Goal: Task Accomplishment & Management: Manage account settings

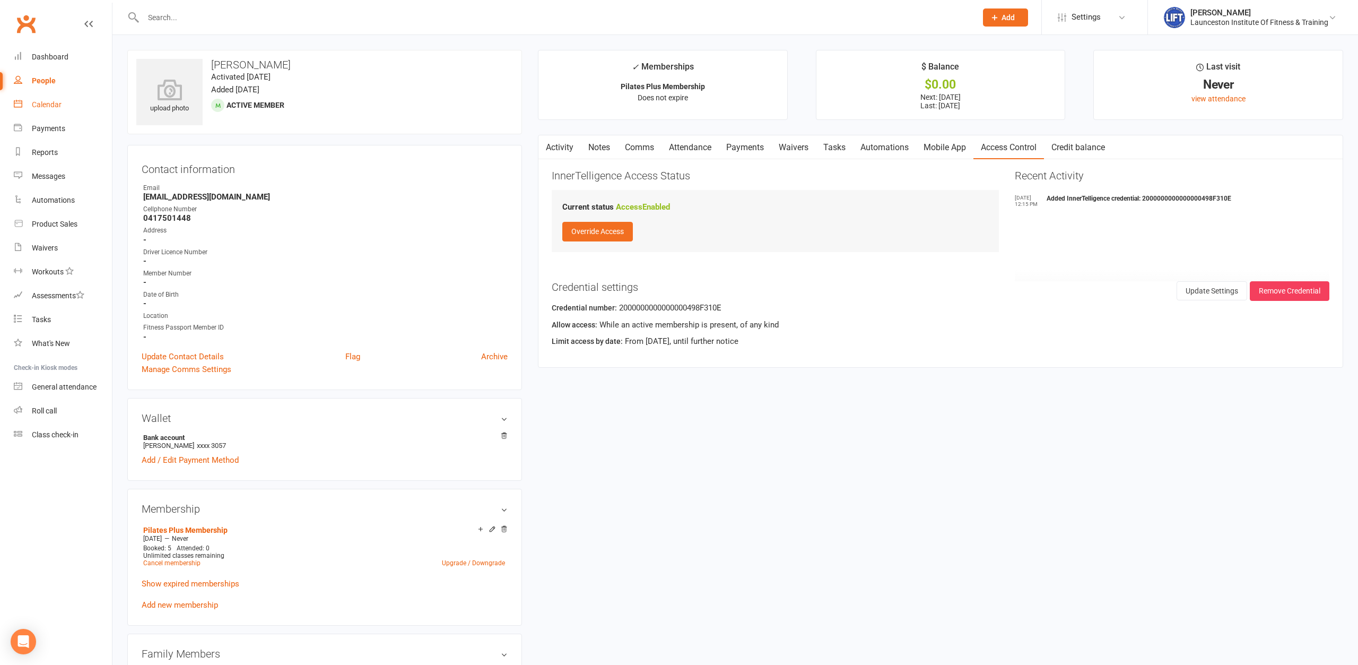
click at [43, 102] on div "Calendar" at bounding box center [47, 104] width 30 height 8
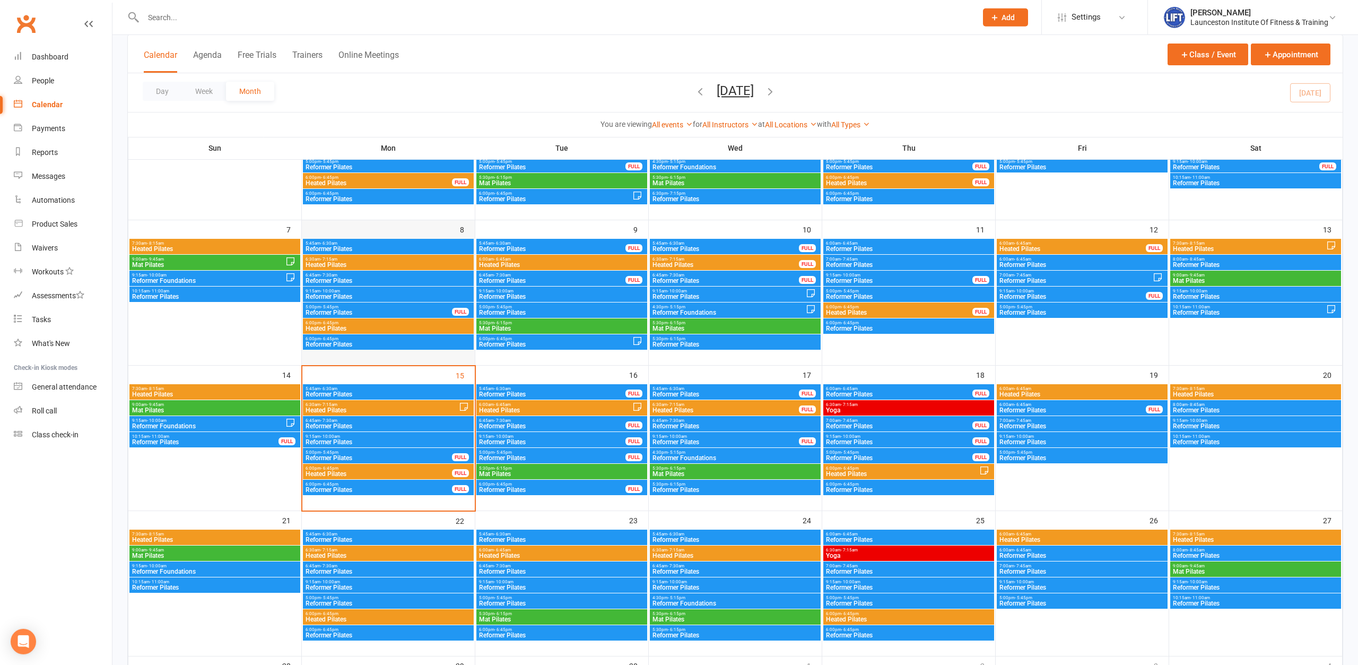
scroll to position [162, 0]
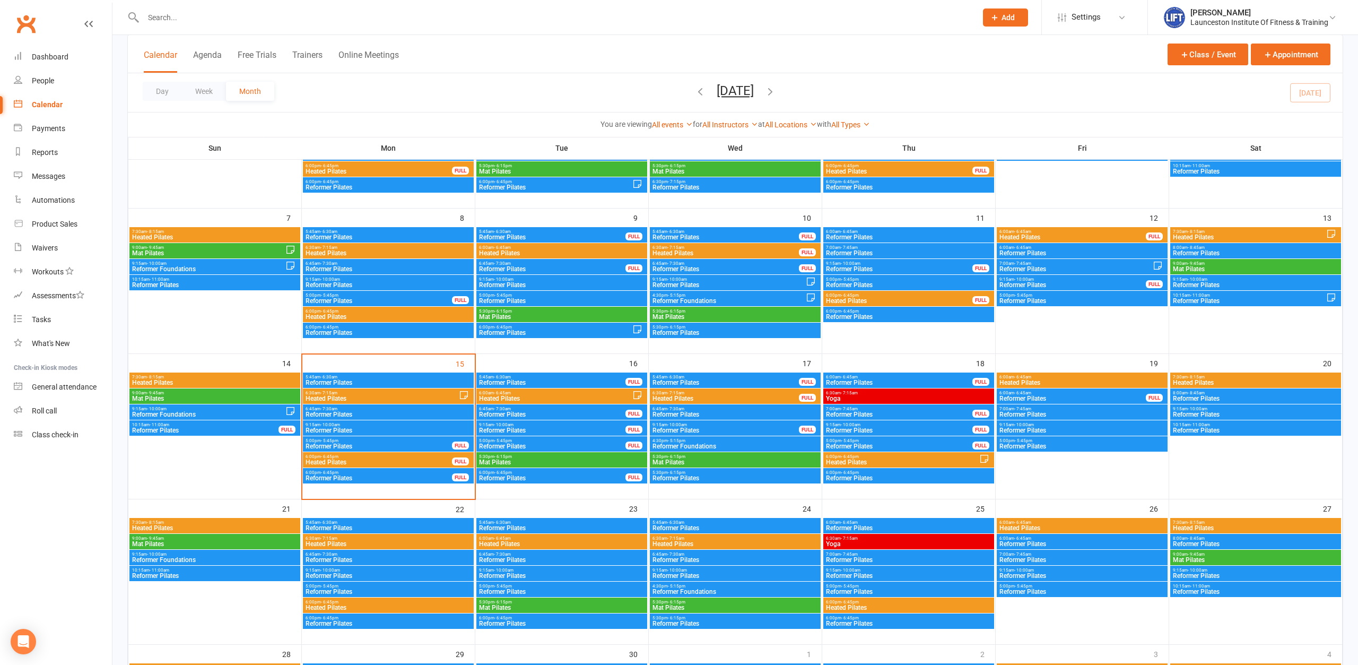
click at [1027, 443] on span "Reformer Pilates" at bounding box center [1082, 446] width 167 height 6
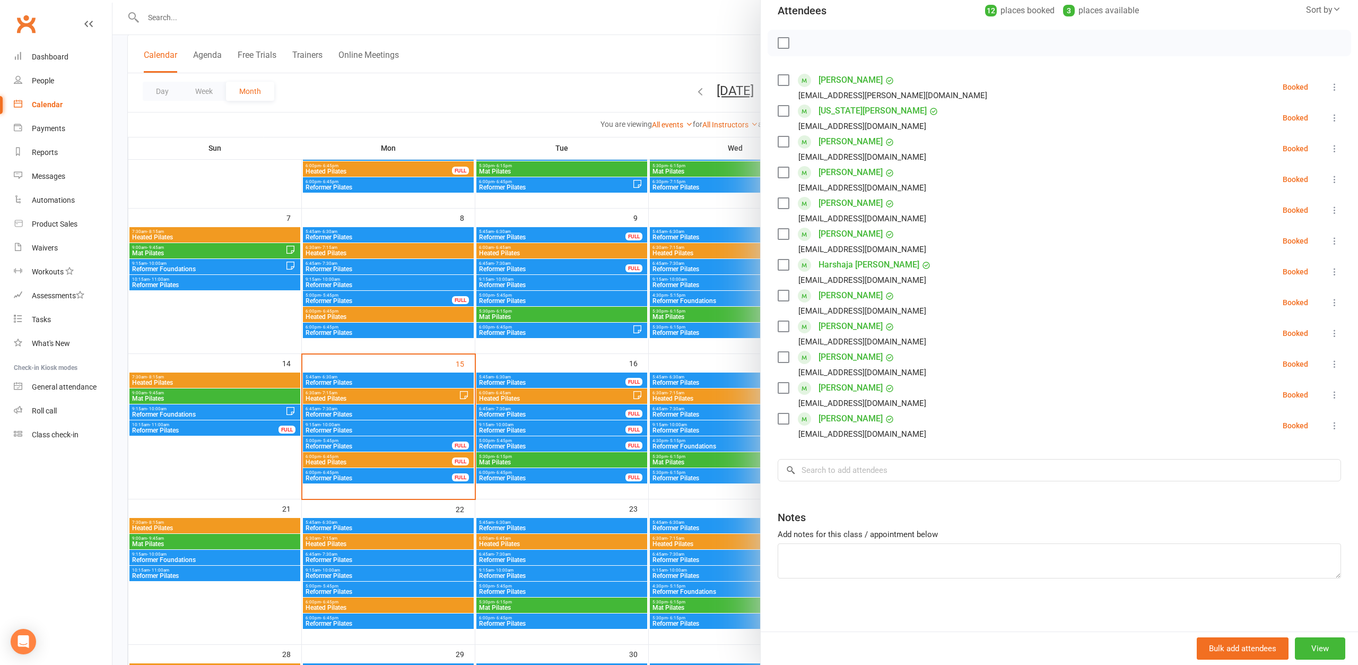
scroll to position [0, 0]
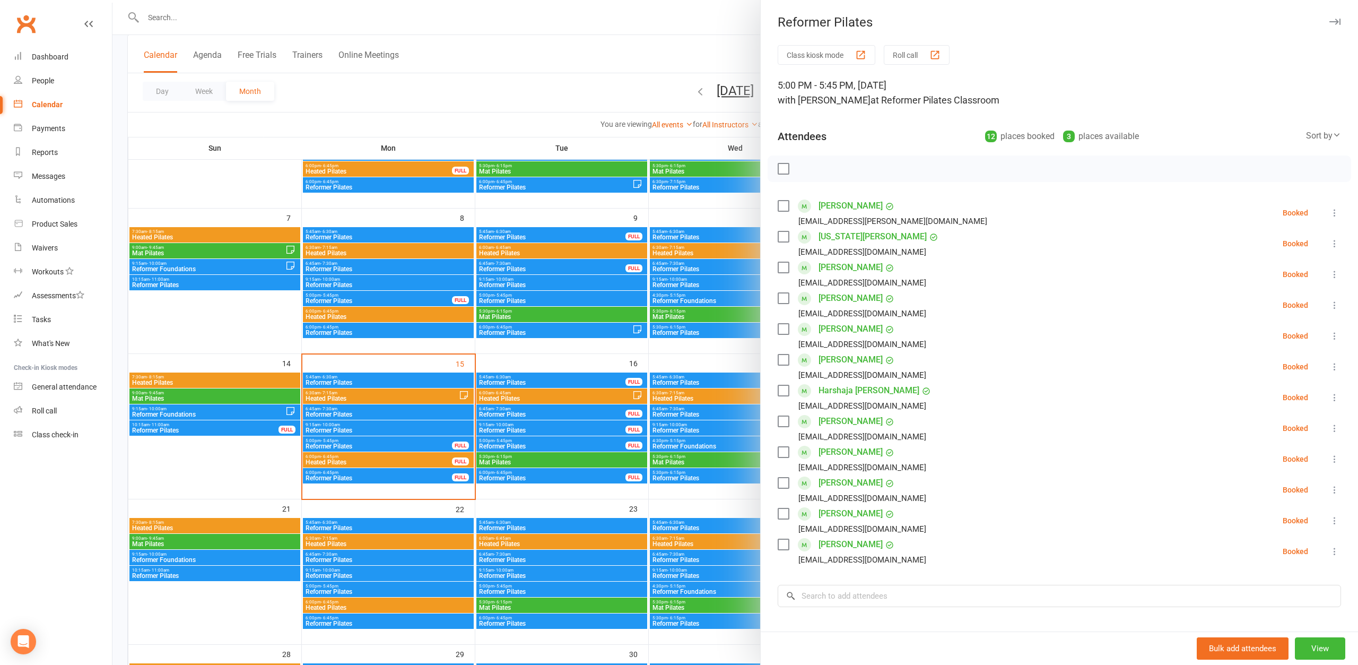
click at [616, 82] on div at bounding box center [734, 332] width 1245 height 665
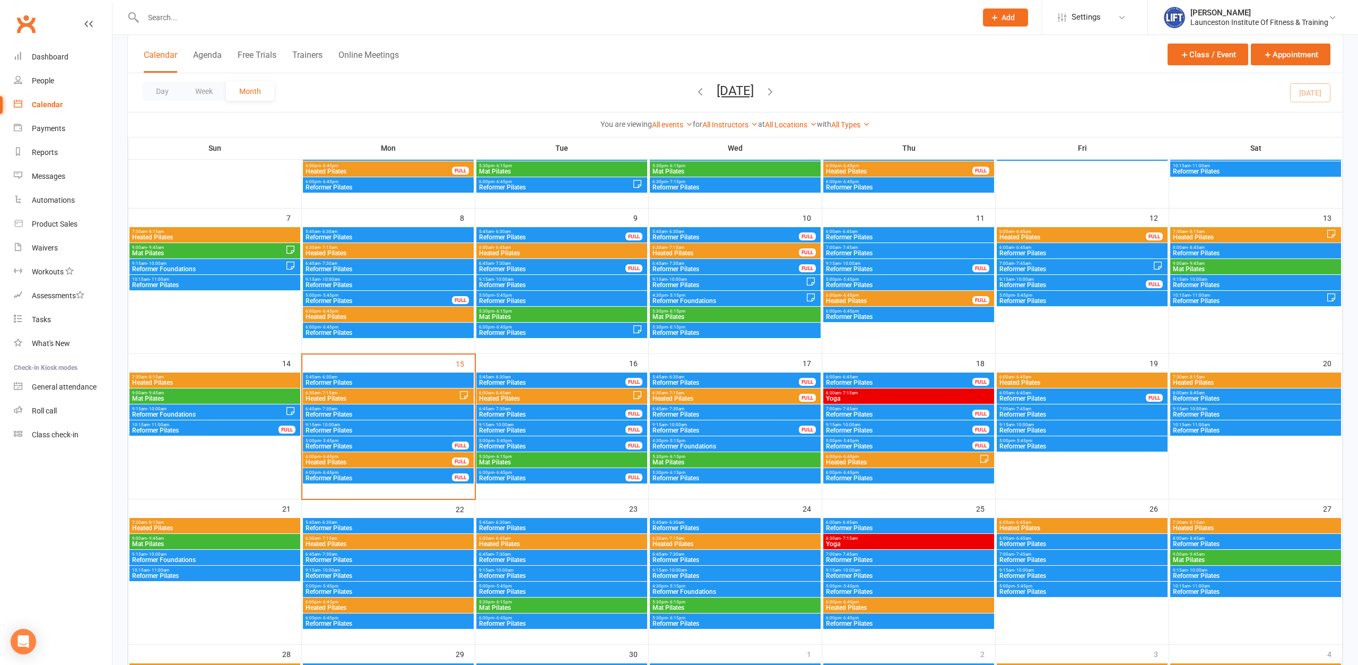
drag, startPoint x: 366, startPoint y: 413, endPoint x: 367, endPoint y: 399, distance: 13.3
click at [128, 40] on div "7:30am - 8:15am Heated Pilates 9:00am - 9:45am Mat Pilates 9:15am - 10:00am Ref…" at bounding box center [128, 40] width 0 height 0
click at [367, 396] on span "Heated Pilates" at bounding box center [382, 398] width 154 height 6
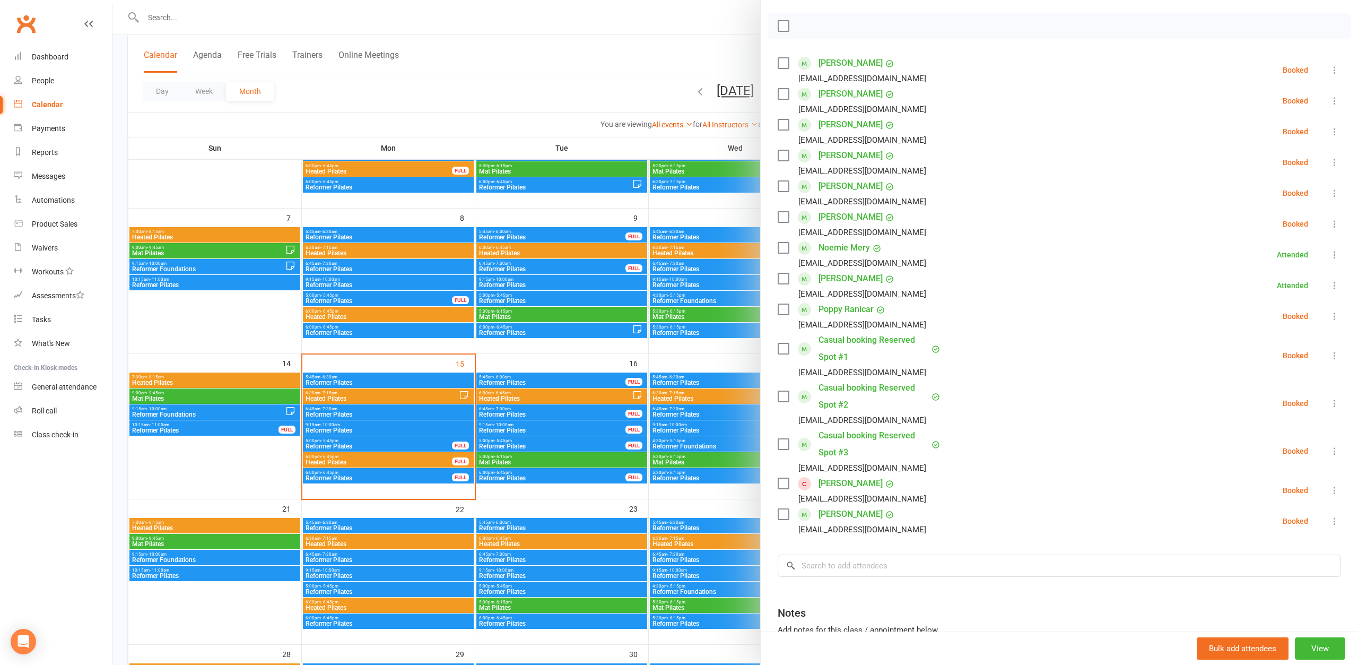
scroll to position [239, 0]
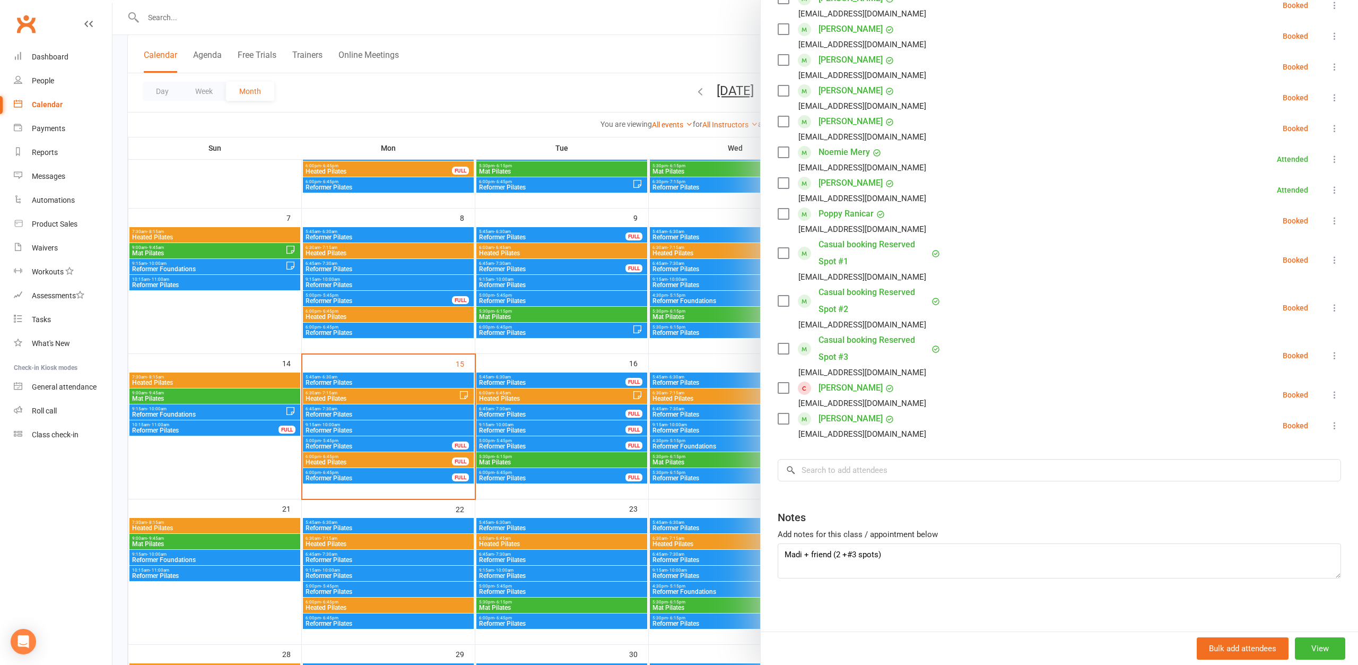
click at [935, 496] on div "Class kiosk mode Roll call 6:30 AM - 7:15 AM, [DATE] with [PERSON_NAME] at Mat …" at bounding box center [1059, 219] width 597 height 824
click at [919, 554] on textarea "Madi + friend (2 +#3 spots)" at bounding box center [1059, 560] width 563 height 35
click at [911, 495] on div "Class kiosk mode Roll call 6:30 AM - 7:15 AM, [DATE] with [PERSON_NAME] at Mat …" at bounding box center [1059, 219] width 597 height 824
click at [921, 501] on div "Class kiosk mode Roll call 6:30 AM - 7:15 AM, [DATE] with [PERSON_NAME] at Mat …" at bounding box center [1059, 219] width 597 height 824
click at [897, 511] on div "Notes" at bounding box center [1059, 515] width 563 height 26
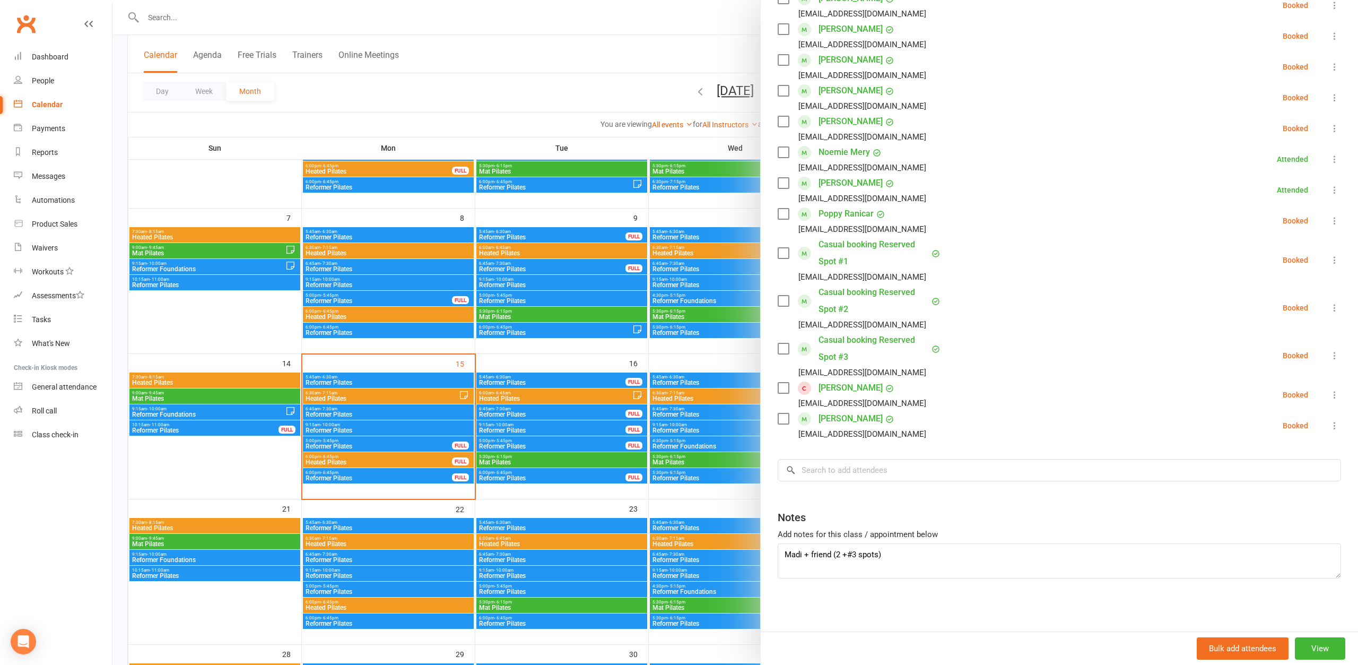
click at [525, 123] on div at bounding box center [734, 332] width 1245 height 665
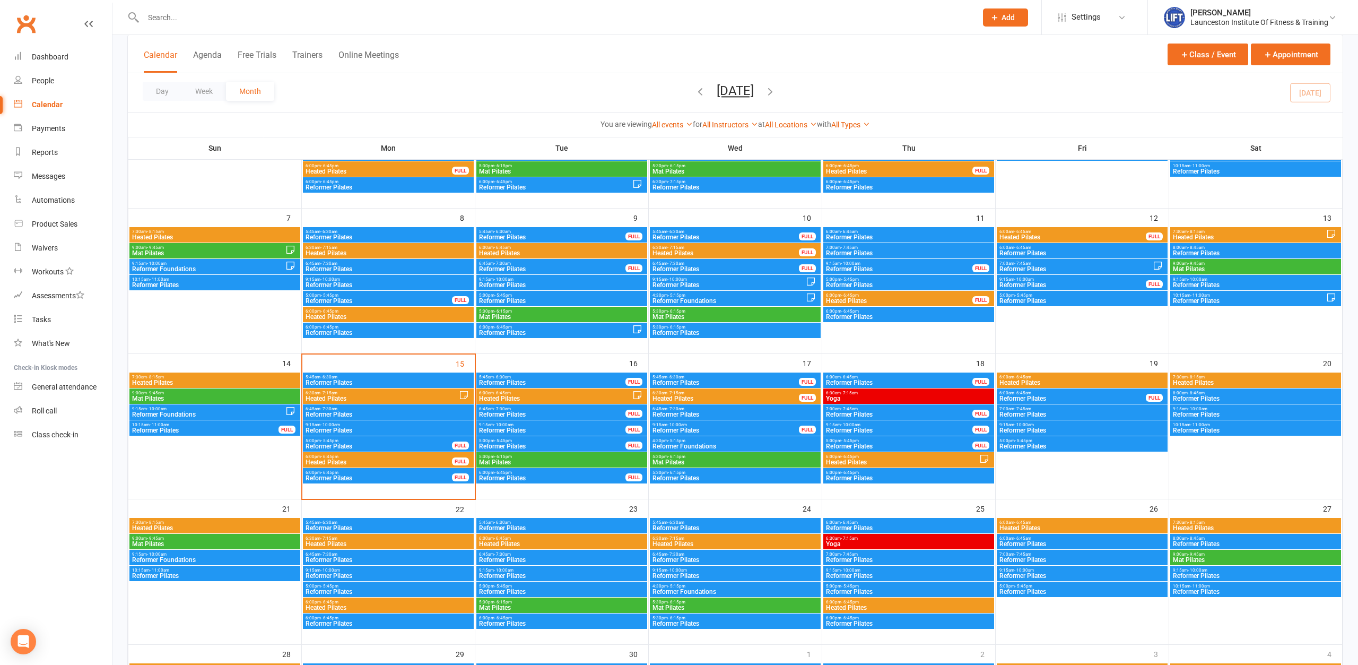
click at [332, 12] on input "text" at bounding box center [554, 17] width 829 height 15
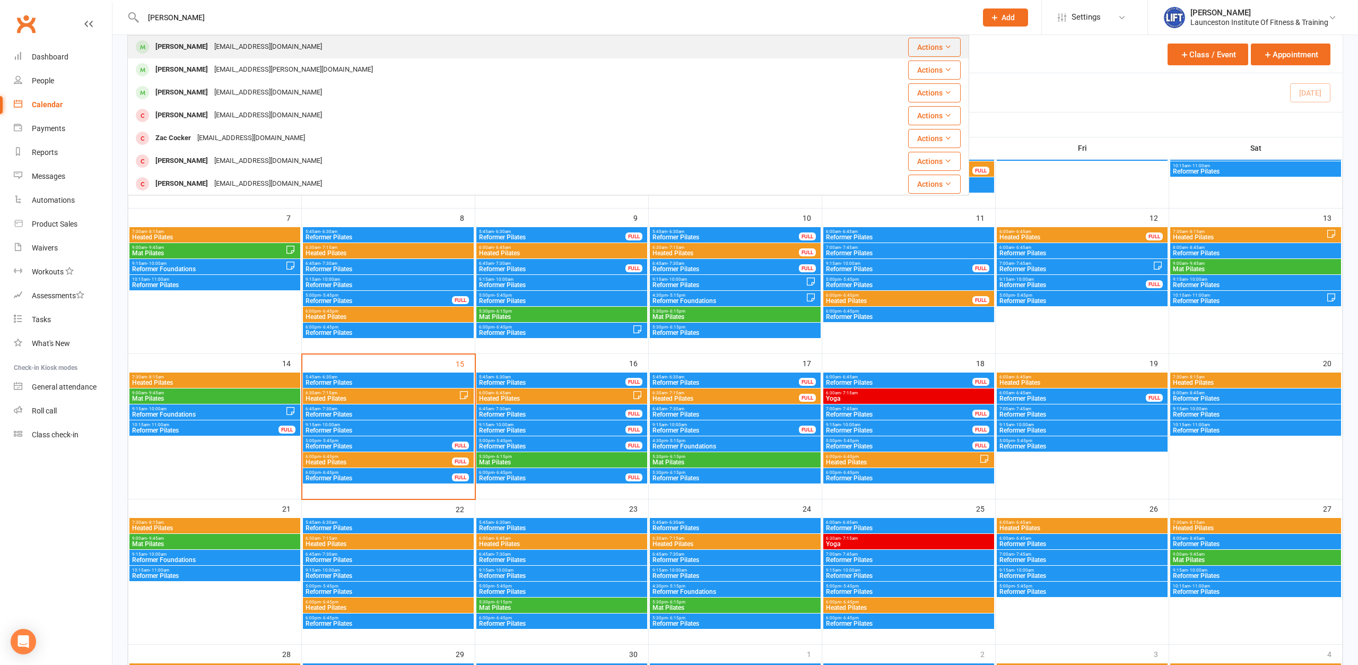
type input "[PERSON_NAME]"
click at [321, 43] on div "[PERSON_NAME] [EMAIL_ADDRESS][DOMAIN_NAME]" at bounding box center [466, 47] width 676 height 22
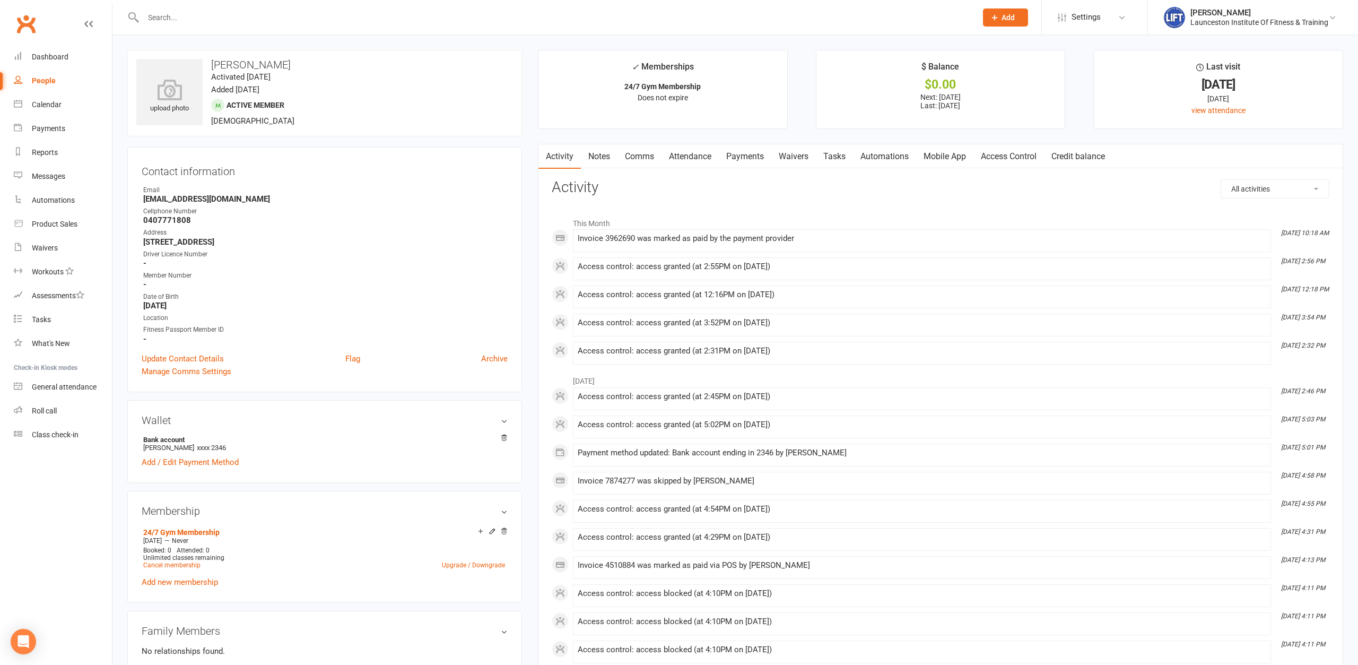
click at [747, 156] on link "Payments" at bounding box center [745, 156] width 53 height 24
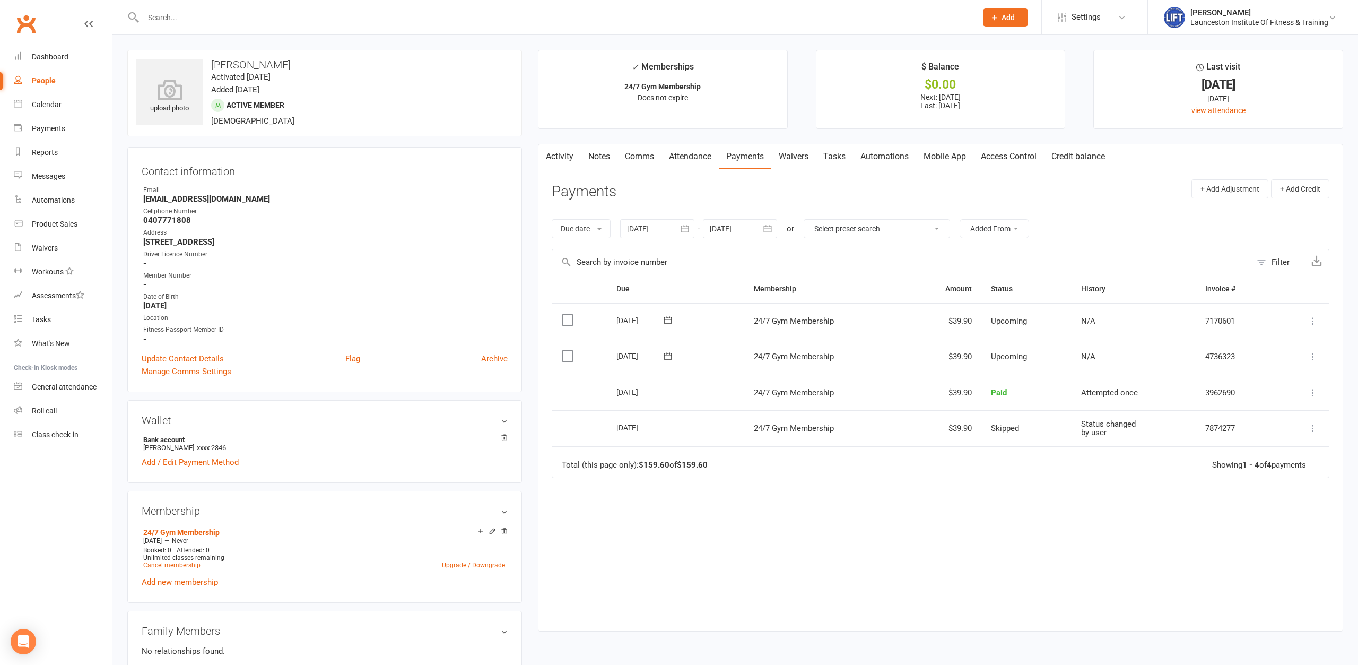
click at [274, 10] on input "text" at bounding box center [554, 17] width 829 height 15
type input "casual fob"
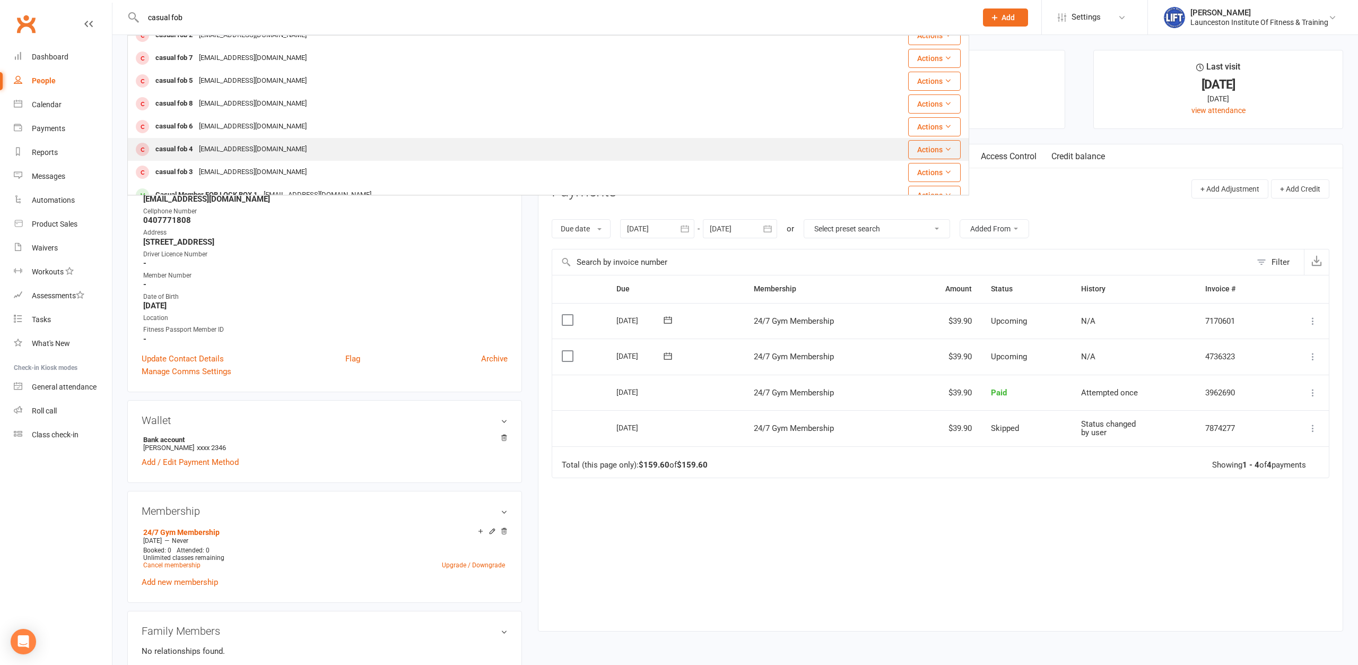
scroll to position [115, 0]
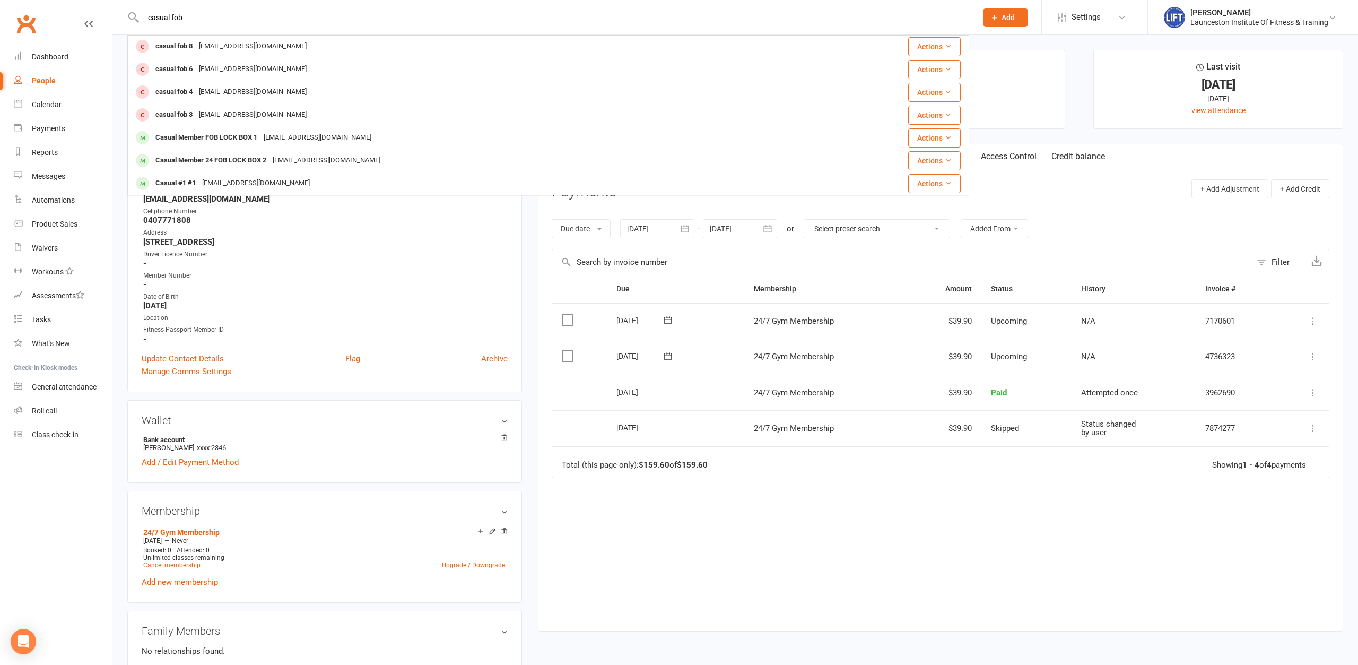
click at [240, 137] on div "Casual Member FOB LOCK BOX 1" at bounding box center [206, 137] width 108 height 15
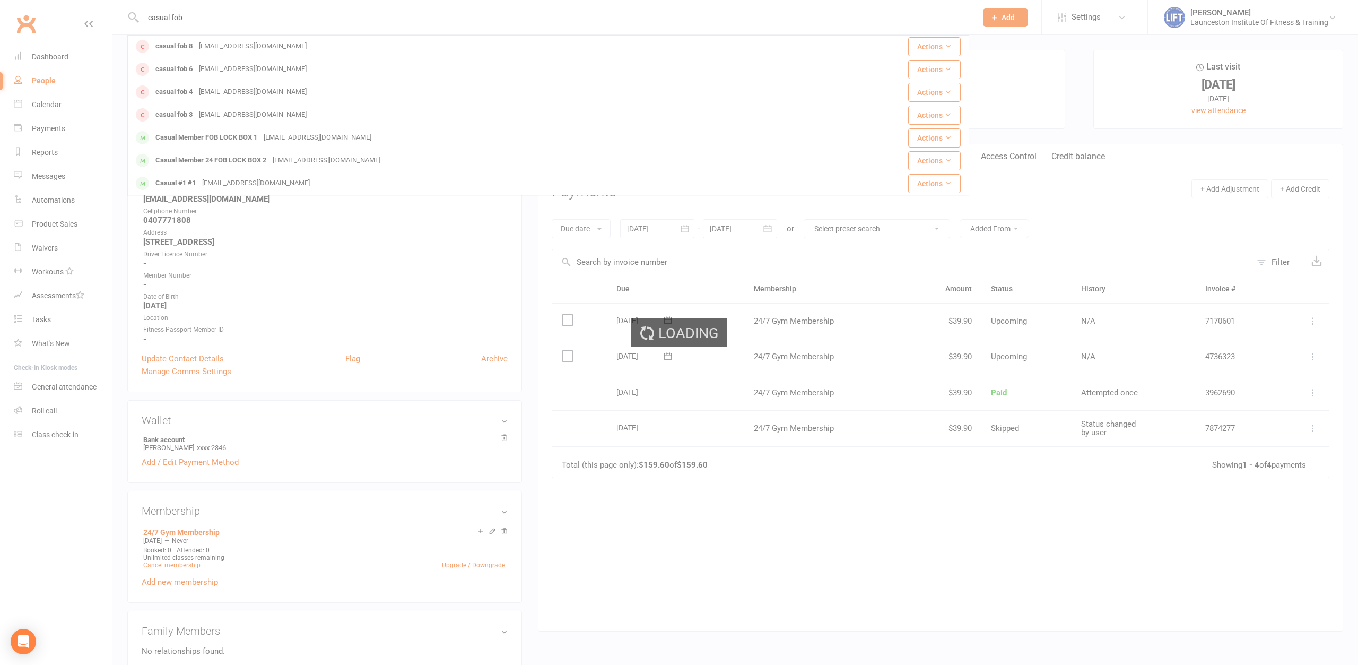
scroll to position [0, 0]
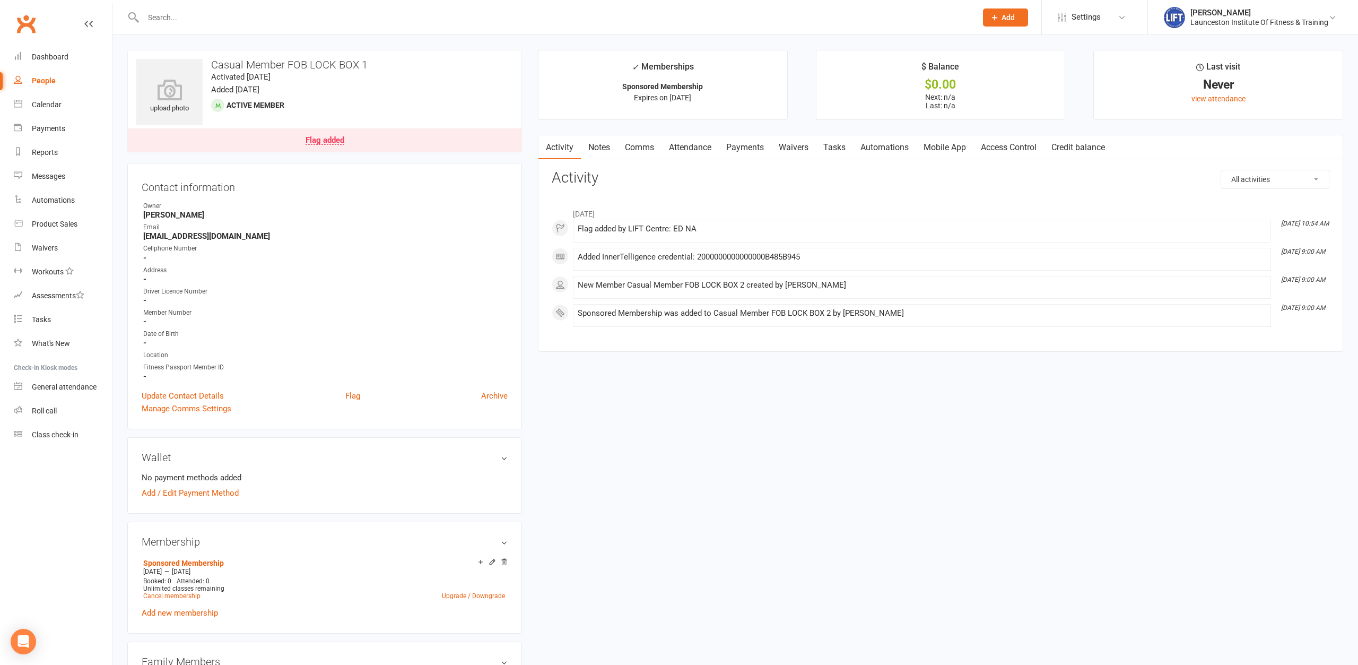
click at [350, 16] on input "text" at bounding box center [554, 17] width 829 height 15
paste input "20000000000000004C60AF5E"
click at [160, 17] on input "20000000000000004C60AF5E" at bounding box center [554, 17] width 829 height 15
click at [283, 19] on input "20000000000000004C60AF5E" at bounding box center [554, 17] width 829 height 15
drag, startPoint x: 278, startPoint y: 19, endPoint x: 72, endPoint y: 34, distance: 206.9
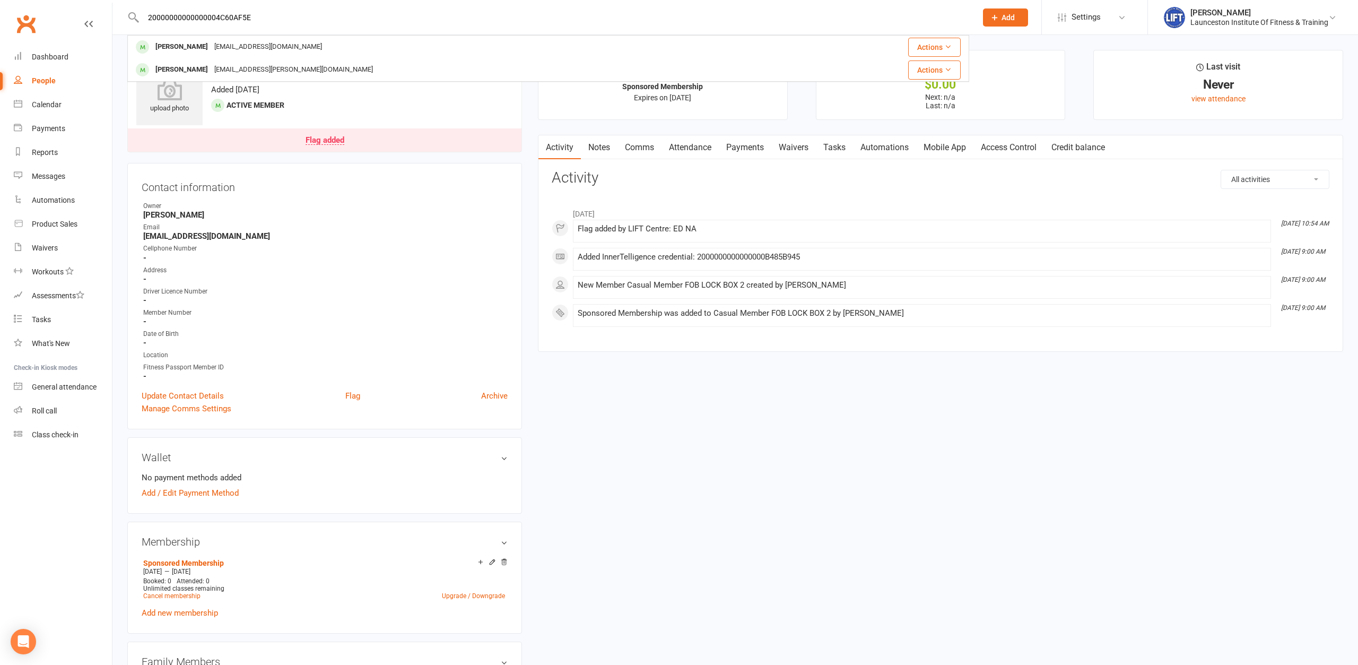
click at [140, 25] on input "20000000000000004C60AF5E" at bounding box center [554, 17] width 829 height 15
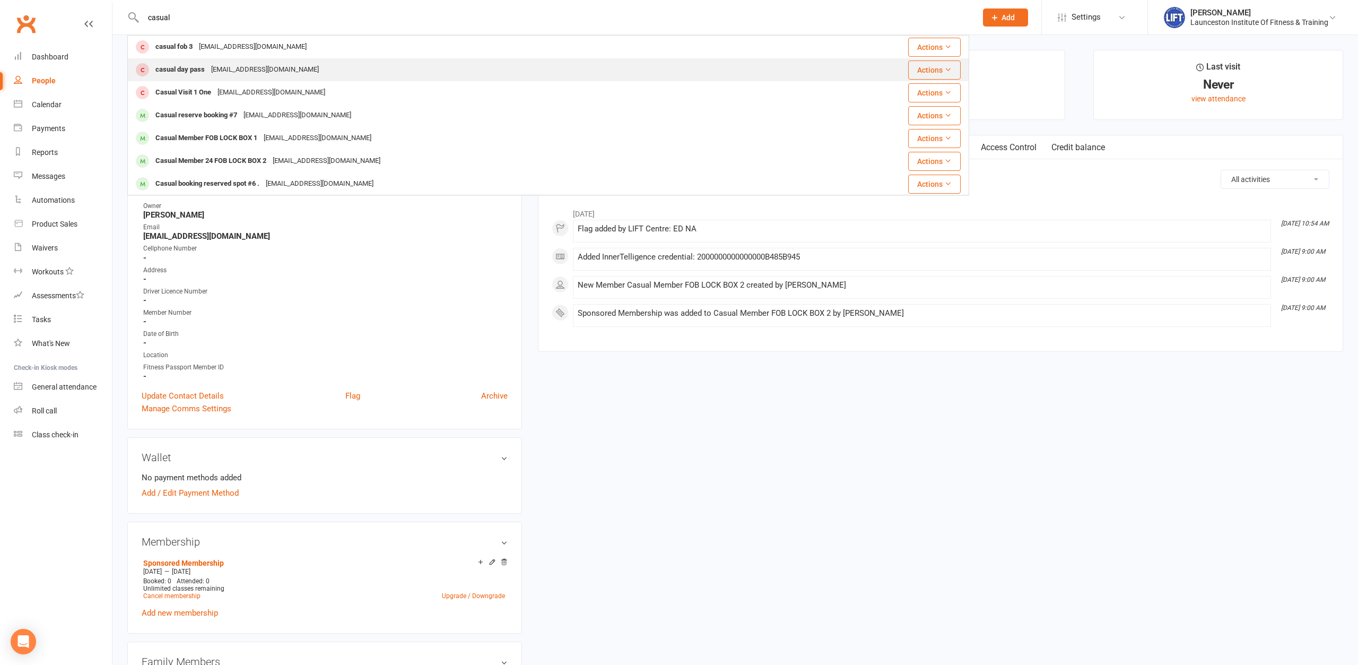
scroll to position [229, 0]
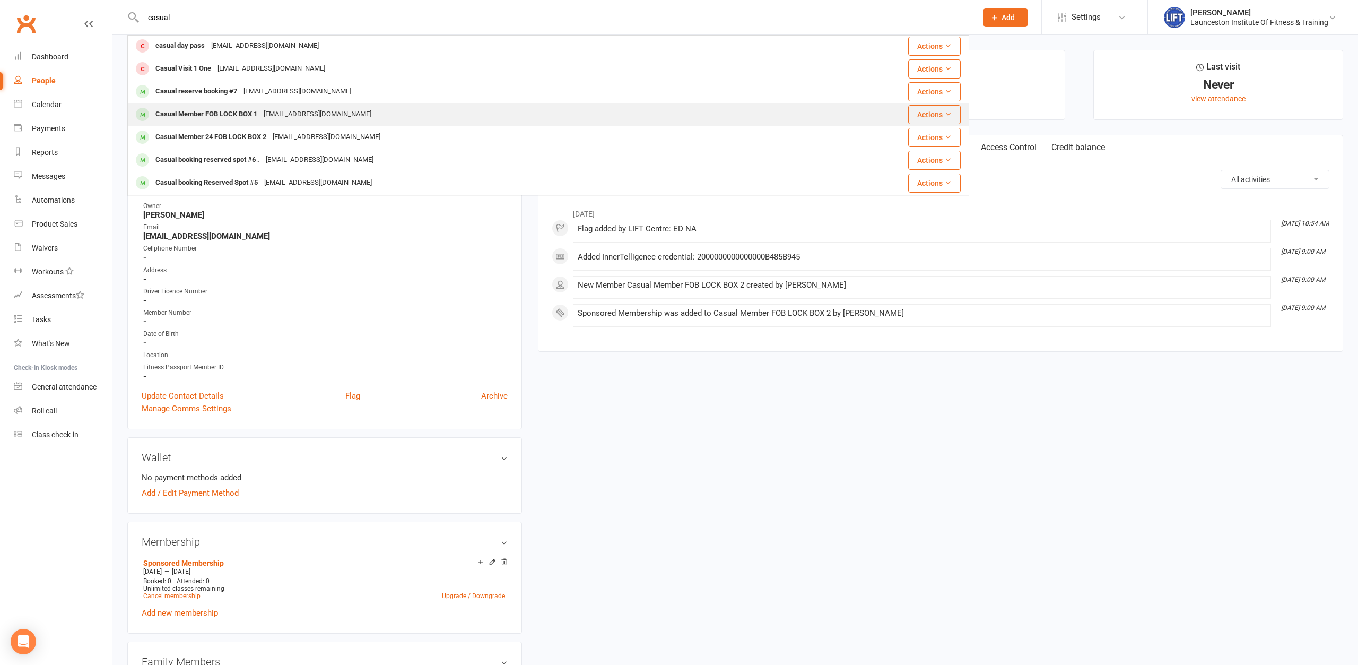
type input "casual"
click at [258, 116] on div "Casual Member FOB LOCK BOX 1" at bounding box center [206, 114] width 108 height 15
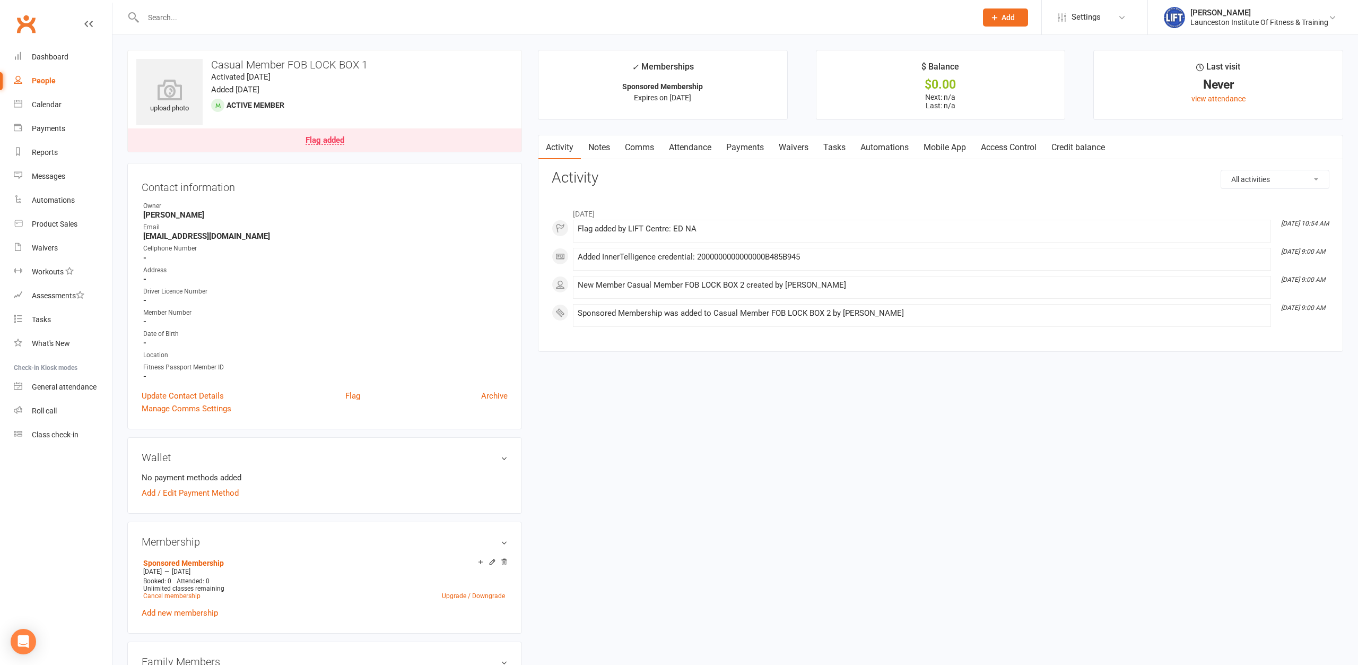
click at [1007, 145] on link "Access Control" at bounding box center [1008, 147] width 71 height 24
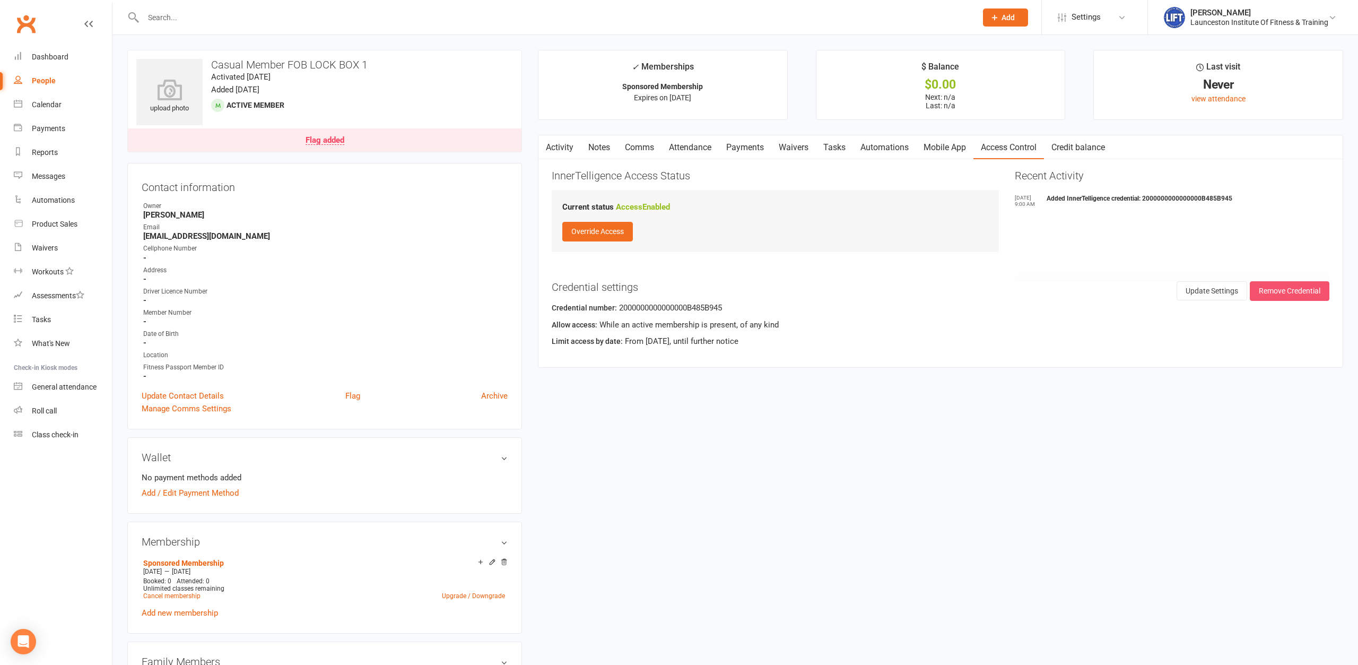
click at [1312, 296] on button "Remove Credential" at bounding box center [1290, 290] width 80 height 19
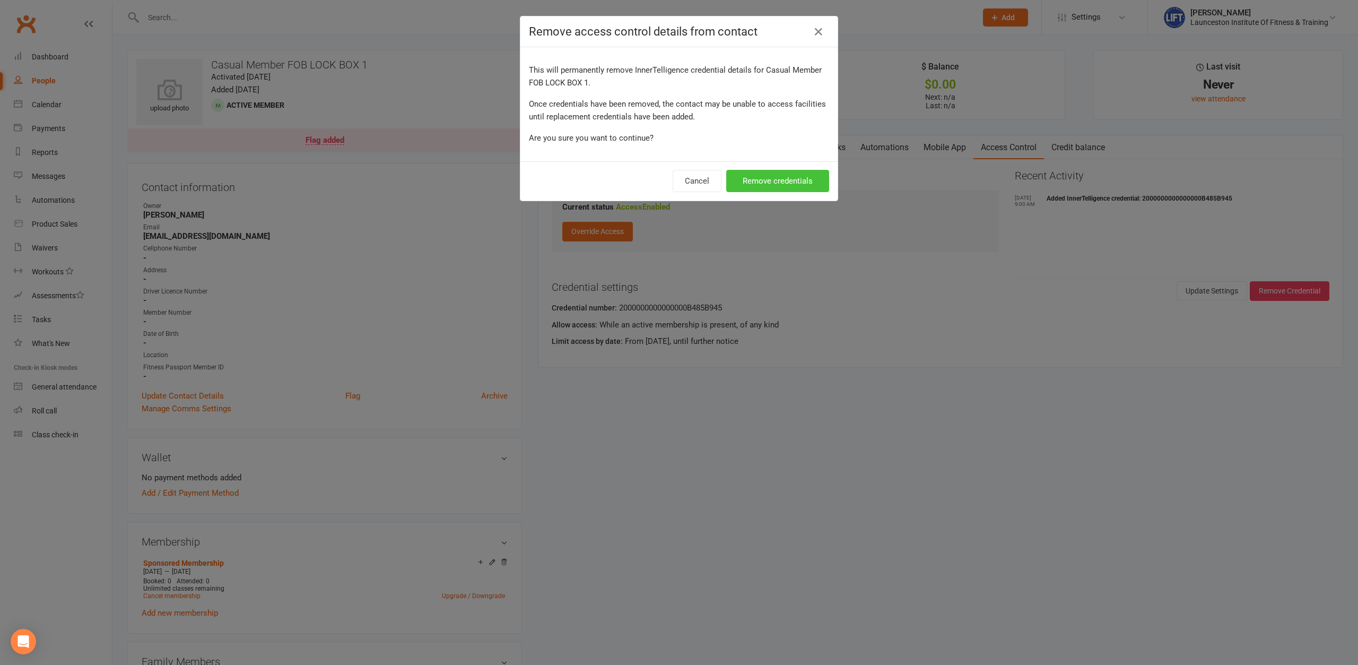
click at [809, 175] on button "Remove credentials" at bounding box center [777, 181] width 103 height 22
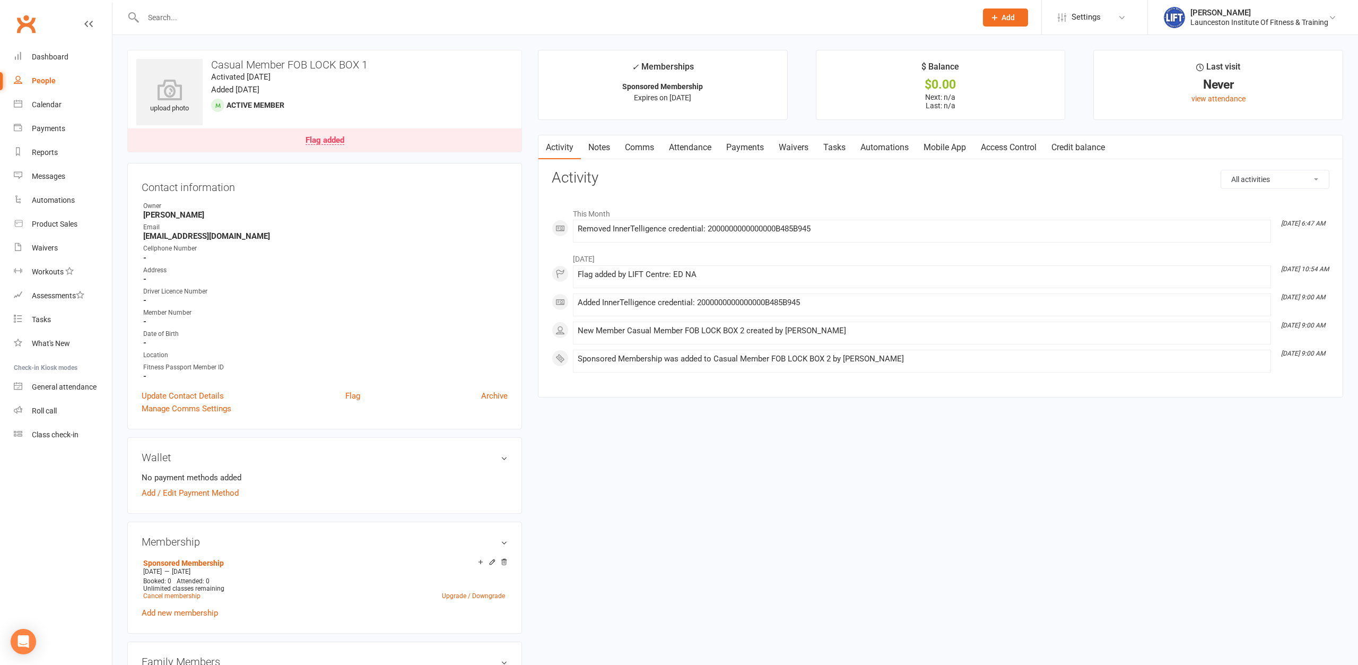
click at [992, 151] on link "Access Control" at bounding box center [1008, 147] width 71 height 24
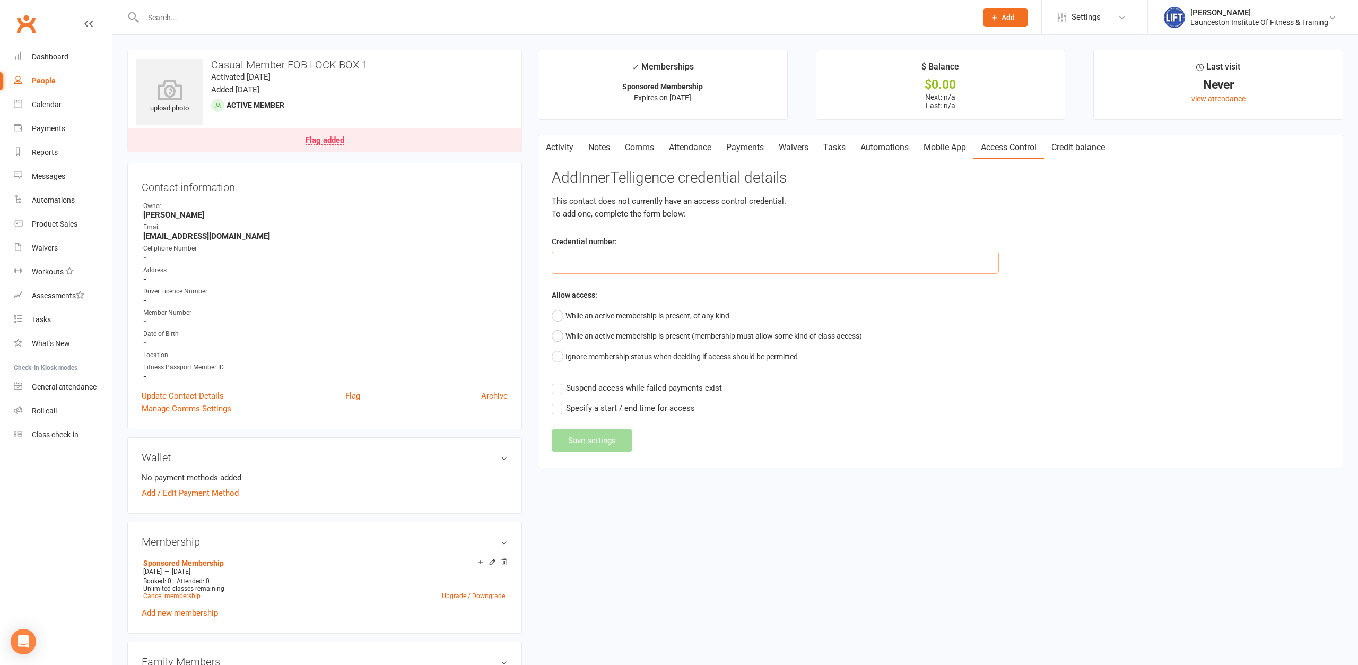
click at [651, 266] on input "text" at bounding box center [775, 262] width 447 height 22
paste input "20000000000000004C60AF5E"
click at [575, 265] on input "20000000000000004C60AF5E" at bounding box center [775, 262] width 447 height 22
type input "20000000000000004C60AF5E"
click at [596, 310] on button "While an active membership is present, of any kind" at bounding box center [641, 316] width 178 height 20
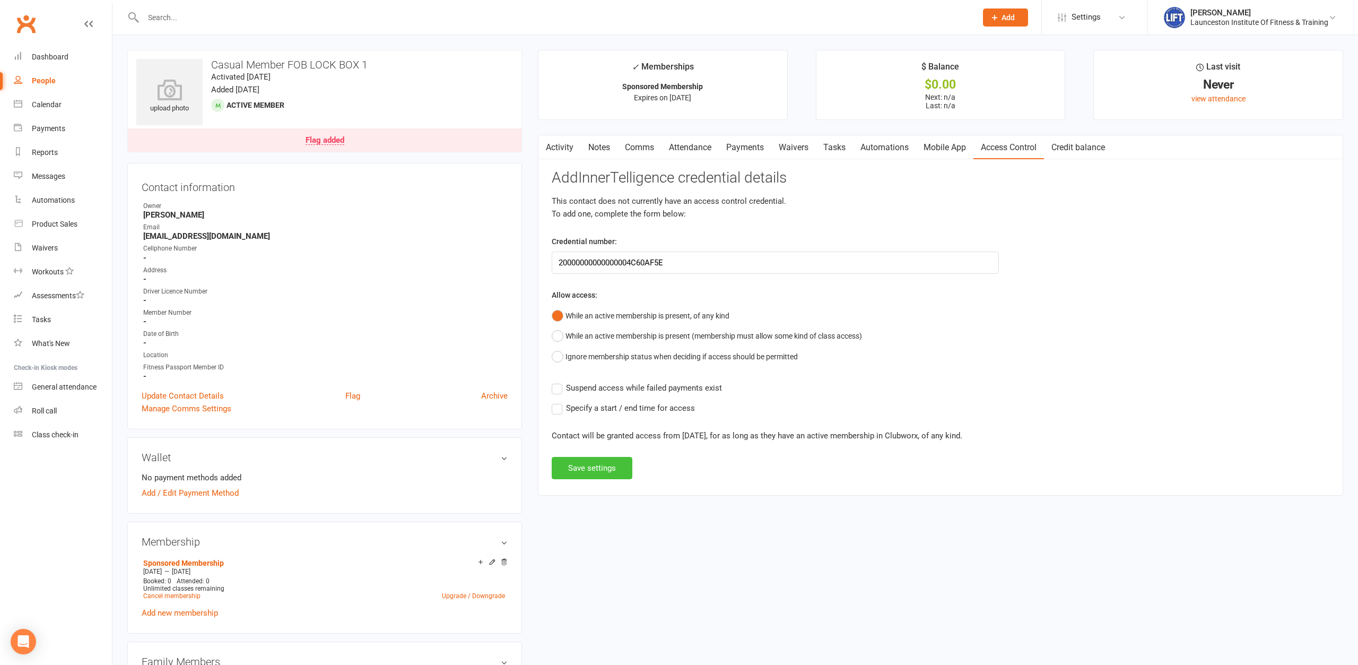
click at [590, 475] on button "Save settings" at bounding box center [592, 468] width 81 height 22
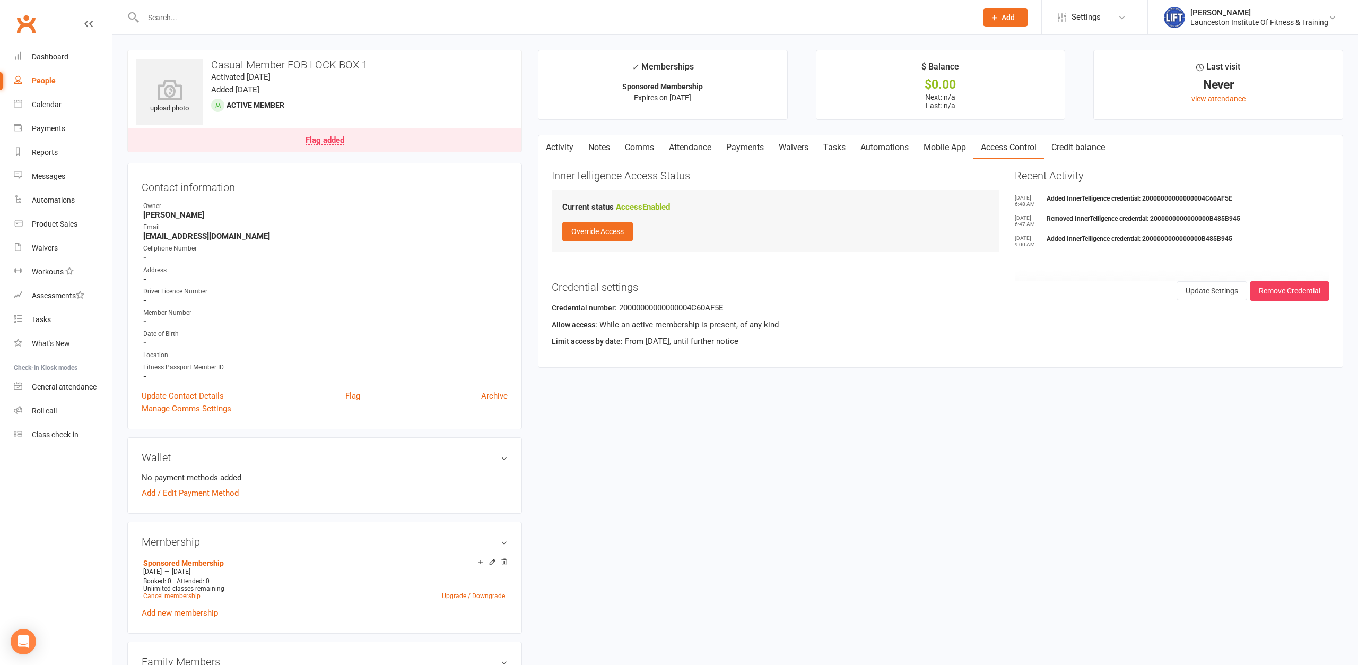
click at [326, 253] on strong "-" at bounding box center [325, 258] width 364 height 10
click at [327, 142] on div "Flag added" at bounding box center [325, 140] width 39 height 8
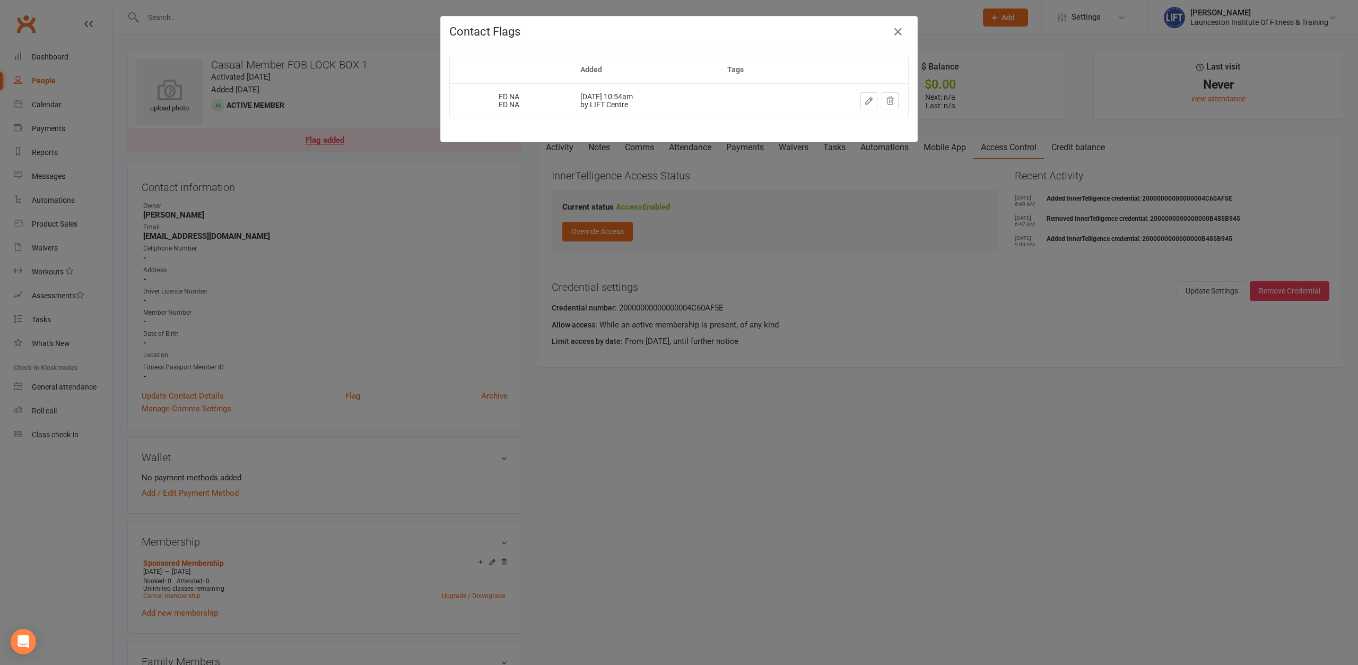
click at [892, 92] on td at bounding box center [849, 100] width 118 height 34
click at [891, 97] on icon at bounding box center [890, 101] width 10 height 10
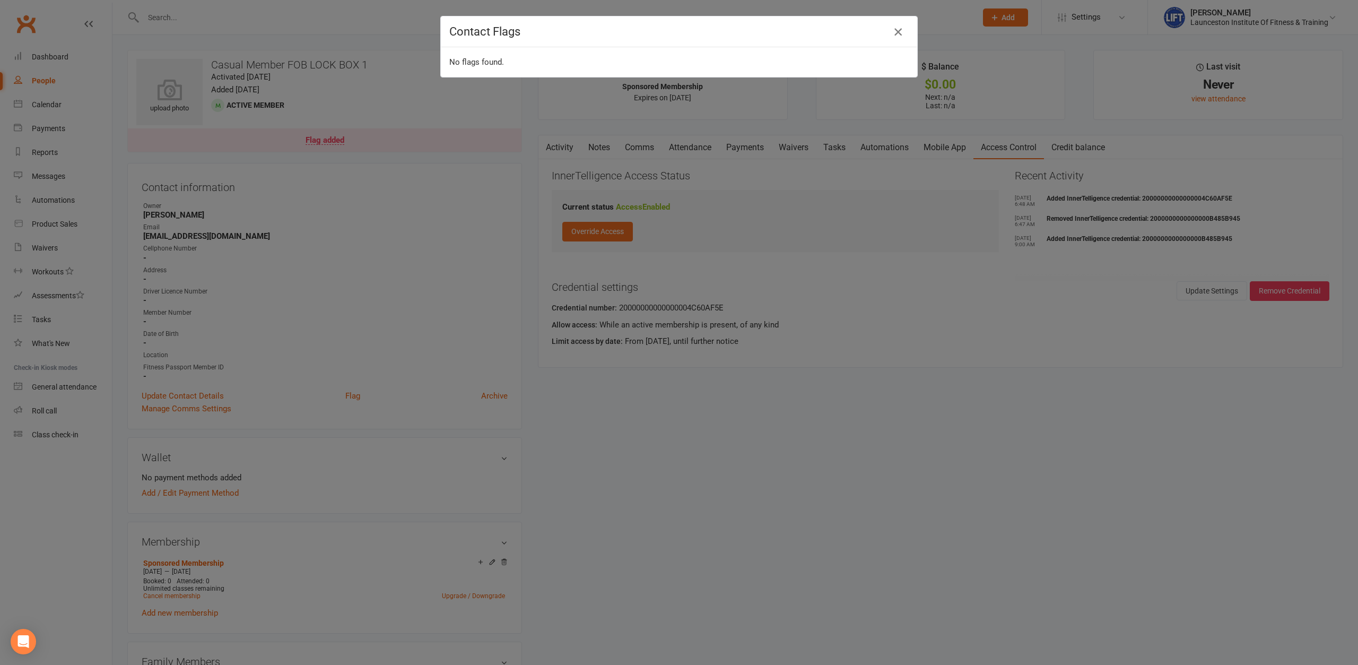
click at [897, 29] on icon "button" at bounding box center [898, 31] width 13 height 13
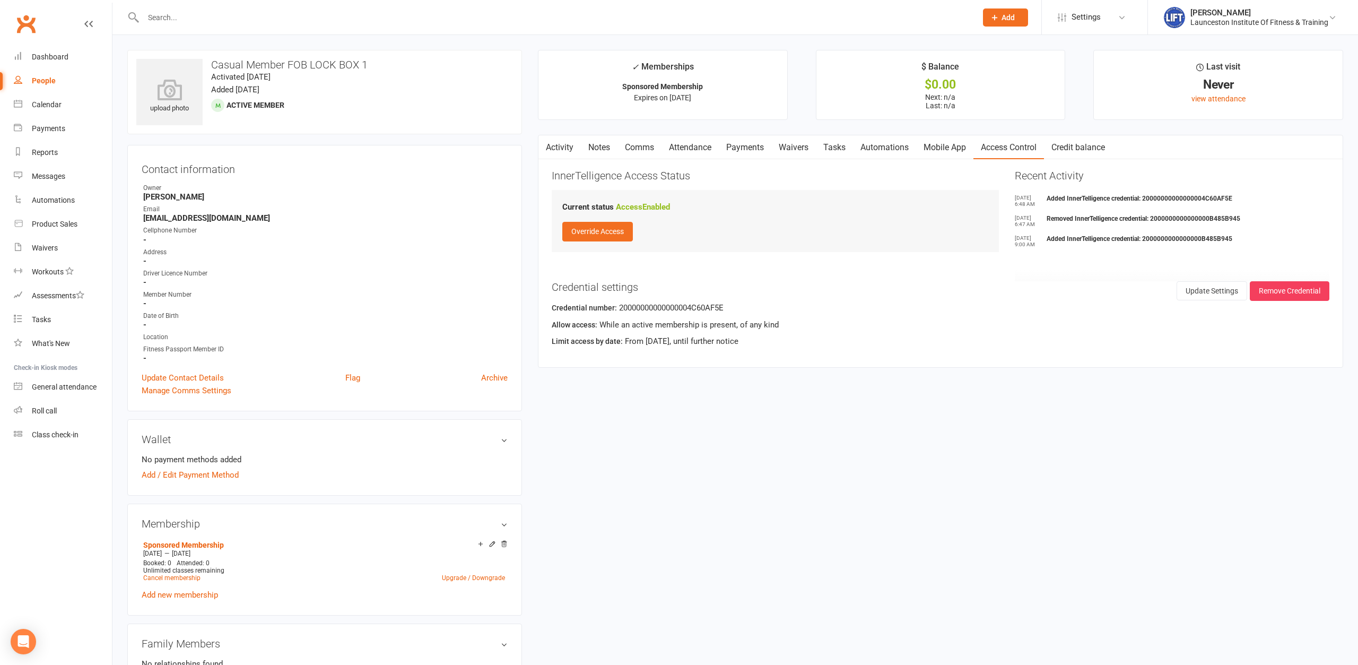
click at [331, 19] on input "text" at bounding box center [554, 17] width 829 height 15
paste input "200000000000000032B861DC"
type input "200000000000000032B861DC"
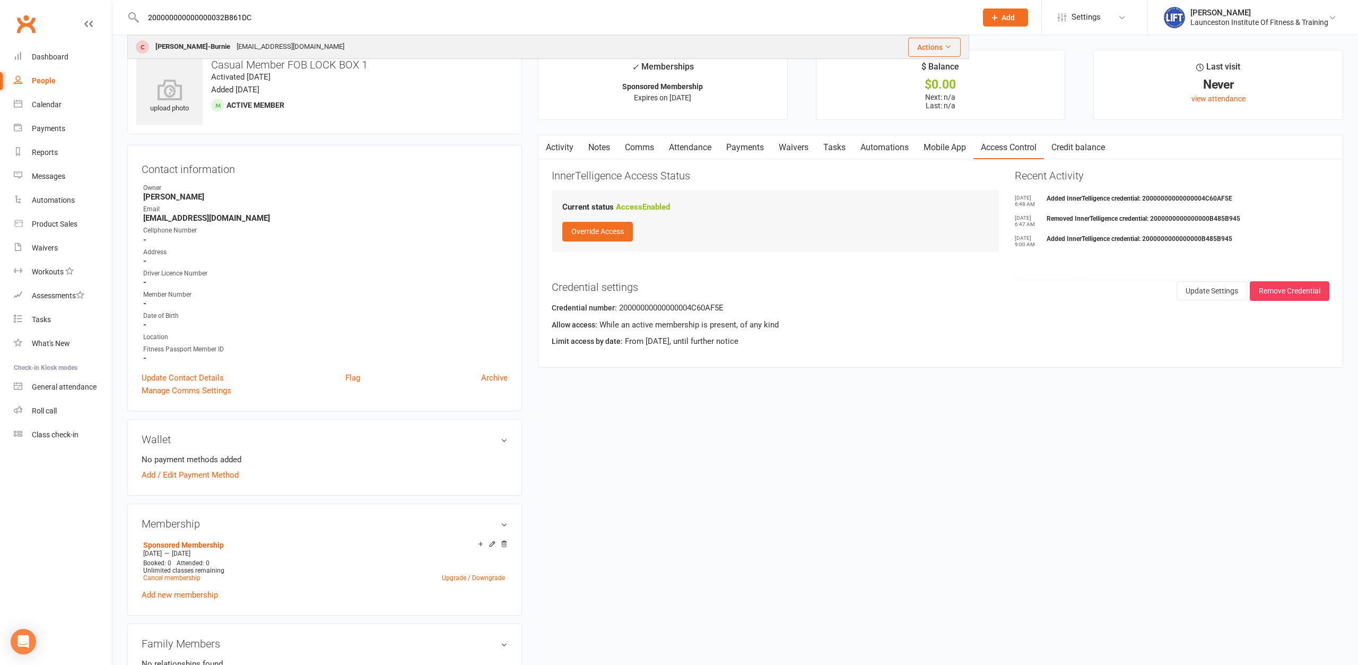
click at [336, 41] on div "[PERSON_NAME]-Burnie [EMAIL_ADDRESS][DOMAIN_NAME]" at bounding box center [458, 47] width 660 height 22
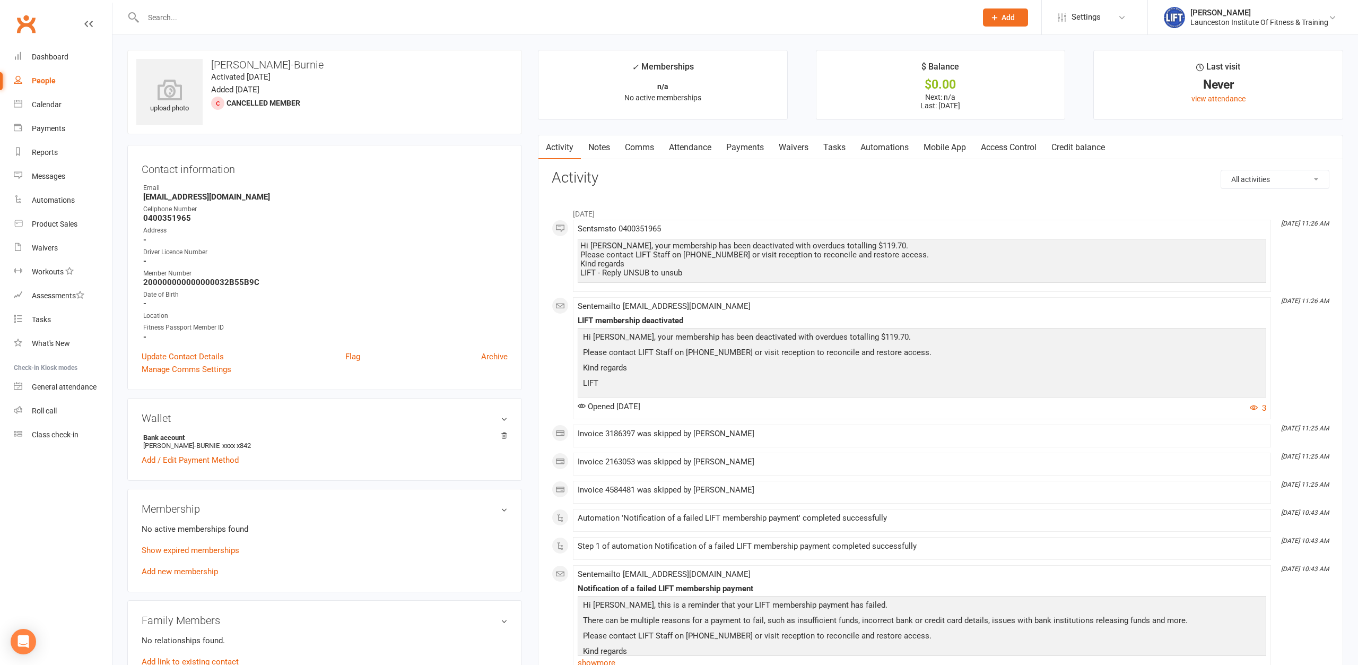
click at [1019, 141] on link "Access Control" at bounding box center [1008, 147] width 71 height 24
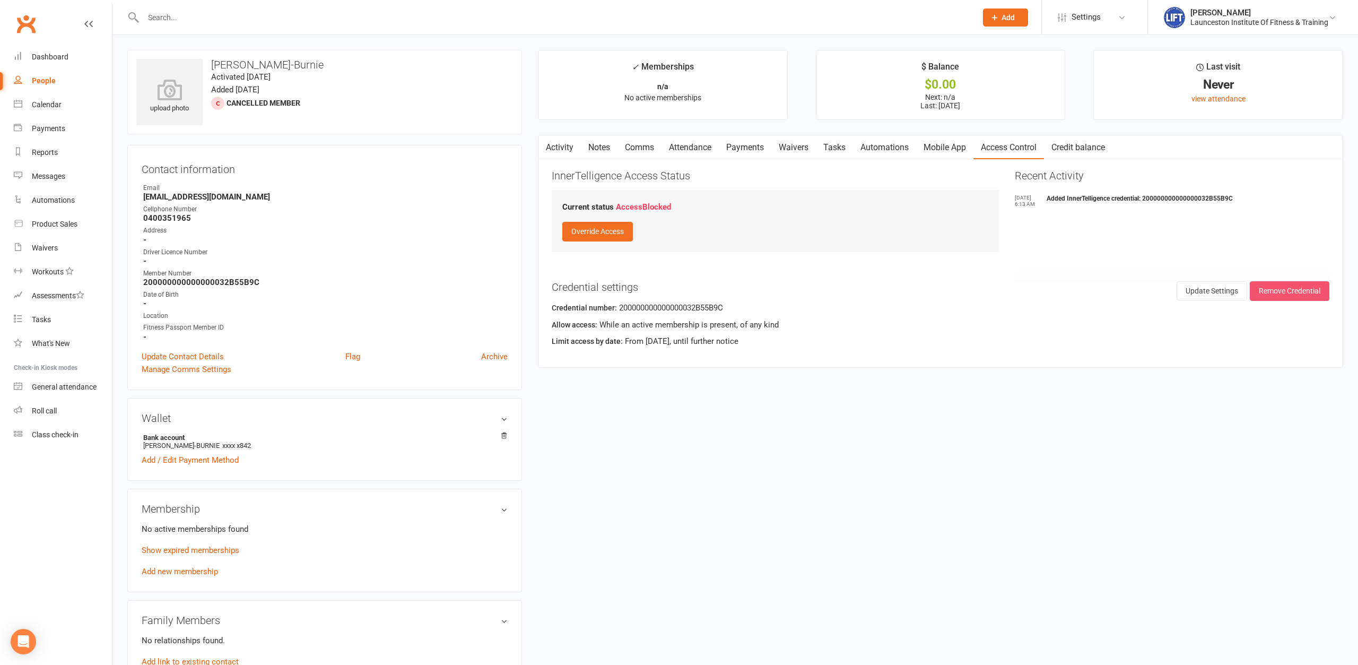
click at [1292, 292] on button "Remove Credential" at bounding box center [1290, 290] width 80 height 19
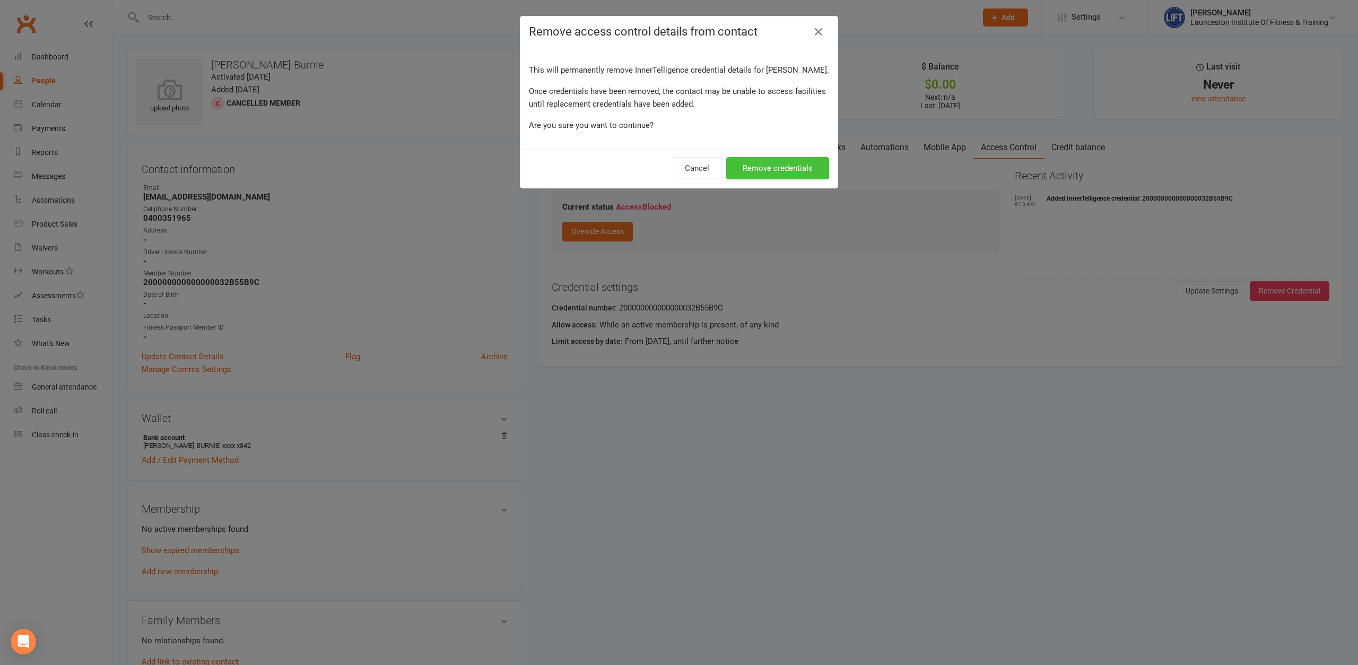
drag, startPoint x: 738, startPoint y: 170, endPoint x: 741, endPoint y: 175, distance: 5.7
click at [738, 170] on button "Remove credentials" at bounding box center [777, 168] width 103 height 22
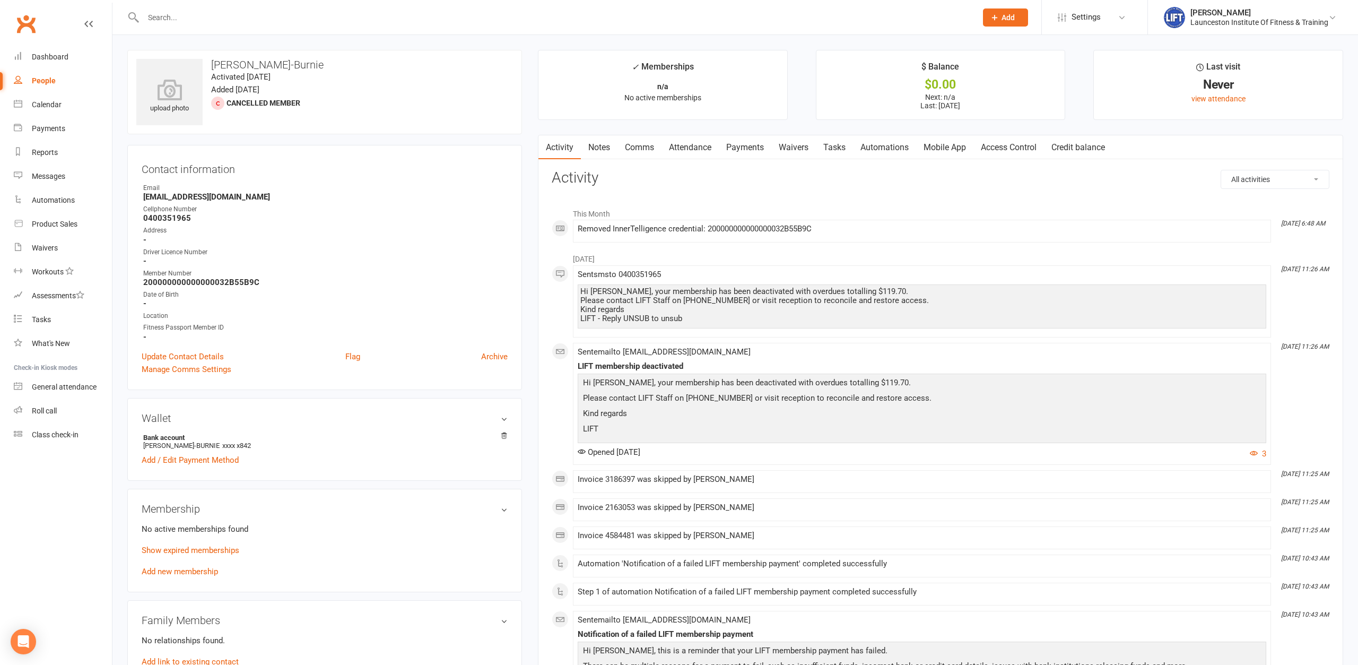
click at [998, 143] on link "Access Control" at bounding box center [1008, 147] width 71 height 24
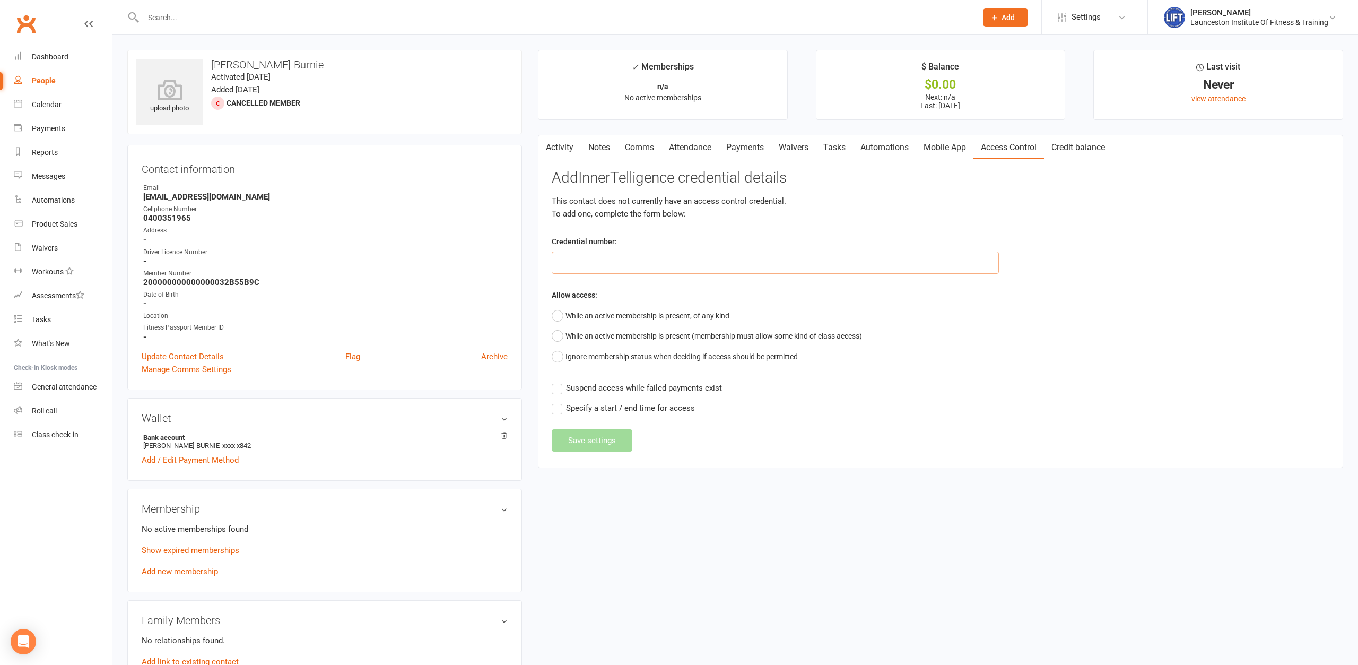
click at [733, 266] on input "text" at bounding box center [775, 262] width 447 height 22
type input "3445"
click at [600, 309] on button "While an active membership is present, of any kind" at bounding box center [641, 316] width 178 height 20
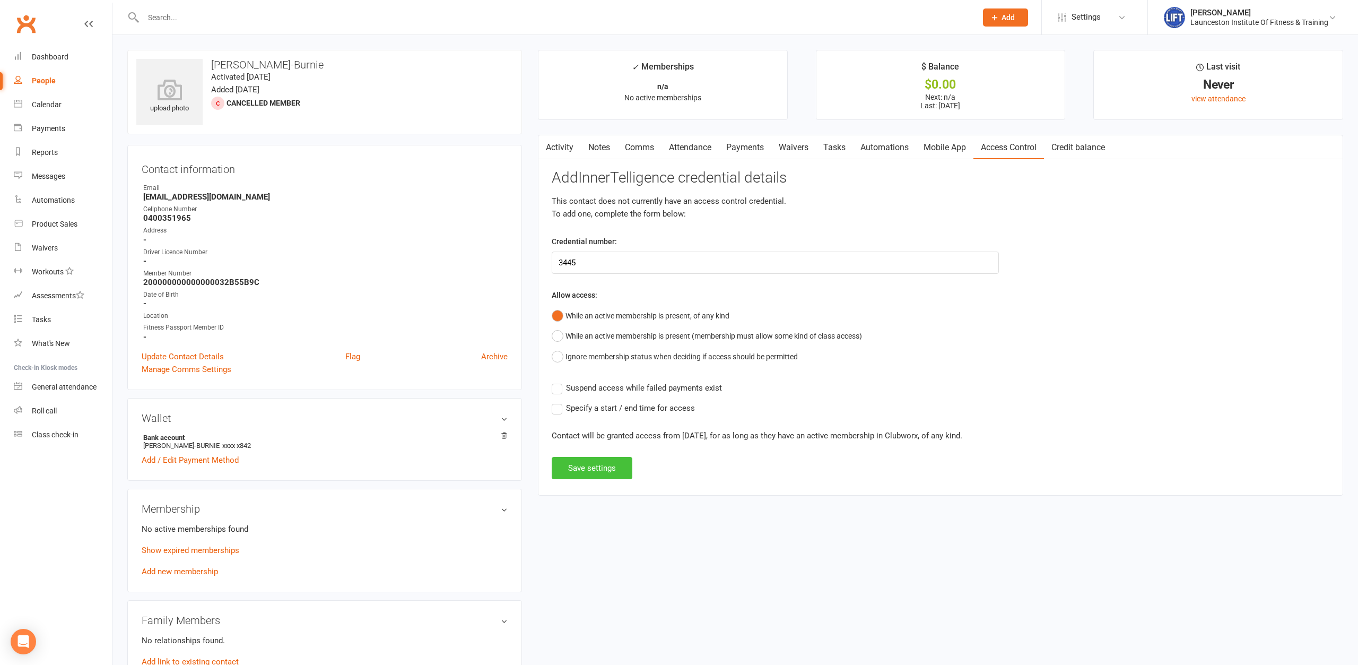
click at [597, 472] on button "Save settings" at bounding box center [592, 468] width 81 height 22
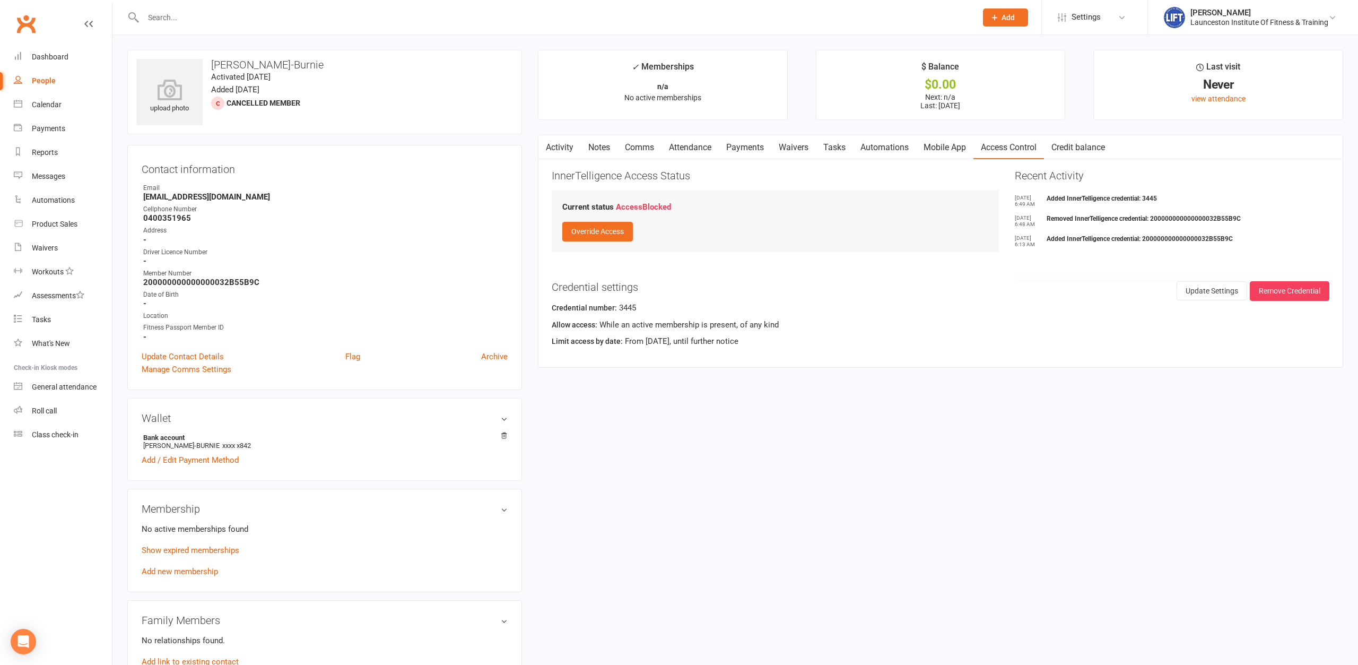
click at [303, 26] on div at bounding box center [548, 17] width 842 height 34
click at [304, 23] on input "text" at bounding box center [554, 17] width 829 height 15
paste input "200000000000000032B861DC"
drag, startPoint x: 304, startPoint y: 22, endPoint x: 49, endPoint y: 27, distance: 255.2
click at [140, 25] on input "200000000000000032B861DC" at bounding box center [554, 17] width 829 height 15
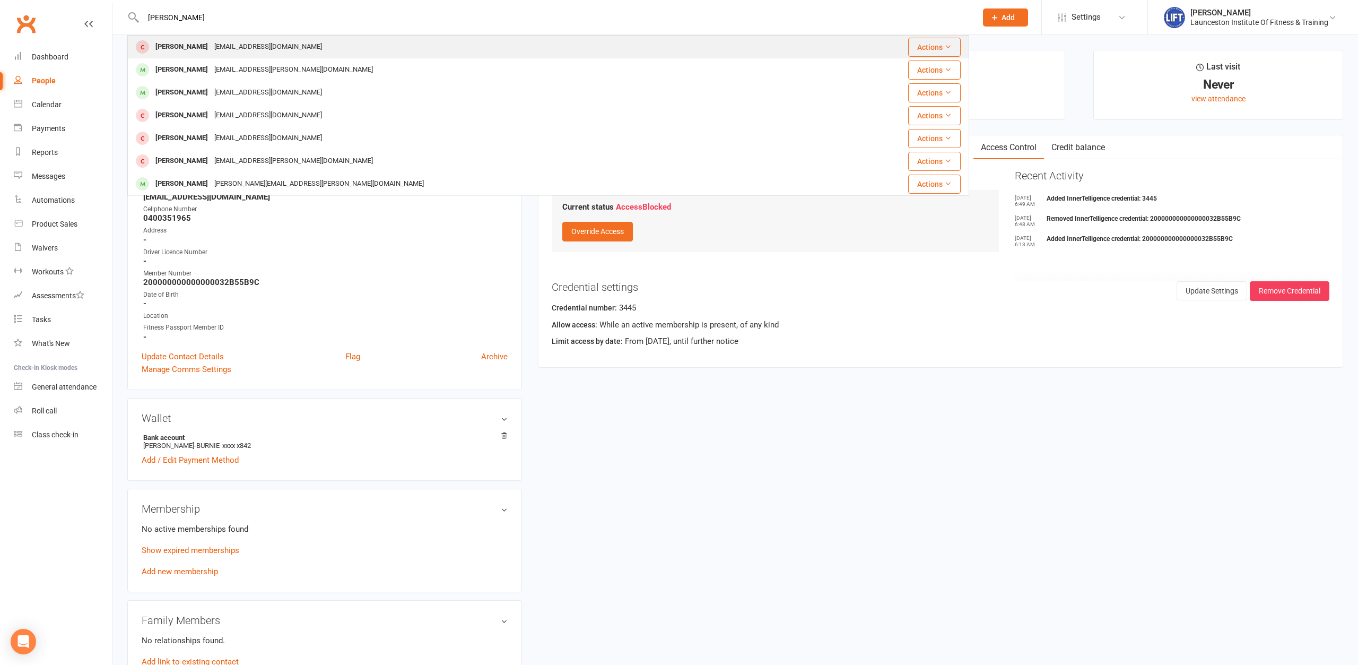
type input "[PERSON_NAME]"
click at [261, 55] on div "[PERSON_NAME] [EMAIL_ADDRESS][DOMAIN_NAME]" at bounding box center [486, 47] width 717 height 22
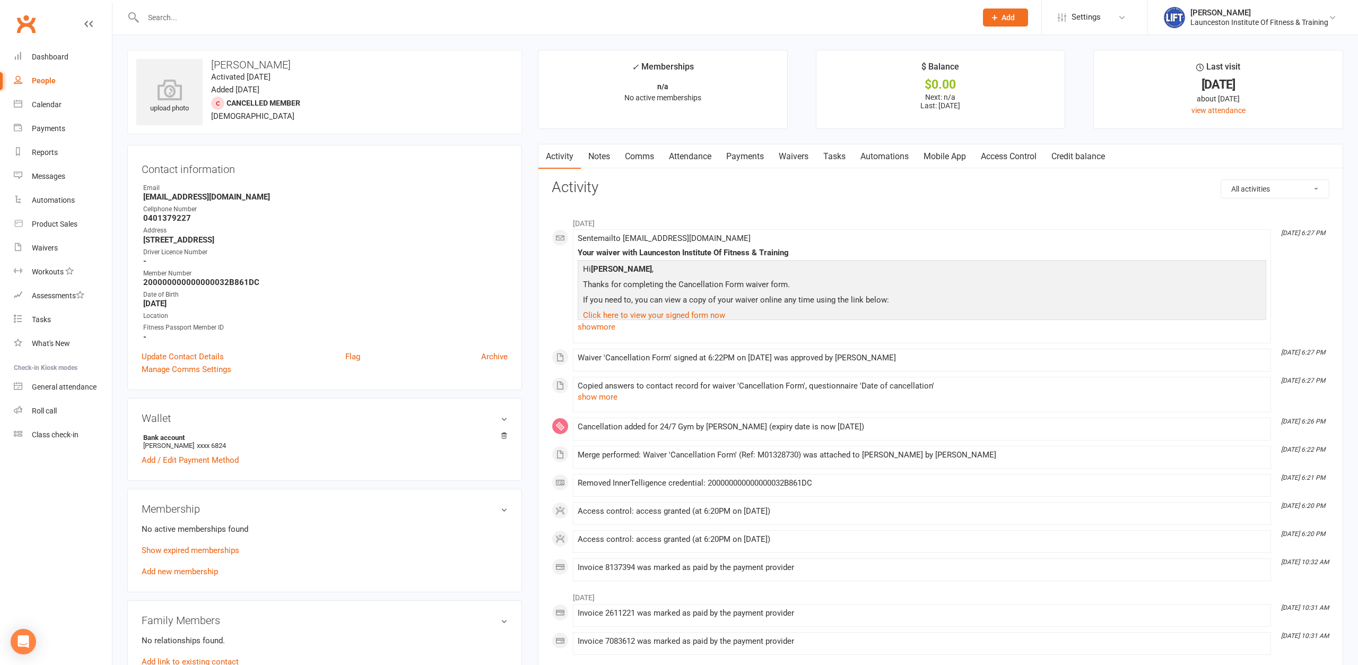
click at [1000, 156] on link "Access Control" at bounding box center [1008, 156] width 71 height 24
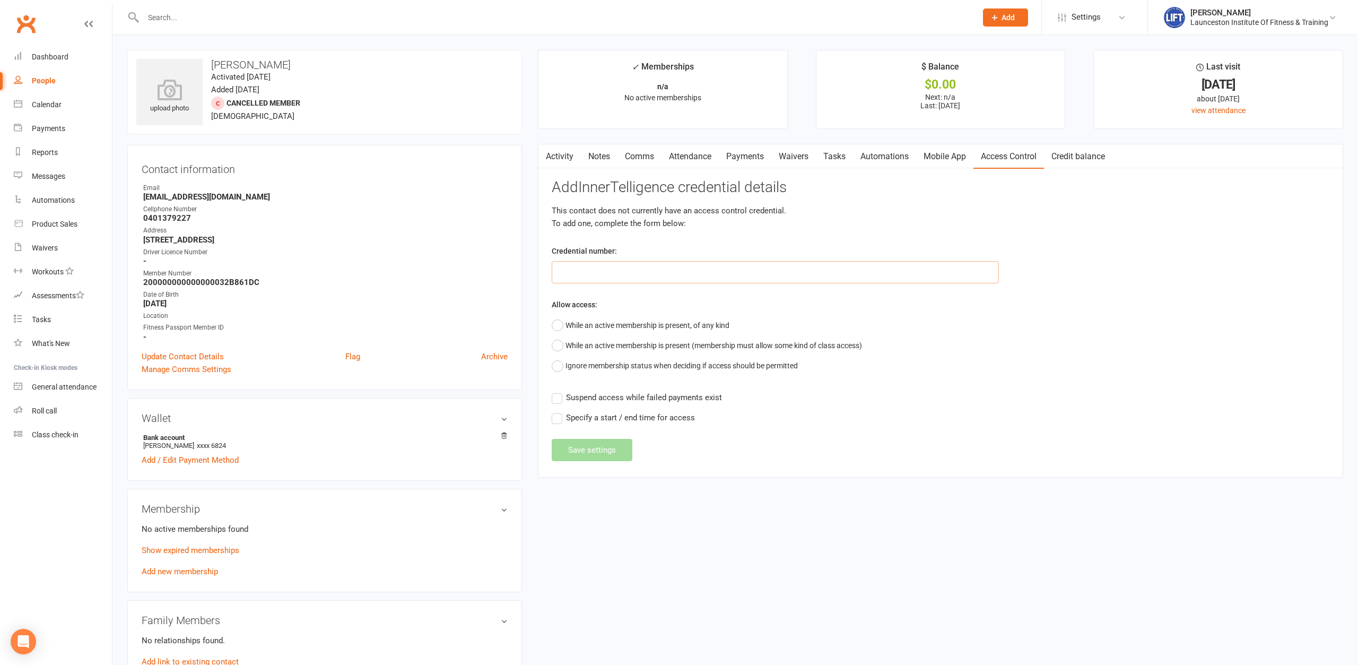
click at [884, 283] on input "text" at bounding box center [775, 272] width 447 height 22
type input "45446"
click at [726, 323] on button "While an active membership is present, of any kind" at bounding box center [641, 325] width 178 height 20
click at [600, 487] on button "Save settings" at bounding box center [592, 477] width 81 height 22
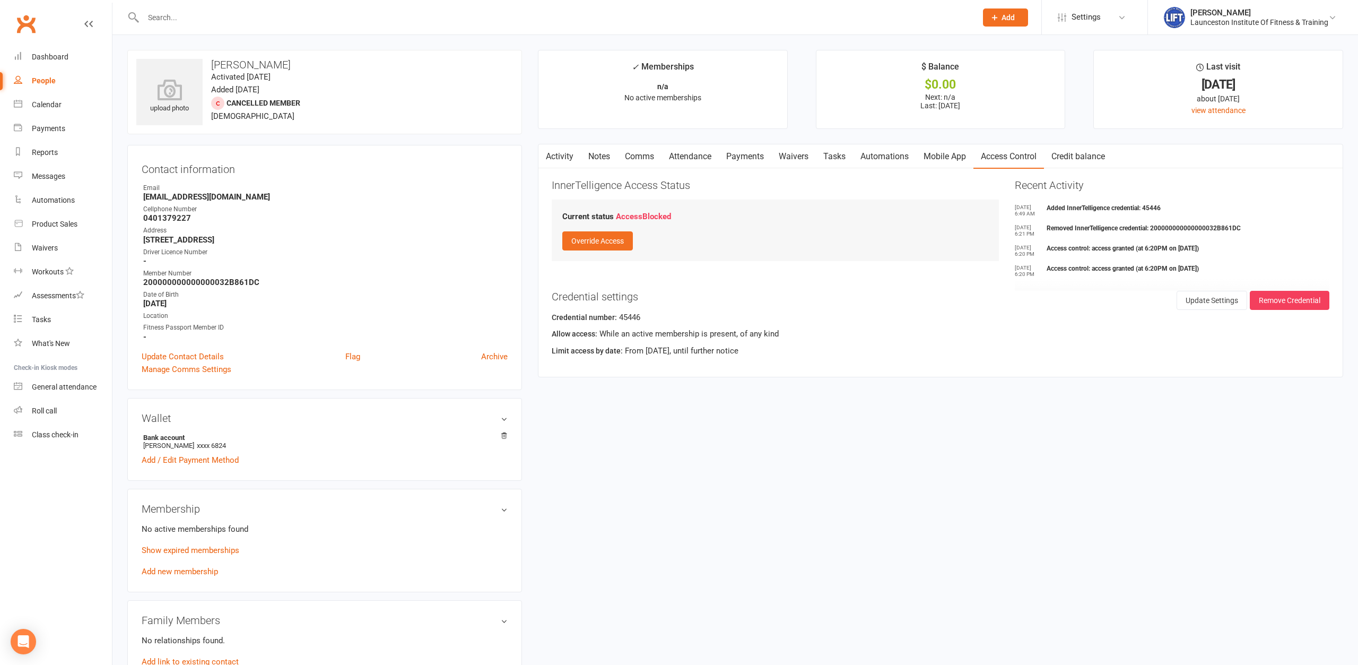
click at [318, 12] on input "text" at bounding box center [554, 17] width 829 height 15
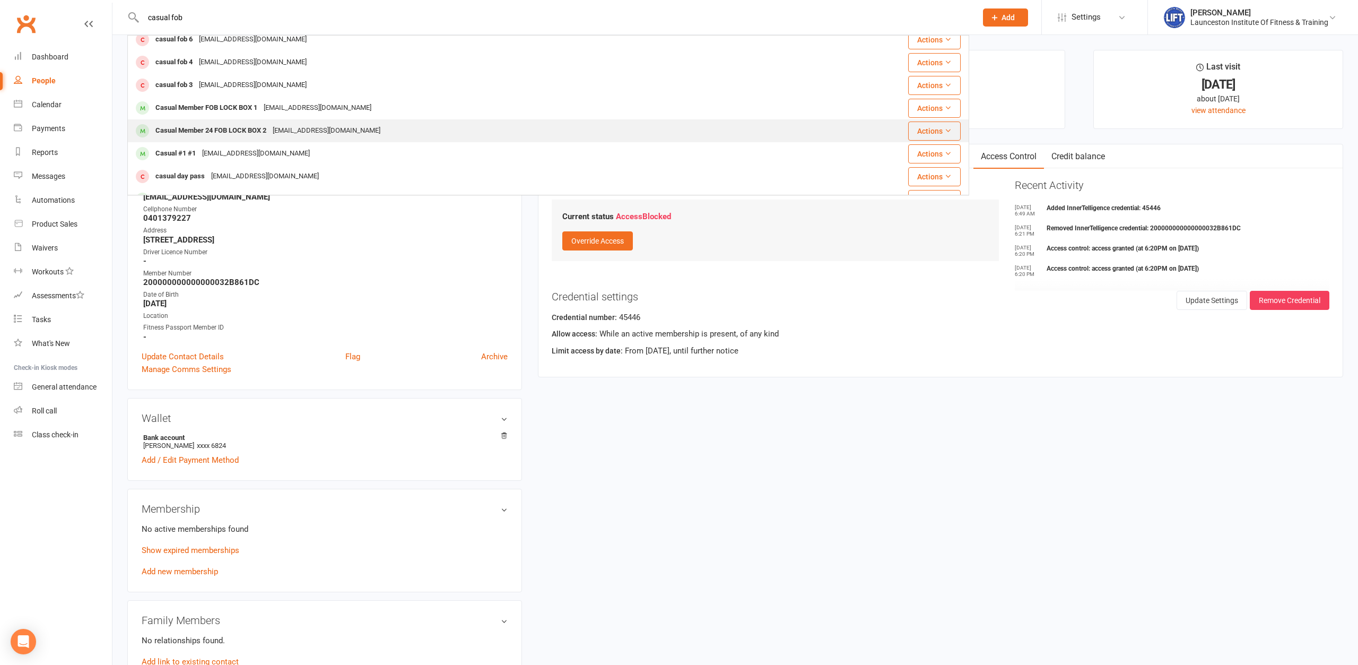
scroll to position [172, 0]
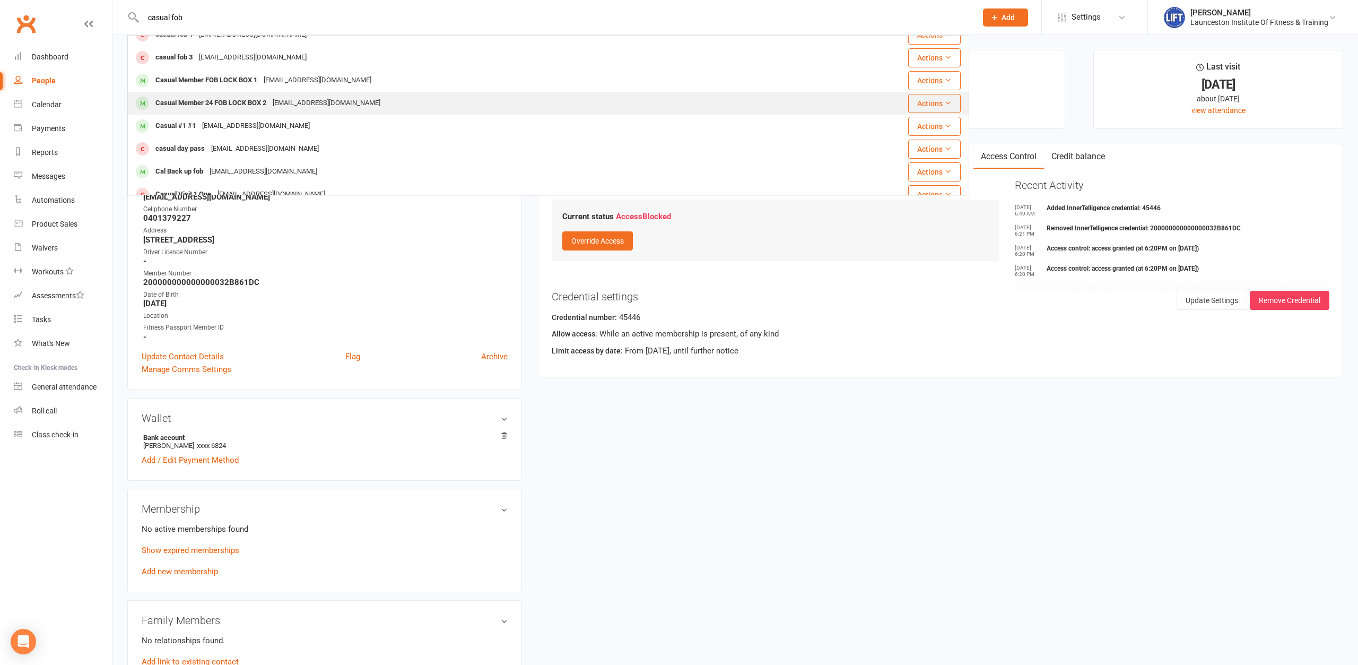
type input "casual fob"
click at [298, 101] on div "[EMAIL_ADDRESS][DOMAIN_NAME]" at bounding box center [326, 102] width 114 height 15
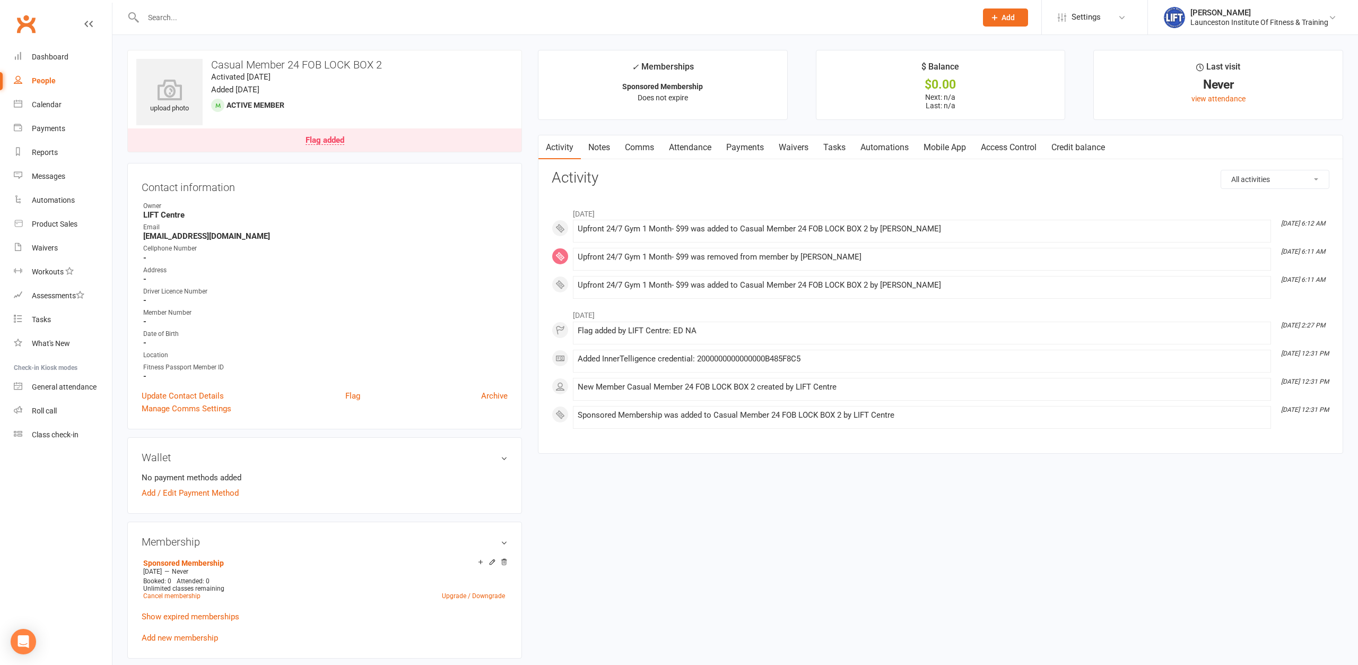
click at [1000, 153] on link "Access Control" at bounding box center [1008, 147] width 71 height 24
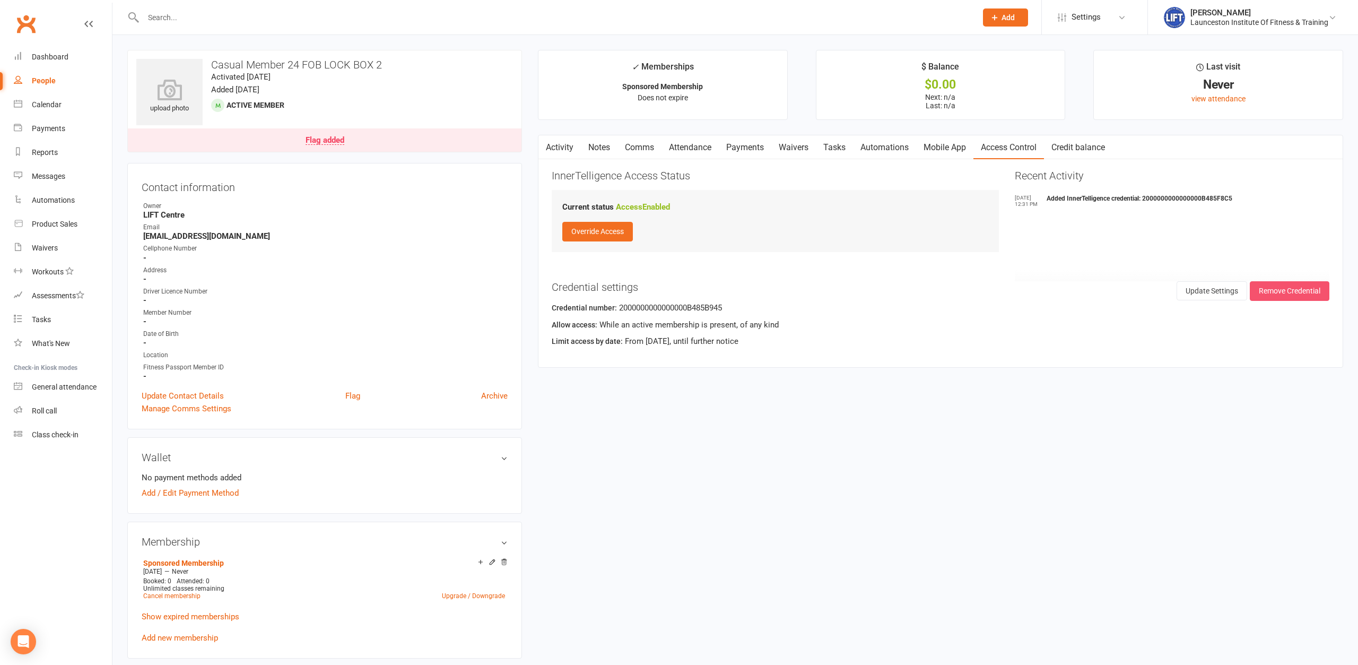
click at [1275, 283] on button "Remove Credential" at bounding box center [1290, 290] width 80 height 19
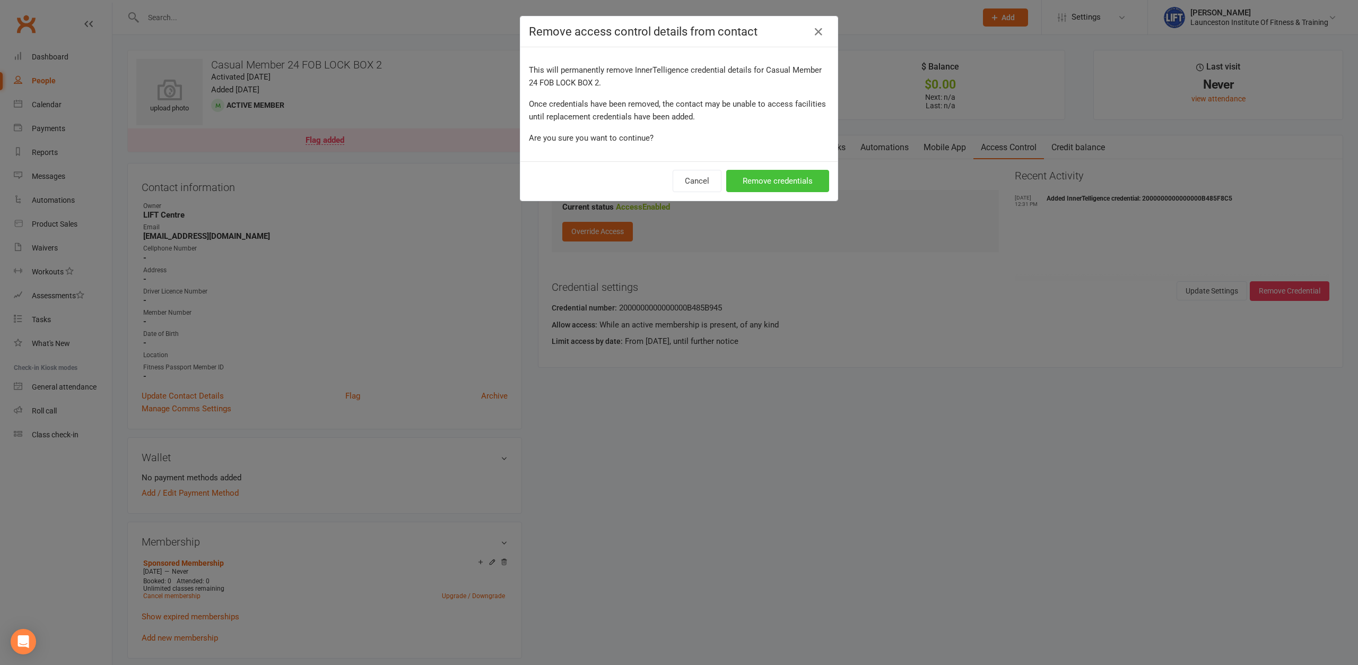
click at [752, 182] on button "Remove credentials" at bounding box center [777, 181] width 103 height 22
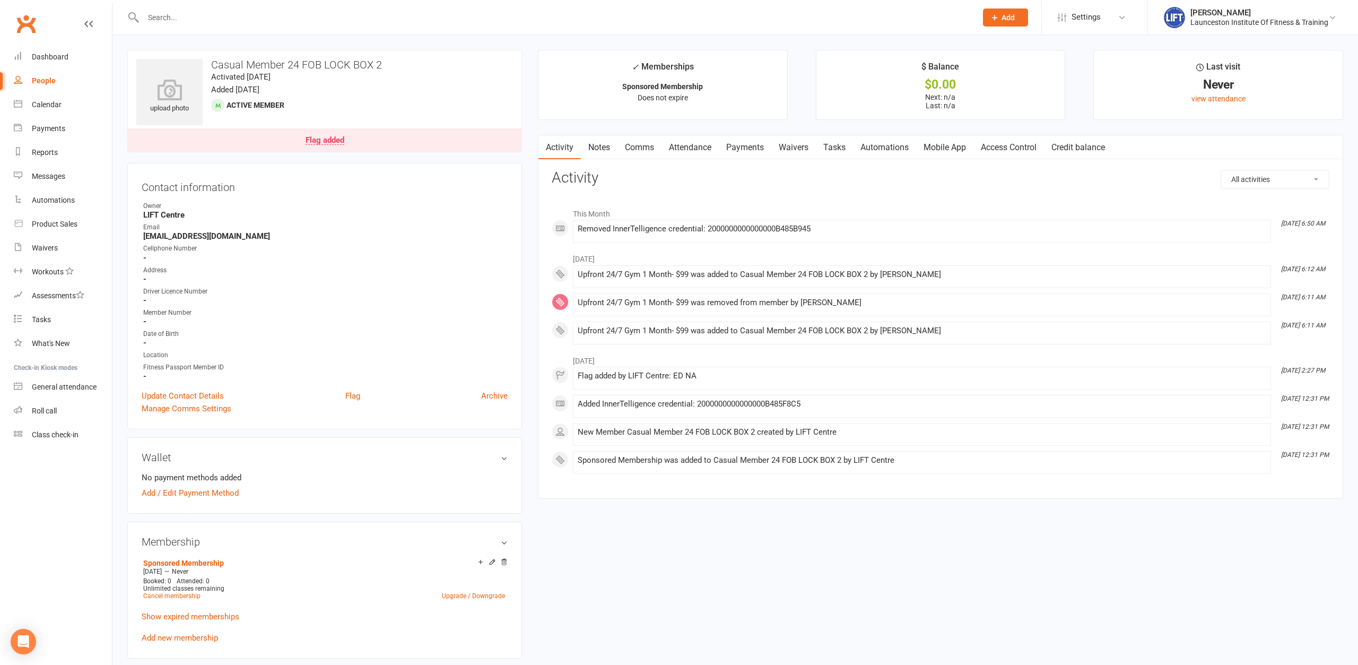
click at [1014, 150] on link "Access Control" at bounding box center [1008, 147] width 71 height 24
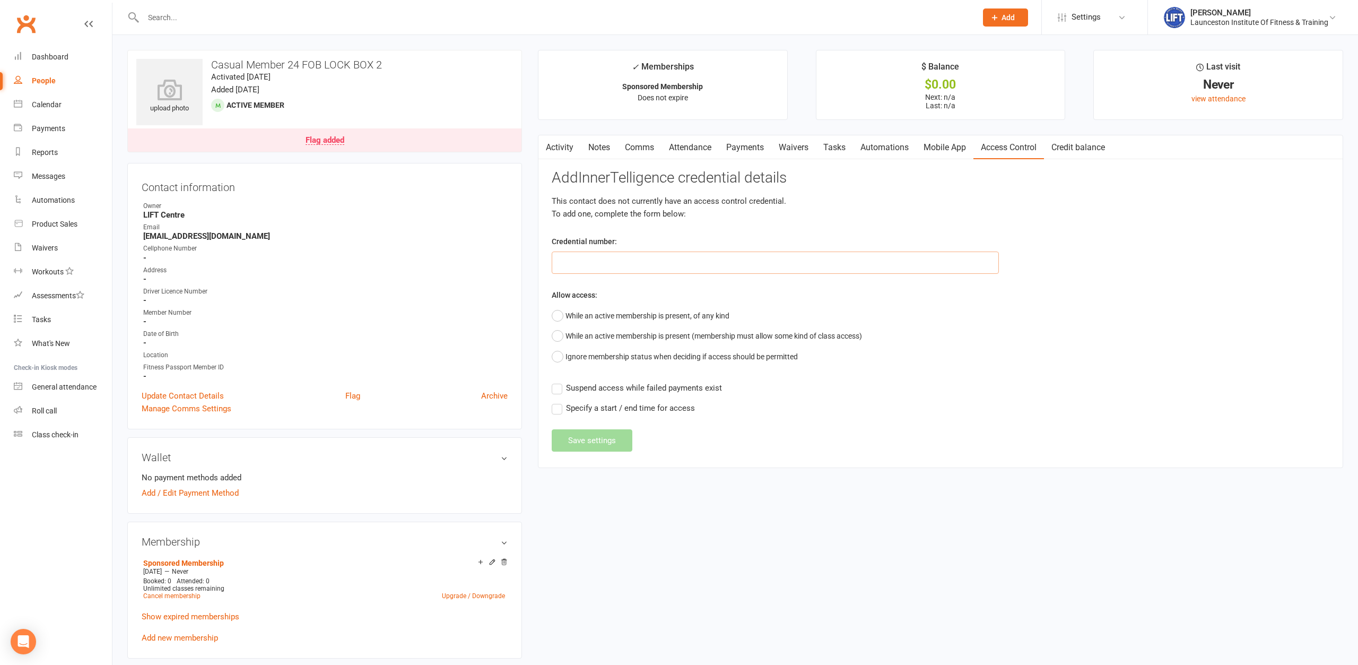
click at [667, 267] on input "text" at bounding box center [775, 262] width 447 height 22
paste input "200000000000000032B861DC"
type input "200000000000000032B861DC"
click at [618, 314] on button "While an active membership is present, of any kind" at bounding box center [641, 316] width 178 height 20
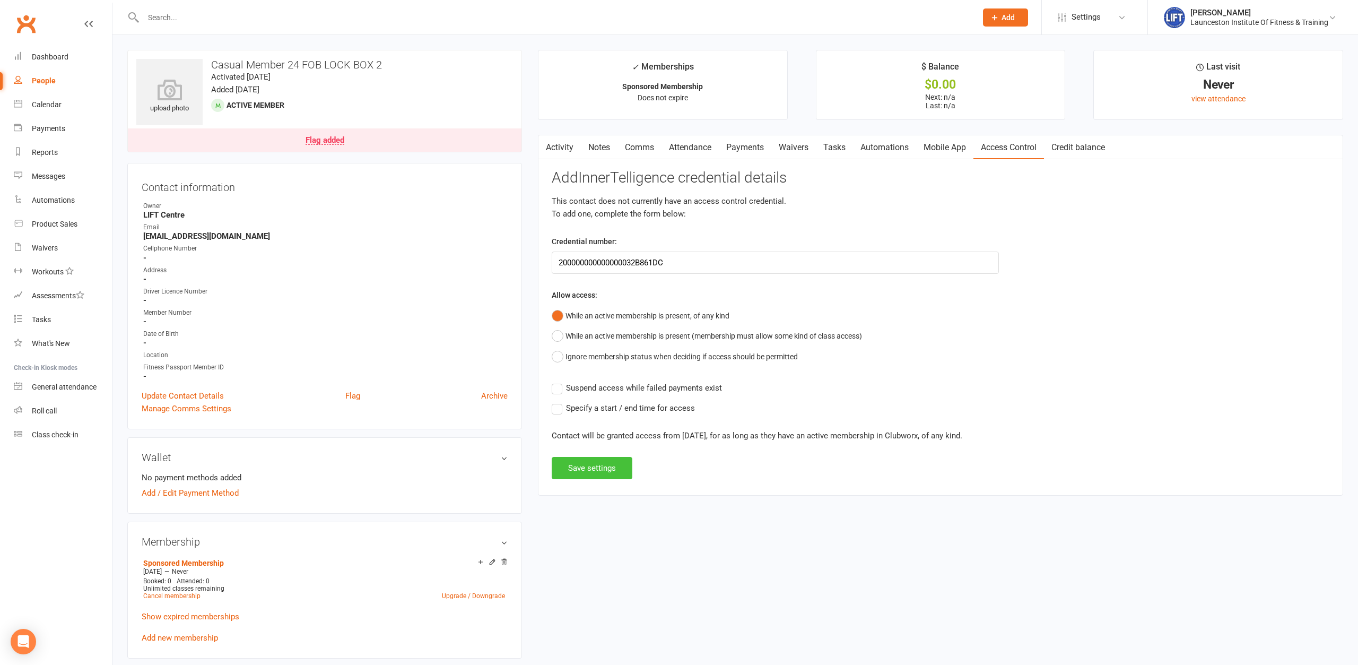
click at [594, 472] on button "Save settings" at bounding box center [592, 468] width 81 height 22
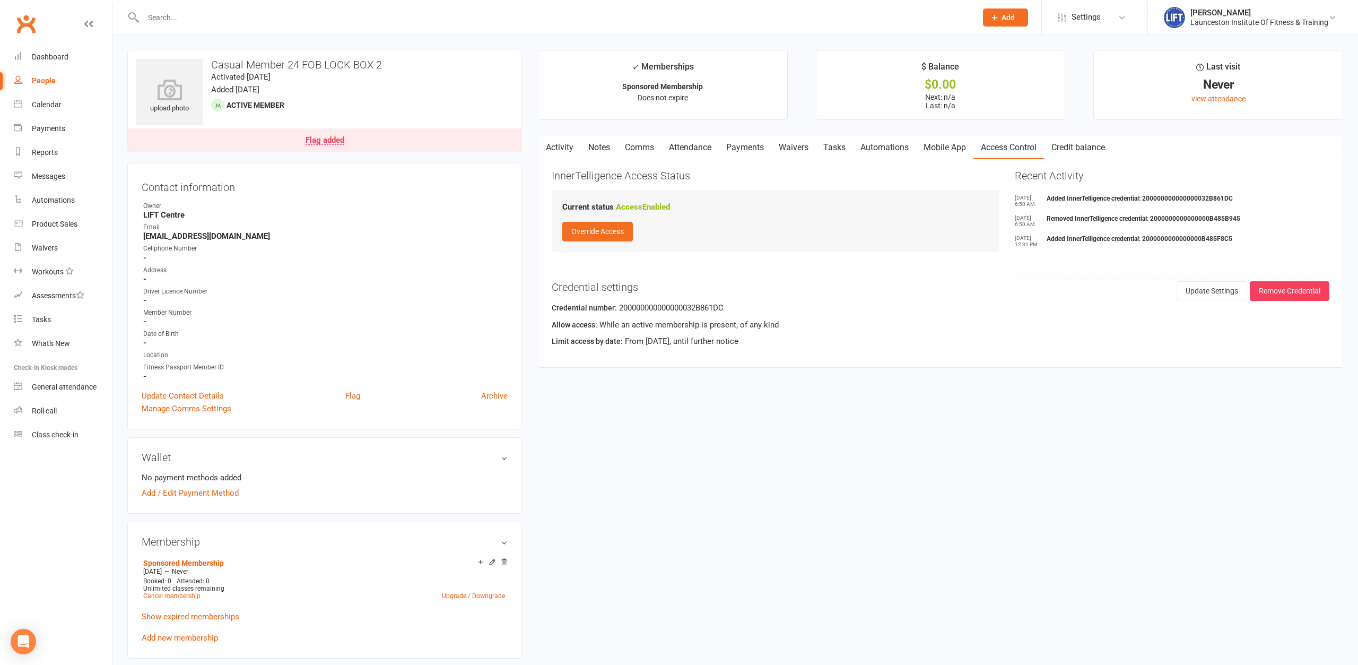
click at [358, 215] on strong "LIFT Centre" at bounding box center [325, 215] width 364 height 10
click at [382, 203] on div "Owner" at bounding box center [325, 206] width 364 height 10
click at [291, 30] on div at bounding box center [548, 17] width 842 height 34
click at [287, 21] on input "text" at bounding box center [554, 17] width 829 height 15
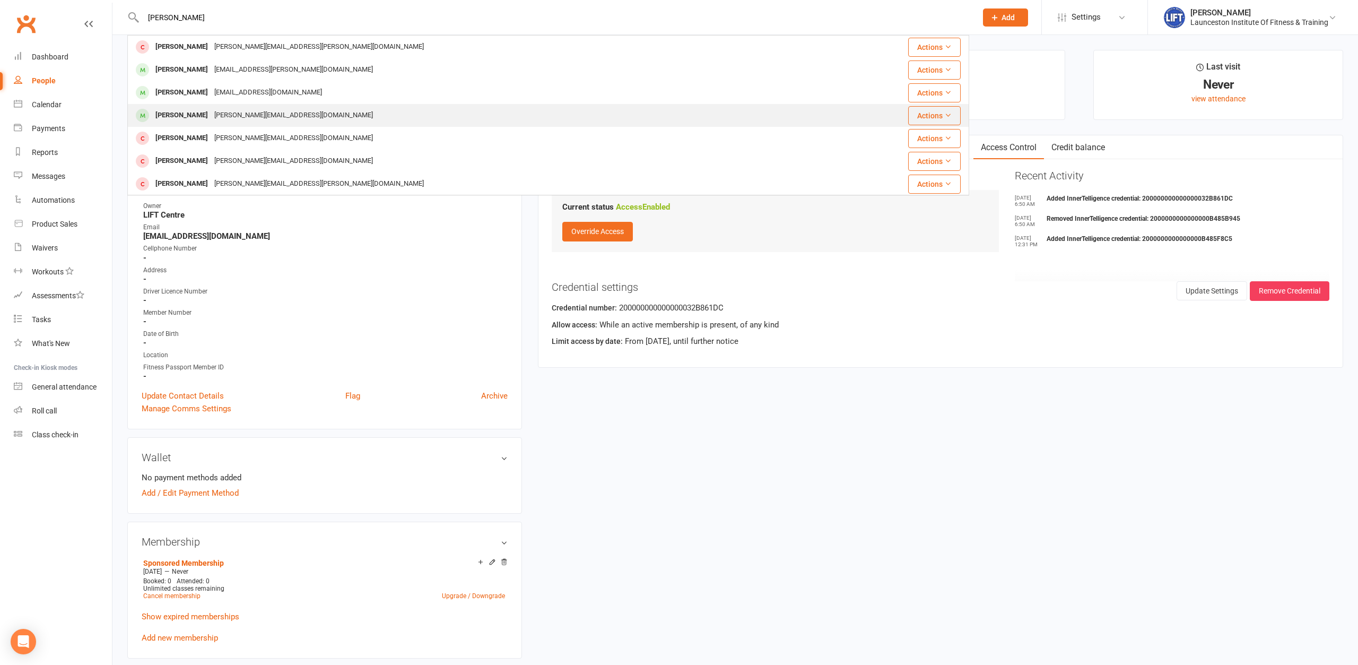
type input "[PERSON_NAME]"
click at [267, 119] on div "[PERSON_NAME][EMAIL_ADDRESS][DOMAIN_NAME]" at bounding box center [293, 115] width 165 height 15
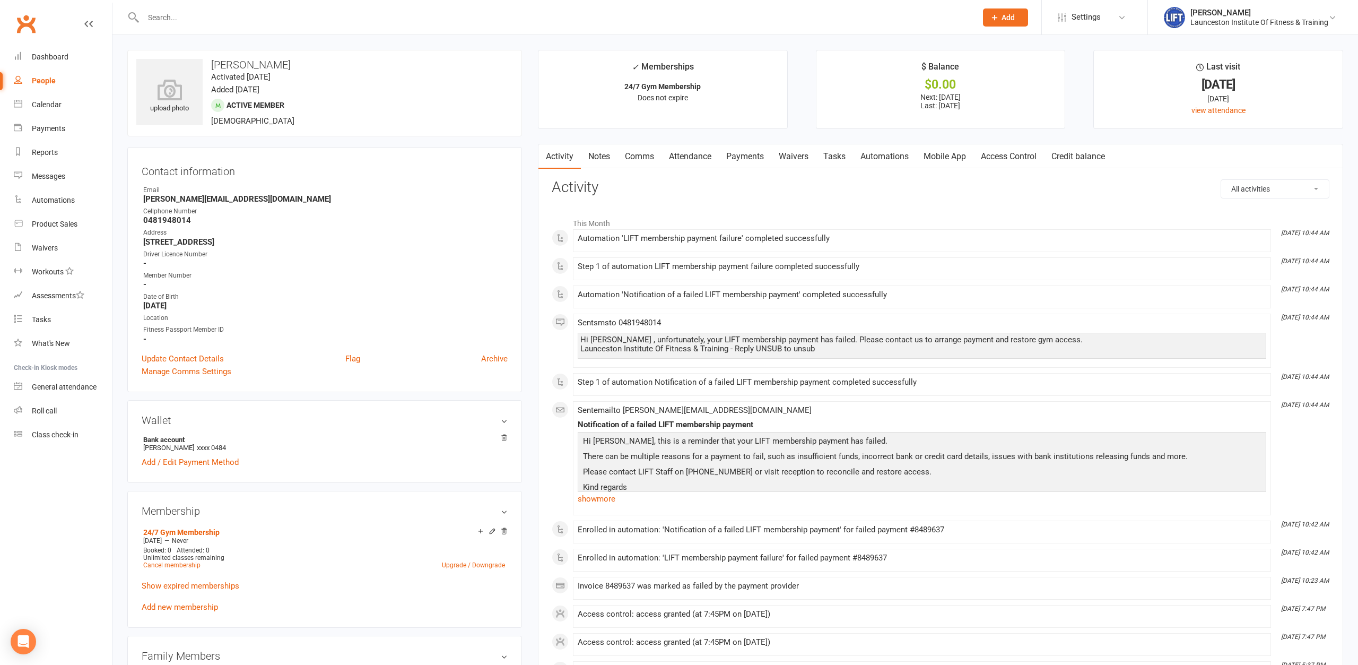
click at [730, 153] on link "Payments" at bounding box center [745, 156] width 53 height 24
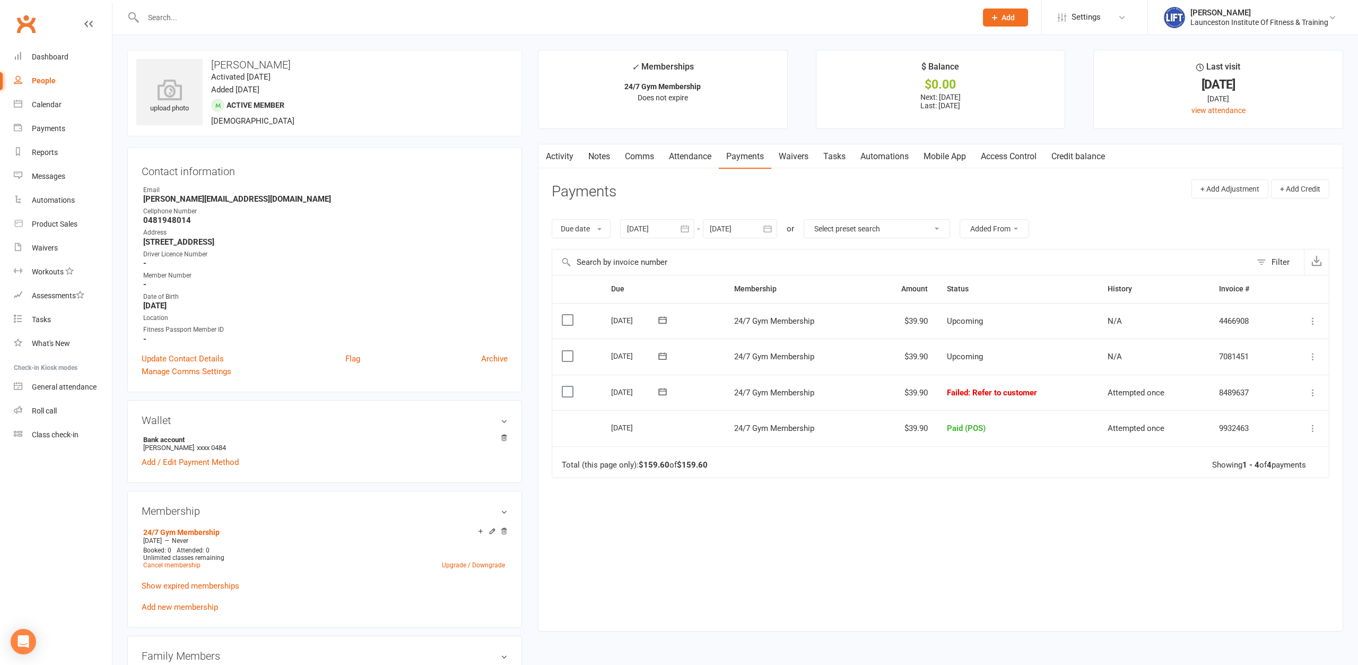
click at [674, 221] on div at bounding box center [657, 228] width 74 height 19
click at [633, 250] on button "button" at bounding box center [637, 254] width 23 height 19
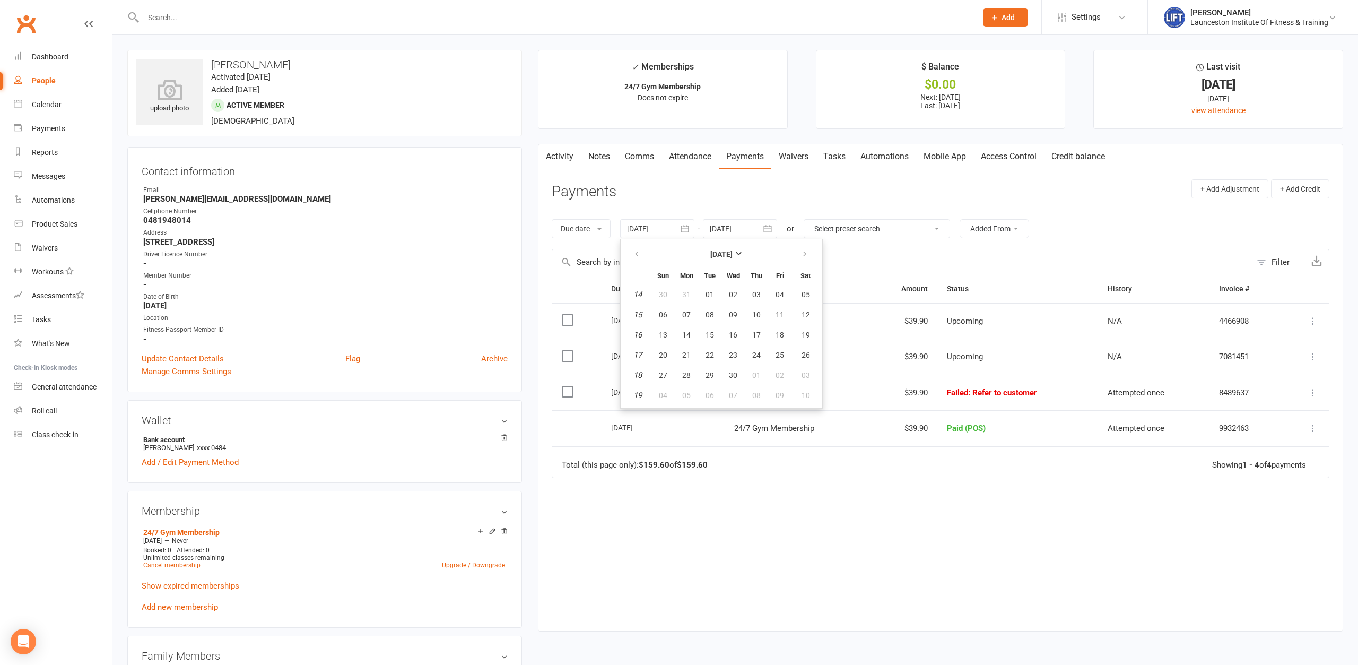
click at [650, 271] on th at bounding box center [637, 275] width 27 height 17
click at [676, 303] on table "[DATE] Sun Mon Tue Wed Thu Fri Sat 14 30 31 01 02 03 04 05 15 06 07 08 09 10 11…" at bounding box center [721, 323] width 197 height 164
click at [684, 308] on button "07" at bounding box center [686, 314] width 22 height 19
type input "[DATE]"
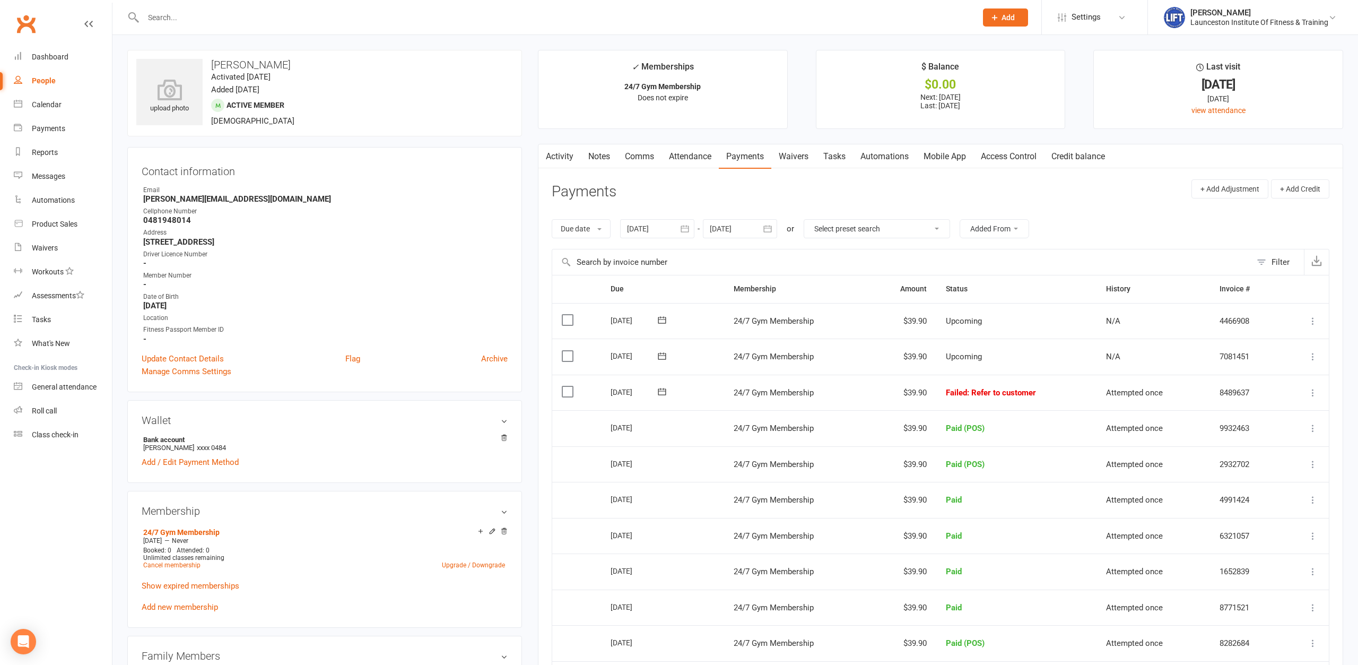
click at [301, 22] on input "text" at bounding box center [554, 17] width 829 height 15
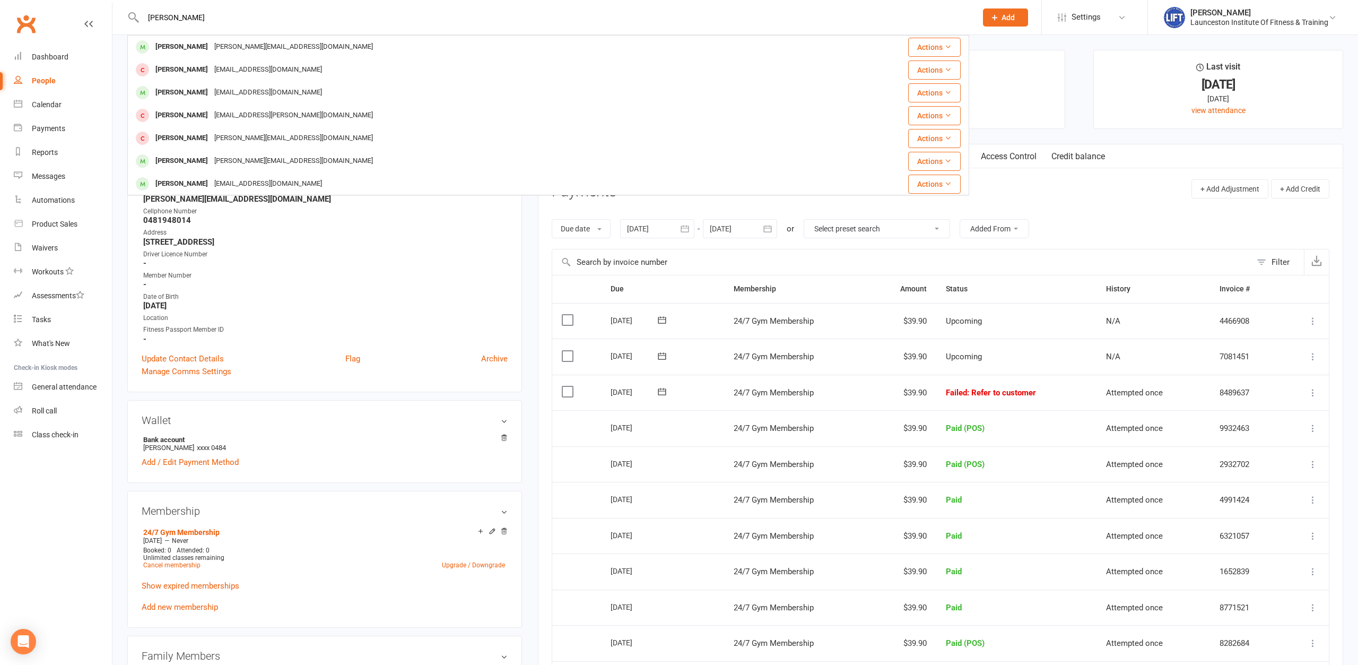
drag, startPoint x: 195, startPoint y: 14, endPoint x: 62, endPoint y: 20, distance: 133.2
click at [140, 19] on input "[PERSON_NAME]" at bounding box center [554, 17] width 829 height 15
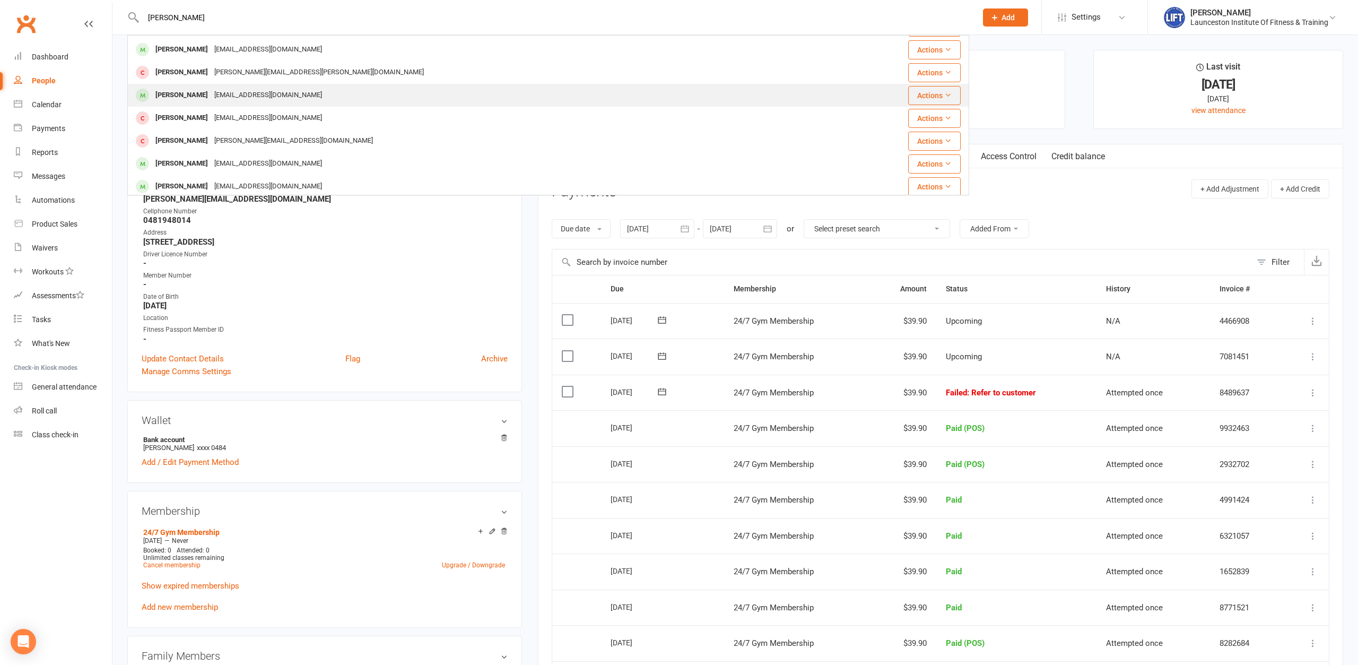
scroll to position [229, 0]
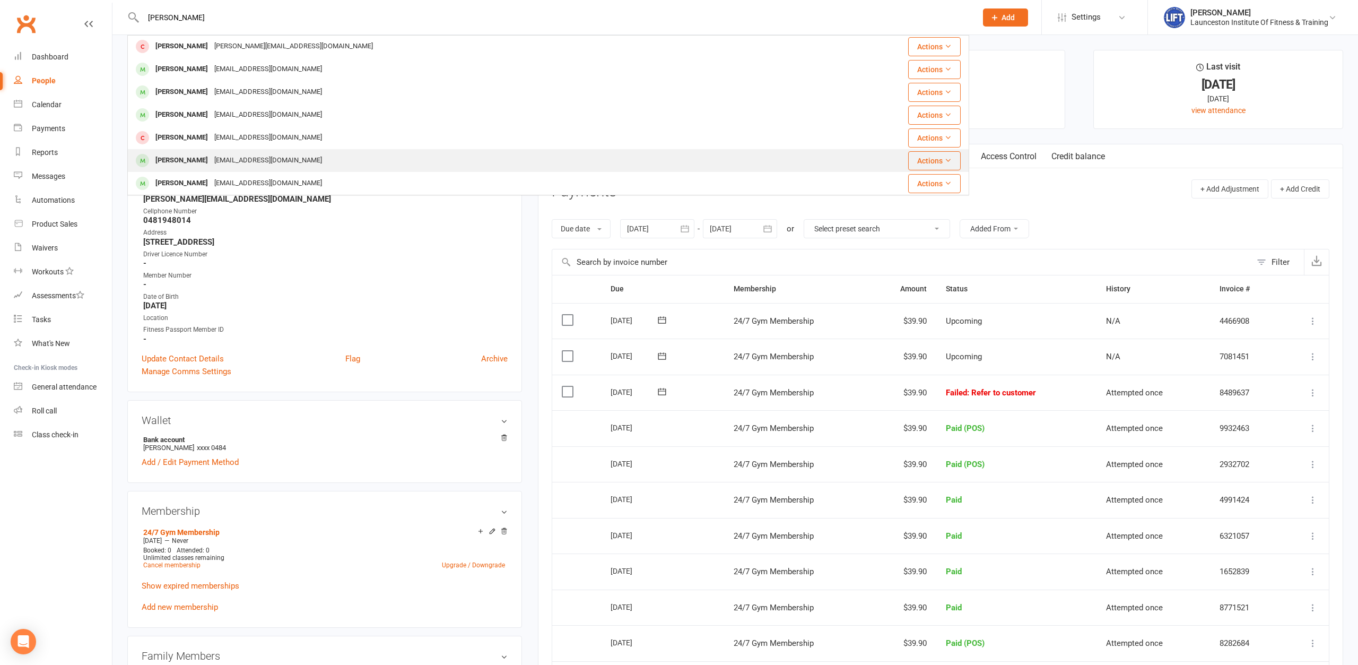
type input "[PERSON_NAME]"
click at [217, 156] on div "[EMAIL_ADDRESS][DOMAIN_NAME]" at bounding box center [268, 160] width 114 height 15
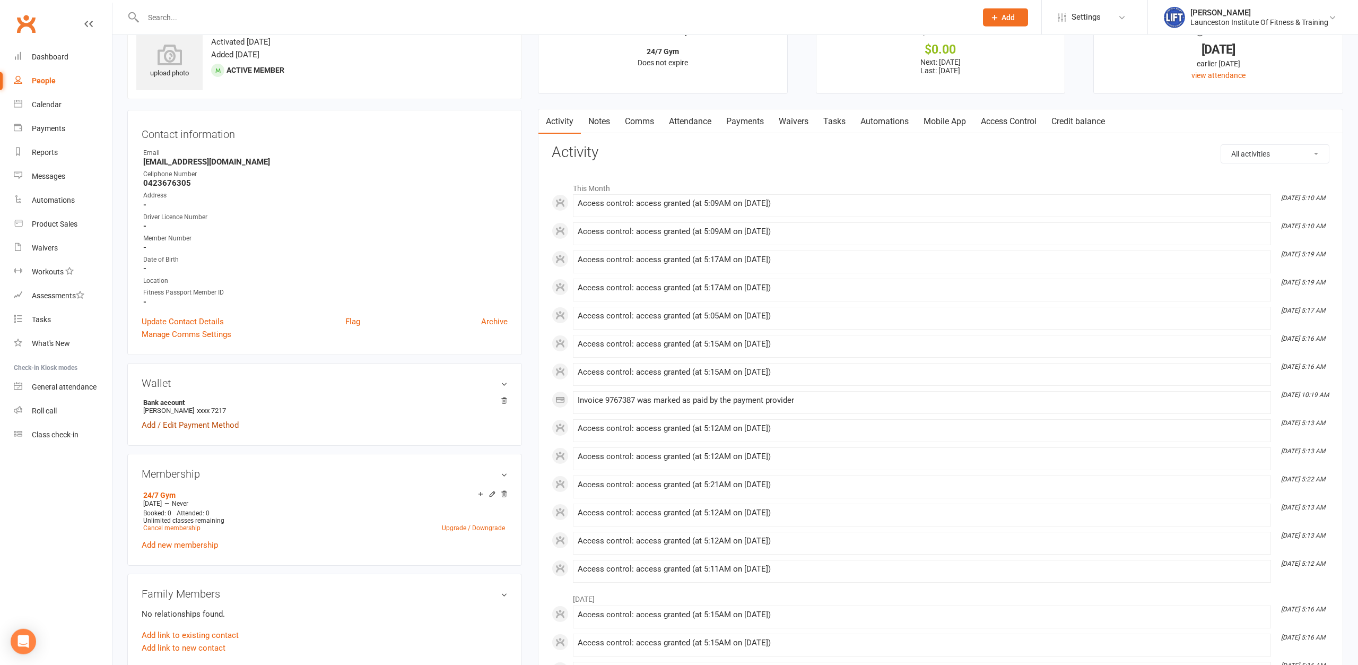
scroll to position [54, 0]
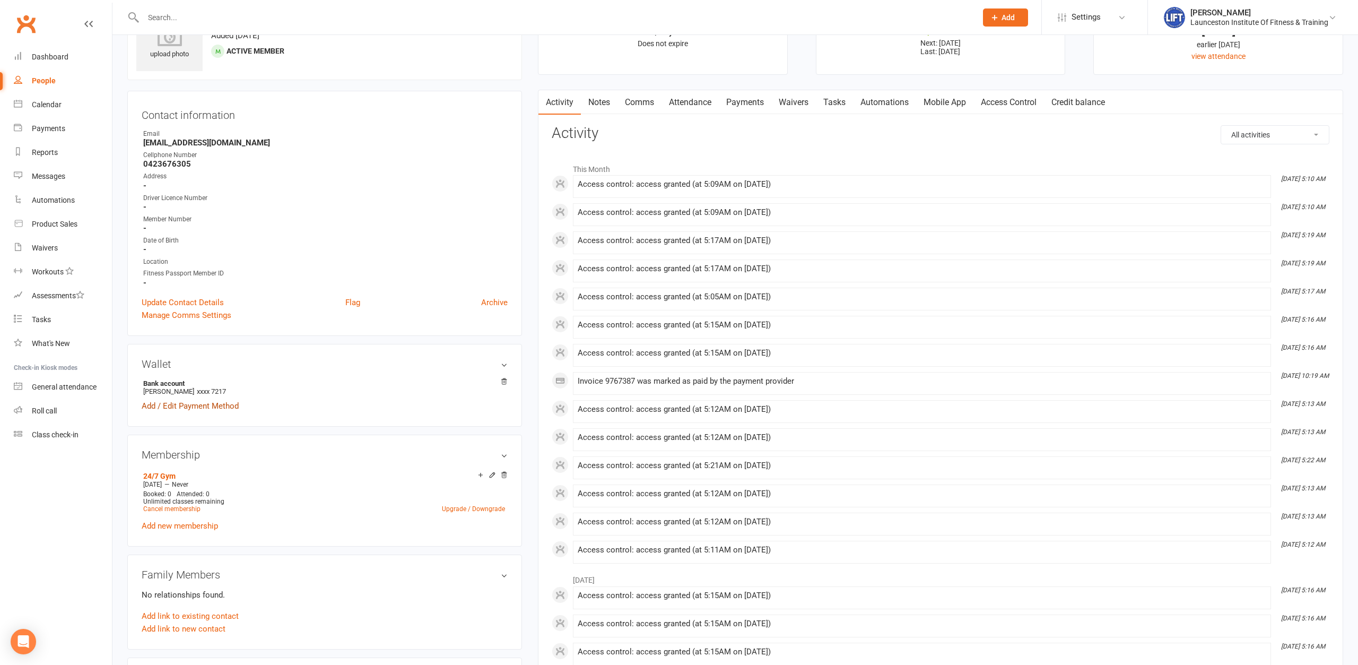
click at [204, 407] on link "Add / Edit Payment Method" at bounding box center [190, 405] width 97 height 13
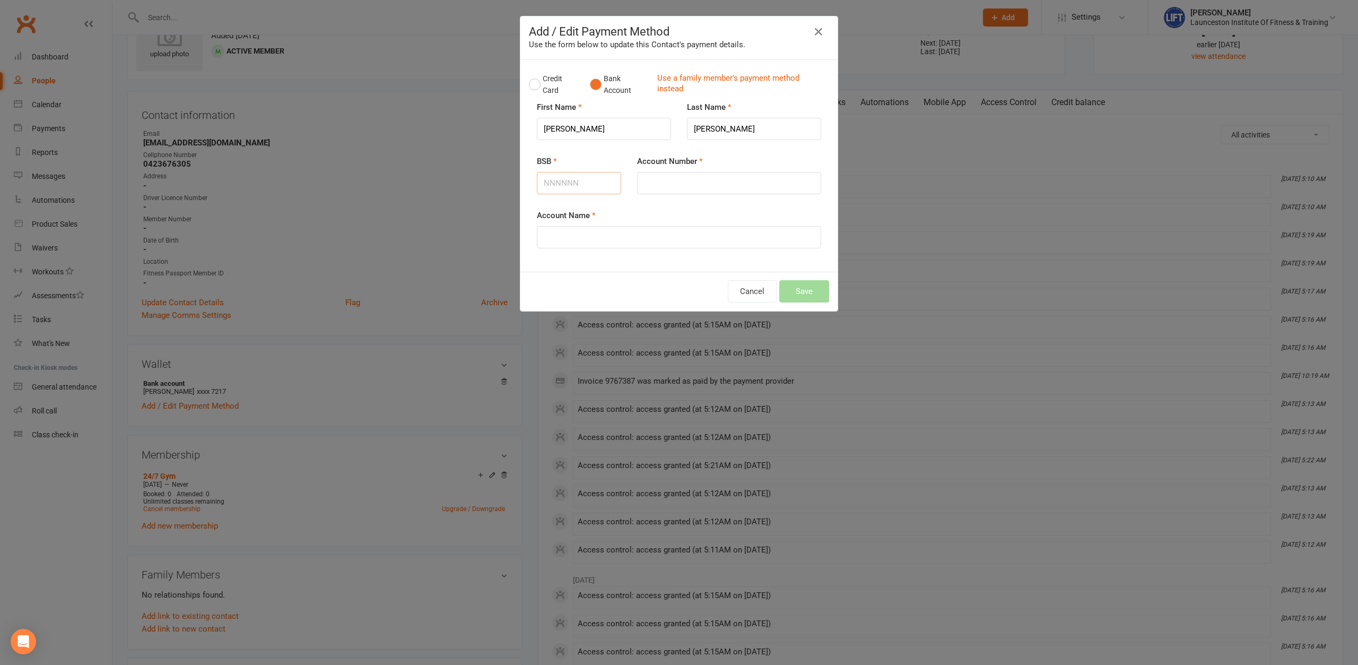
click at [555, 188] on input "BSB" at bounding box center [579, 183] width 84 height 22
type input "067872"
click at [626, 233] on input "Account Name" at bounding box center [679, 237] width 284 height 22
click at [670, 185] on input "32255297" at bounding box center [729, 183] width 184 height 22
type input "32255397"
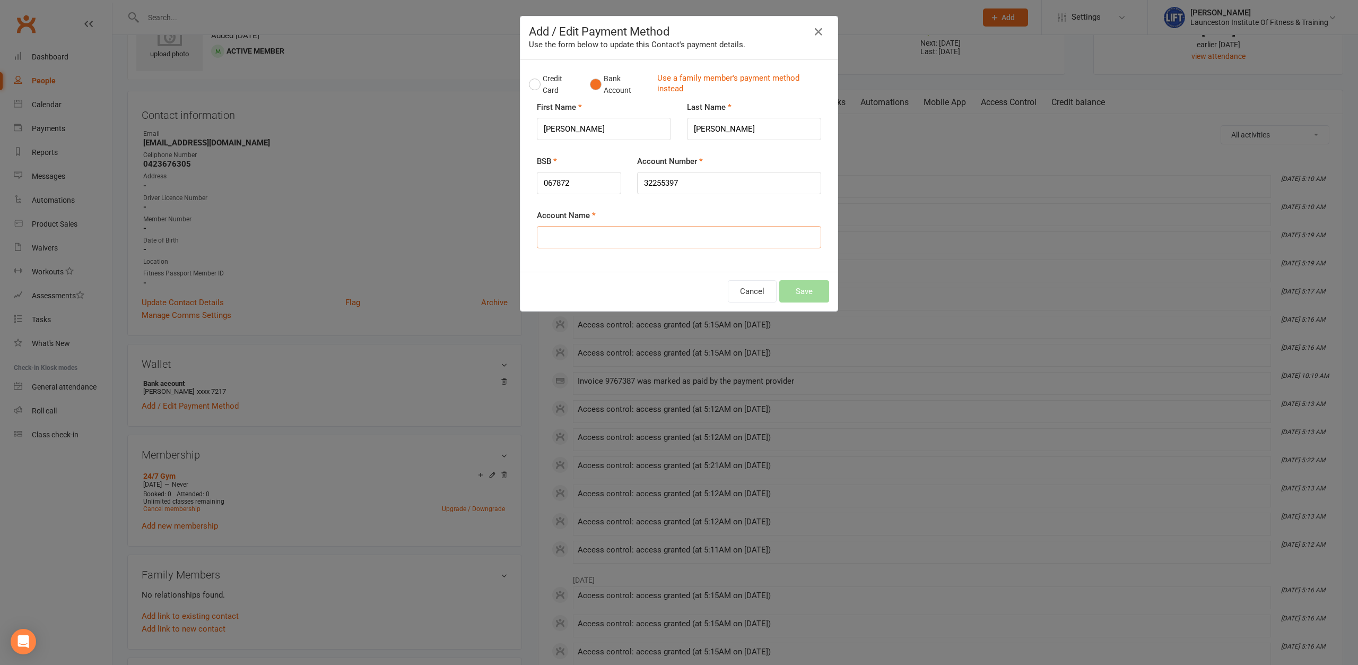
click at [681, 236] on input "Account Name" at bounding box center [679, 237] width 284 height 22
type input "[PERSON_NAME]"
click at [799, 283] on button "Save" at bounding box center [804, 291] width 50 height 22
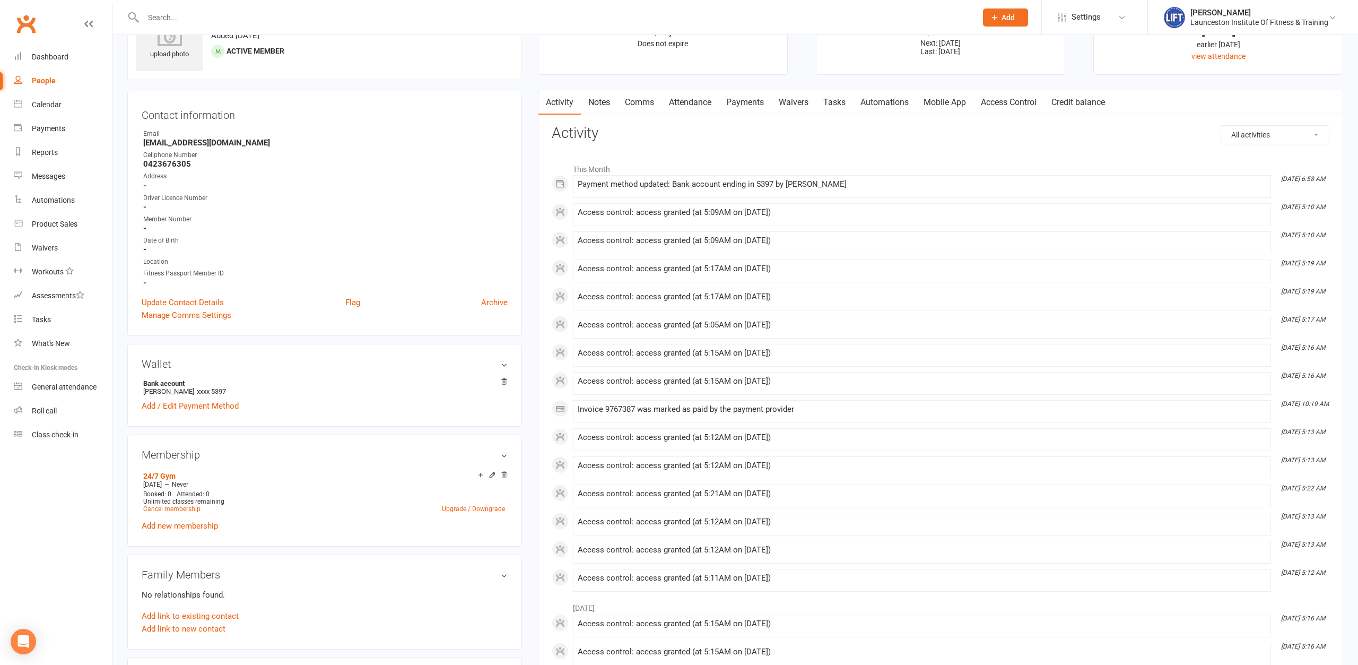
scroll to position [0, 0]
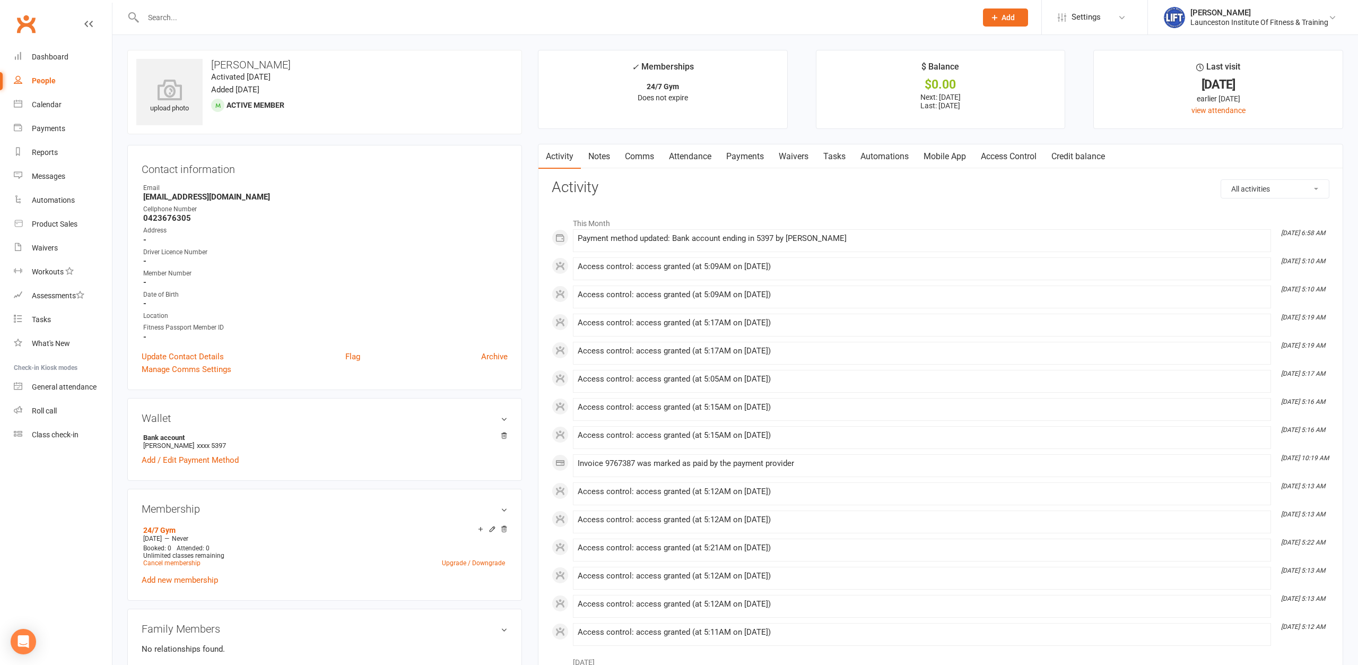
click at [276, 21] on input "text" at bounding box center [554, 17] width 829 height 15
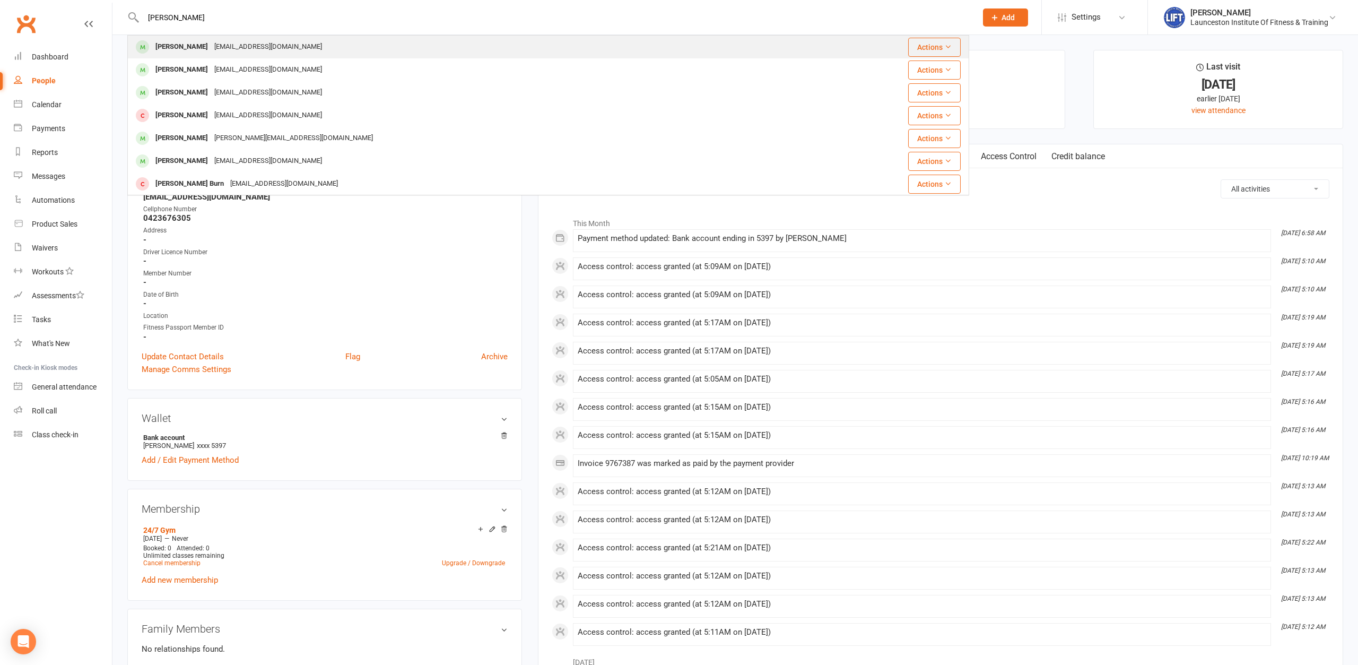
type input "[PERSON_NAME]"
drag, startPoint x: 235, startPoint y: 52, endPoint x: 237, endPoint y: 65, distance: 12.8
click at [235, 51] on div "[EMAIL_ADDRESS][DOMAIN_NAME]" at bounding box center [268, 46] width 114 height 15
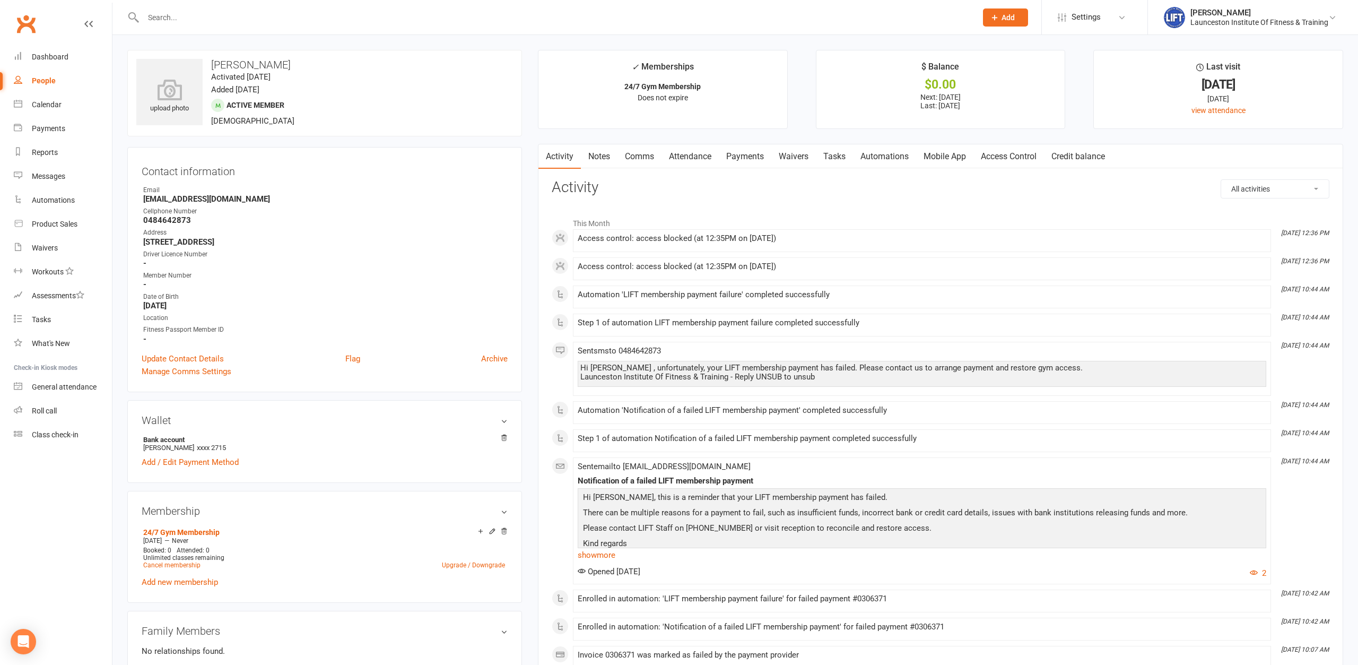
click at [753, 153] on link "Payments" at bounding box center [745, 156] width 53 height 24
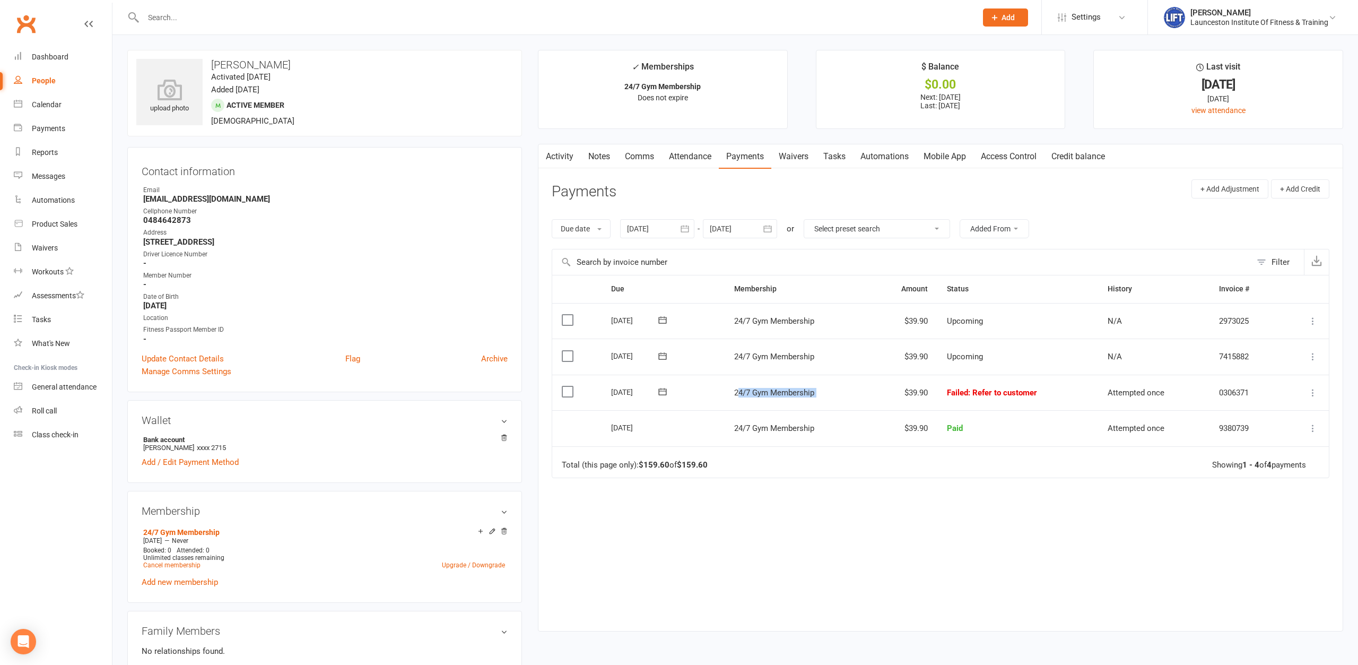
drag, startPoint x: 737, startPoint y: 389, endPoint x: 887, endPoint y: 402, distance: 150.6
click at [887, 402] on tr "Select this [DATE] [PERSON_NAME] 24/7 Gym Membership $39.90 Failed : Refer to c…" at bounding box center [940, 392] width 777 height 36
click at [912, 553] on div "Due Contact Membership Amount Status History Invoice # Select this [DATE] [PERS…" at bounding box center [941, 445] width 778 height 340
click at [810, 465] on td "Total (this page only): $159.60 of $159.60 Showing 1 - 4 of 4 payments" at bounding box center [940, 462] width 777 height 32
click at [1311, 392] on icon at bounding box center [1312, 392] width 11 height 11
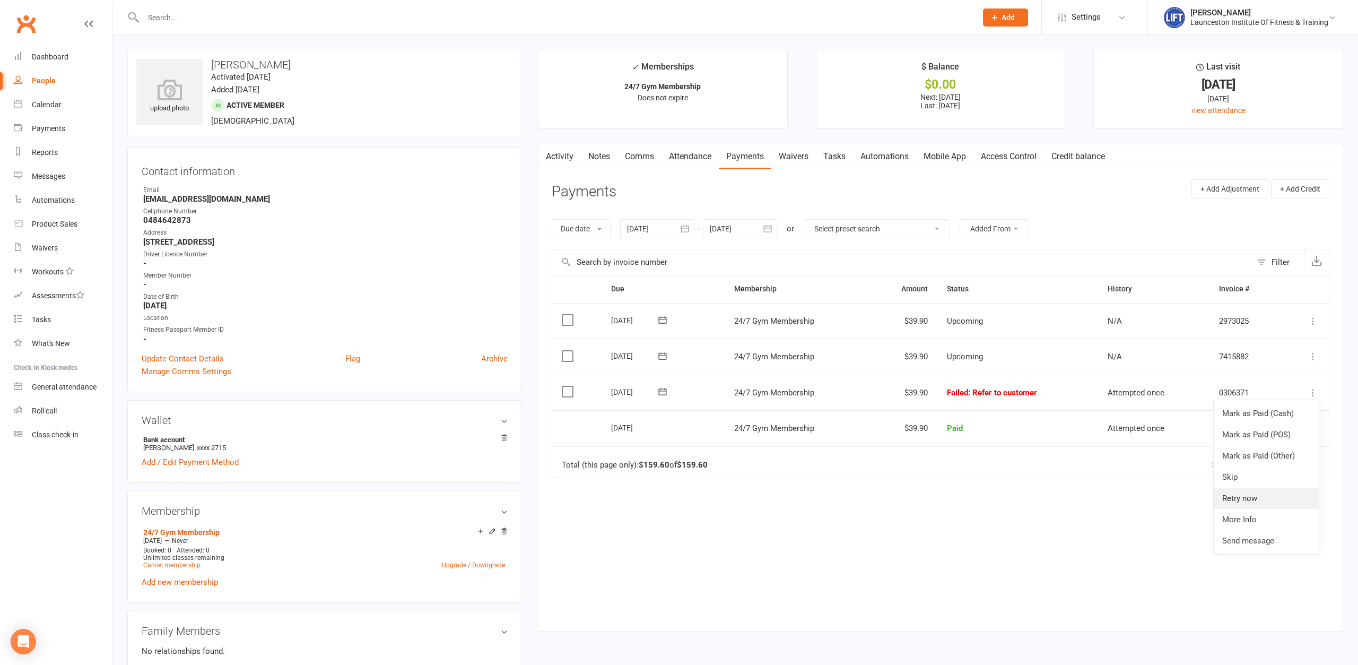
click at [1255, 496] on link "Retry now" at bounding box center [1266, 497] width 105 height 21
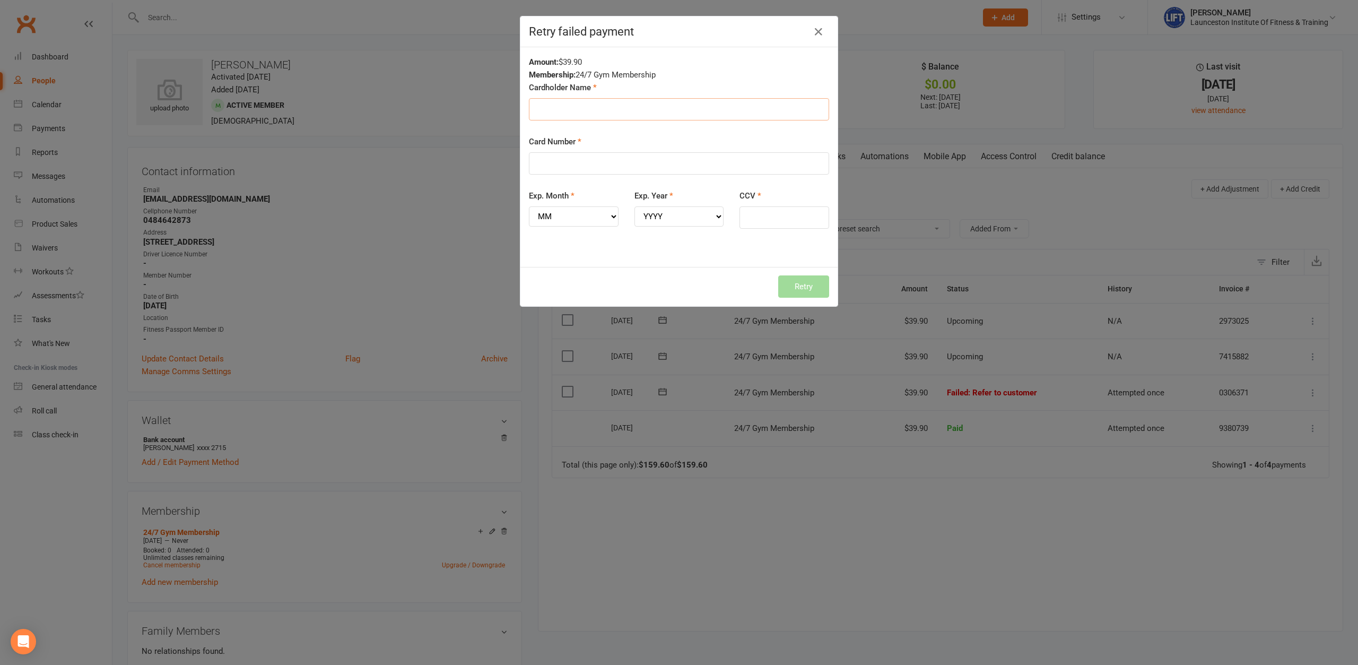
click at [752, 109] on input "Cardholder Name" at bounding box center [679, 109] width 300 height 22
type input "Ch"
click at [744, 161] on input "Card Number" at bounding box center [679, 163] width 300 height 22
type input "[CREDIT_CARD_NUMBER]"
click at [636, 266] on div "Amount: $39.90 Membership: 24/7 Gym Membership Cardholder Name Ch Card Number […" at bounding box center [678, 157] width 317 height 220
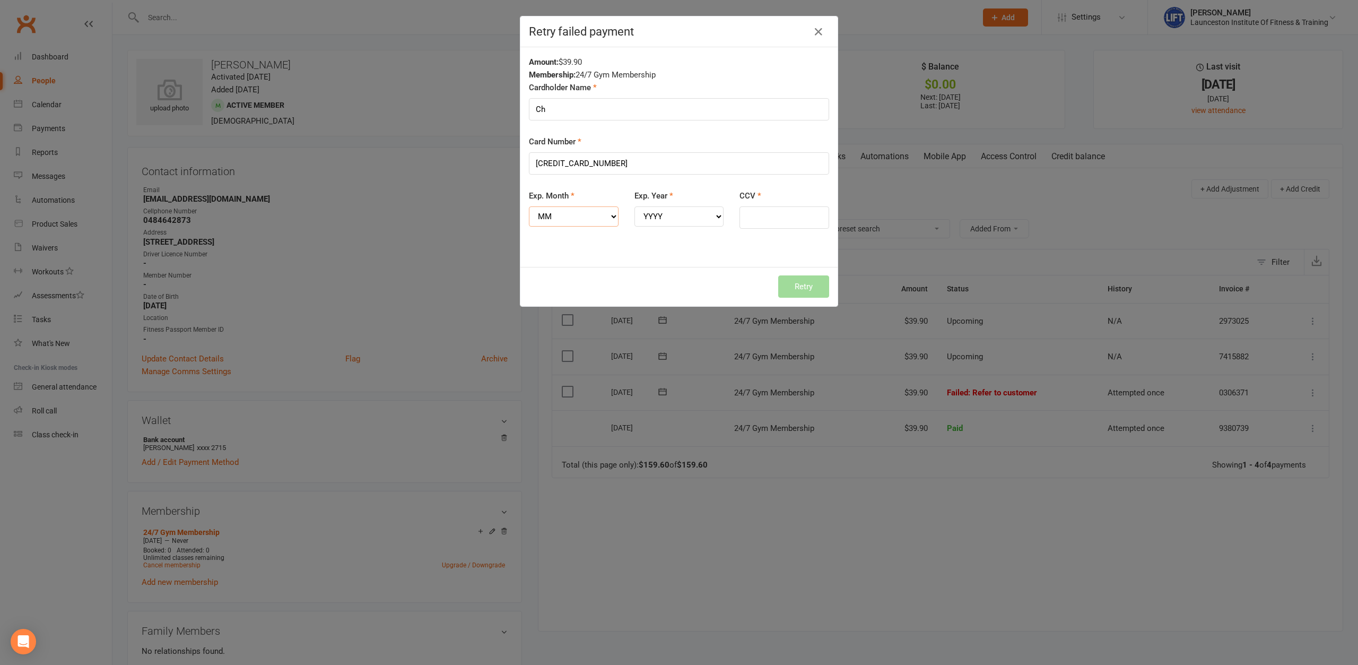
click at [529, 206] on select "MM 01 02 03 04 05 06 07 08 09 10 11 12" at bounding box center [574, 216] width 90 height 20
select select "01"
click option "01" at bounding box center [0, 0] width 0 height 0
click at [634, 206] on select "YYYY 2025 2026 2027 2028 2029 2030 2031 2032 2033 2034" at bounding box center [679, 216] width 90 height 20
select select "2029"
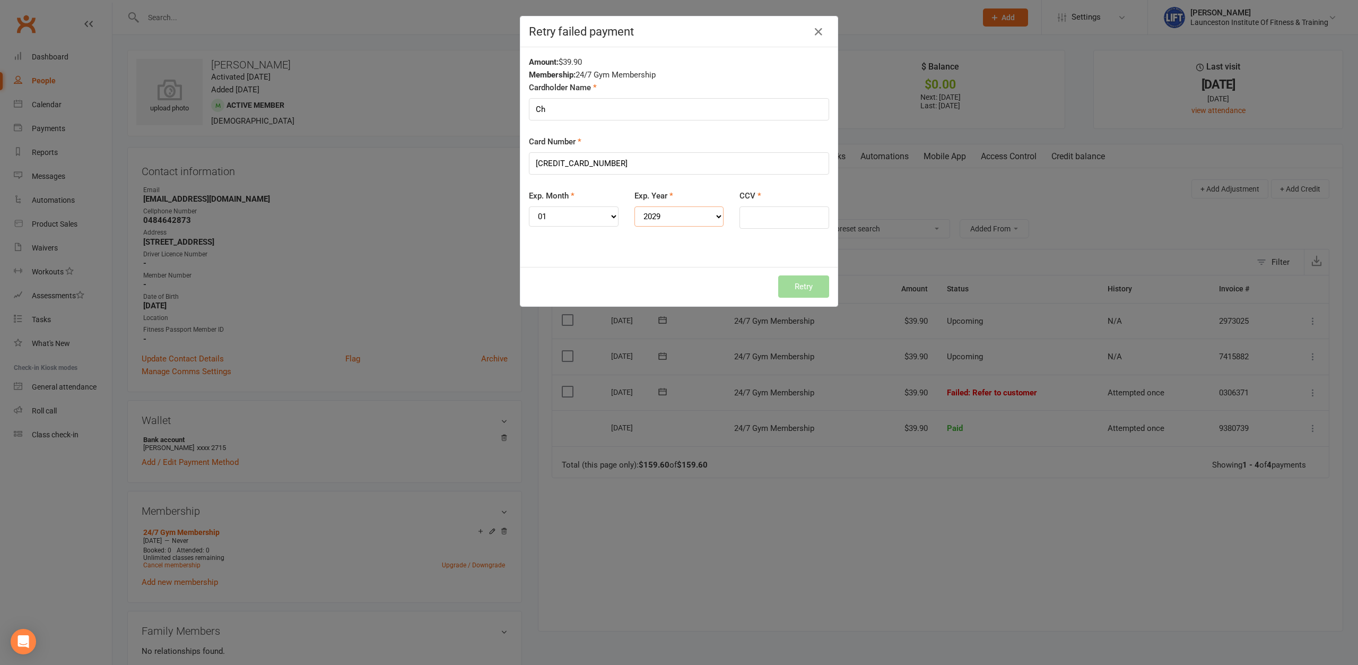
click option "2029" at bounding box center [0, 0] width 0 height 0
click at [763, 217] on input "CCV" at bounding box center [784, 217] width 90 height 22
type input "800"
click at [670, 122] on div "Cardholder Name Ch" at bounding box center [679, 108] width 316 height 54
click at [666, 120] on input "Ch" at bounding box center [679, 109] width 300 height 22
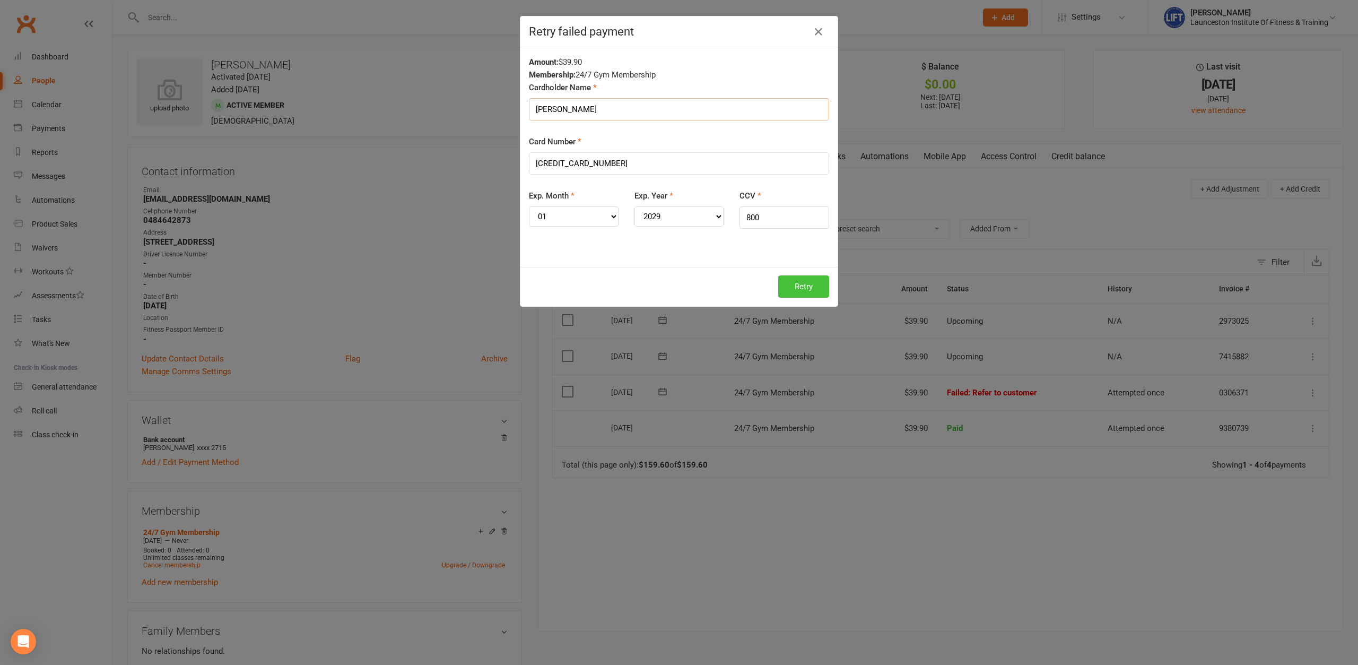
type input "[PERSON_NAME]"
click at [801, 292] on button "Retry" at bounding box center [803, 286] width 51 height 22
click at [643, 226] on div "Exp. Year YYYY 2025 2026 2027 2028 2029 2030 2031 2032 2033 2034" at bounding box center [679, 215] width 106 height 52
click at [643, 225] on div "Exp. Year YYYY 2025 2026 2027 2028 2029 2030 2031 2032 2033 2034" at bounding box center [679, 215] width 106 height 52
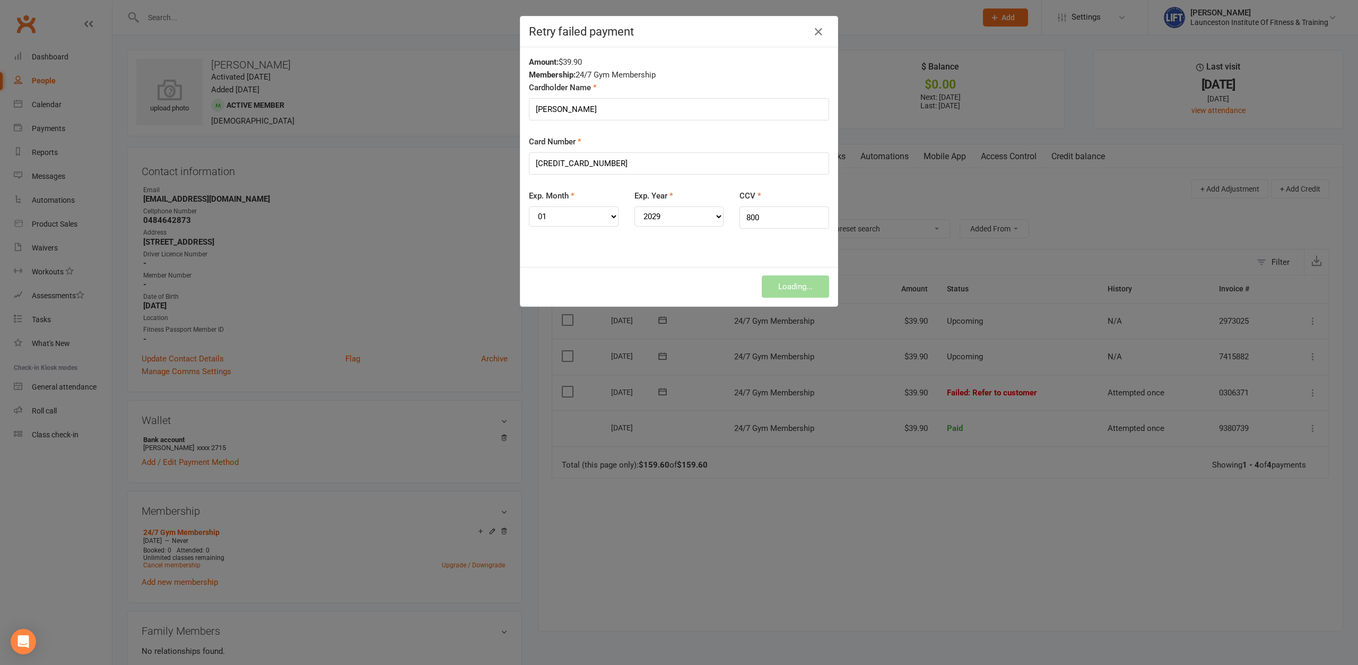
click at [684, 234] on div "Exp. Year YYYY 2025 2026 2027 2028 2029 2030 2031 2032 2033 2034" at bounding box center [679, 215] width 106 height 52
click at [816, 287] on div "Loading..." at bounding box center [678, 286] width 317 height 39
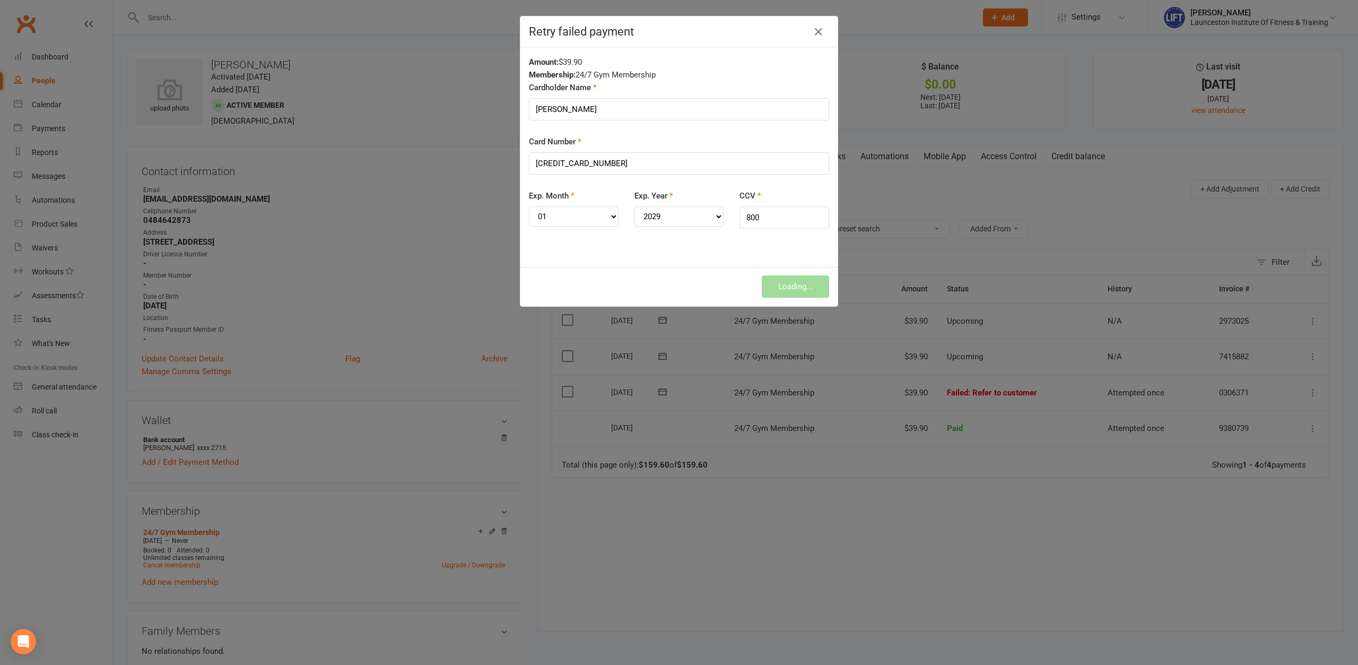
click at [815, 285] on div "Loading..." at bounding box center [678, 286] width 317 height 39
click at [815, 284] on div "Loading..." at bounding box center [678, 286] width 317 height 39
click at [815, 285] on div "Loading..." at bounding box center [678, 286] width 317 height 39
click at [815, 284] on div "Loading..." at bounding box center [678, 286] width 317 height 39
click at [748, 268] on div "Loading..." at bounding box center [678, 286] width 317 height 39
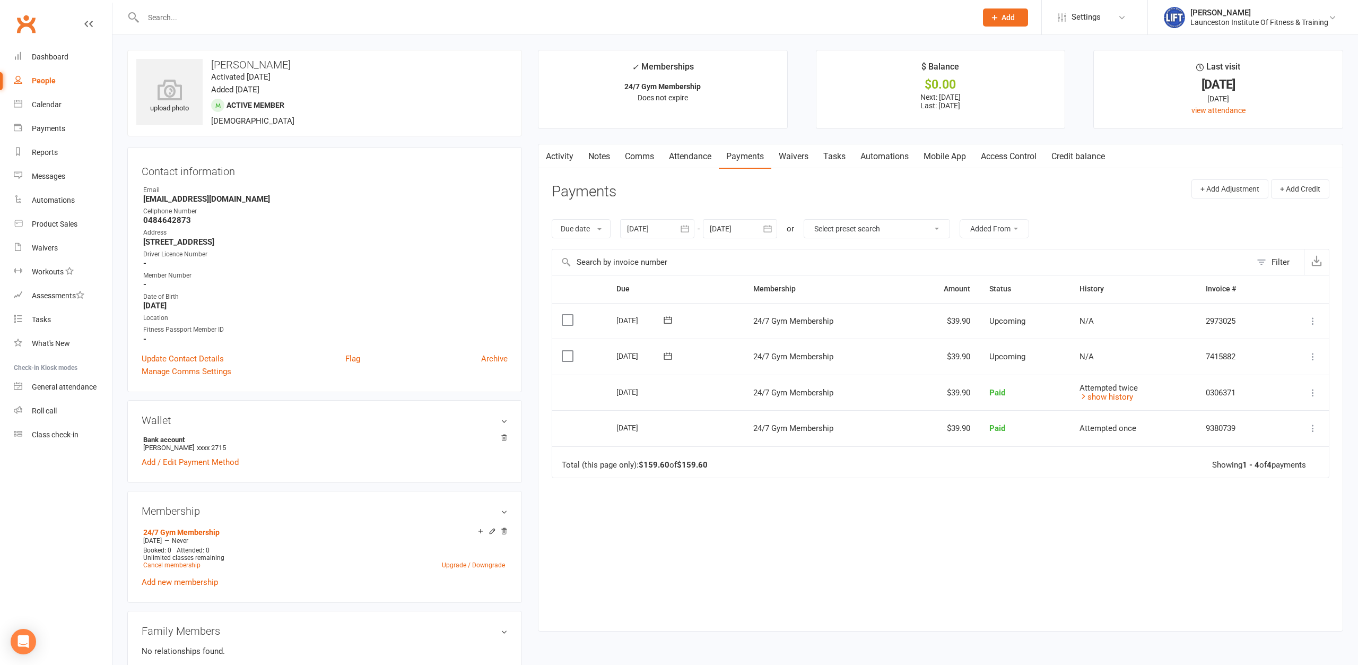
click at [319, 243] on strong "[STREET_ADDRESS]" at bounding box center [325, 242] width 364 height 10
click at [327, 259] on strong "-" at bounding box center [325, 263] width 364 height 10
click at [314, 286] on strong "-" at bounding box center [325, 285] width 364 height 10
click at [1011, 156] on link "Access Control" at bounding box center [1008, 156] width 71 height 24
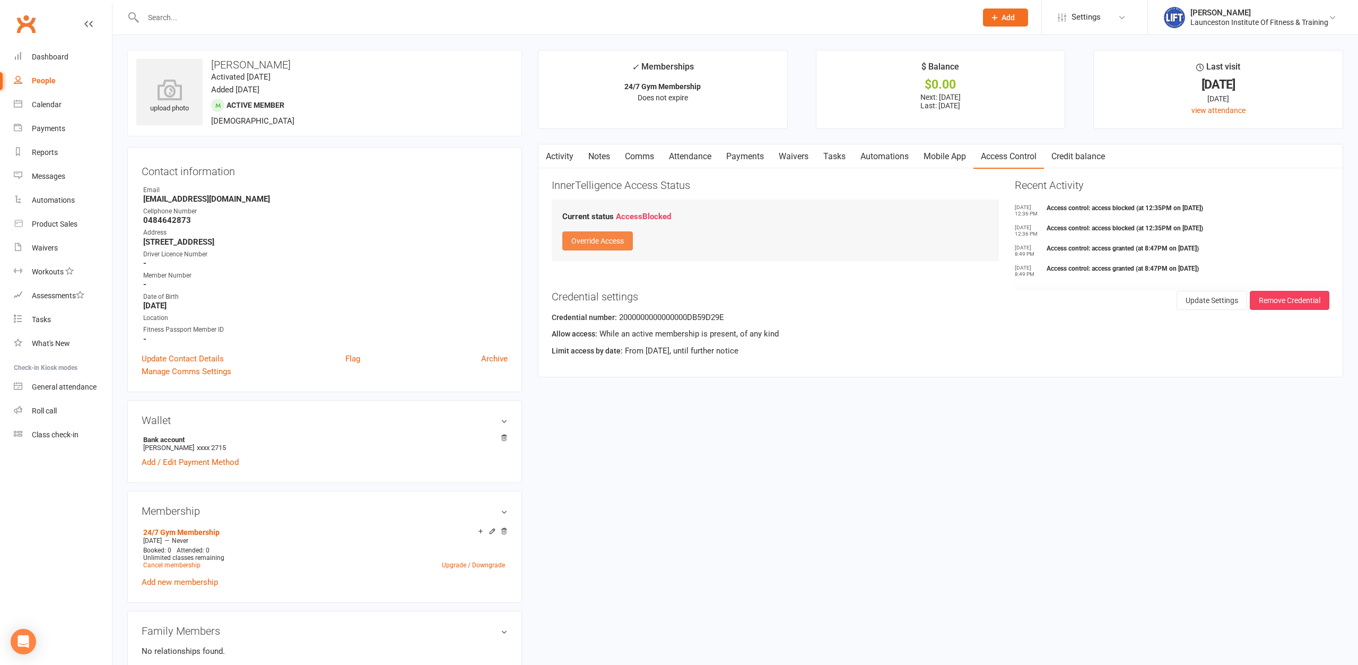
click at [608, 243] on button "Override Access" at bounding box center [597, 240] width 71 height 19
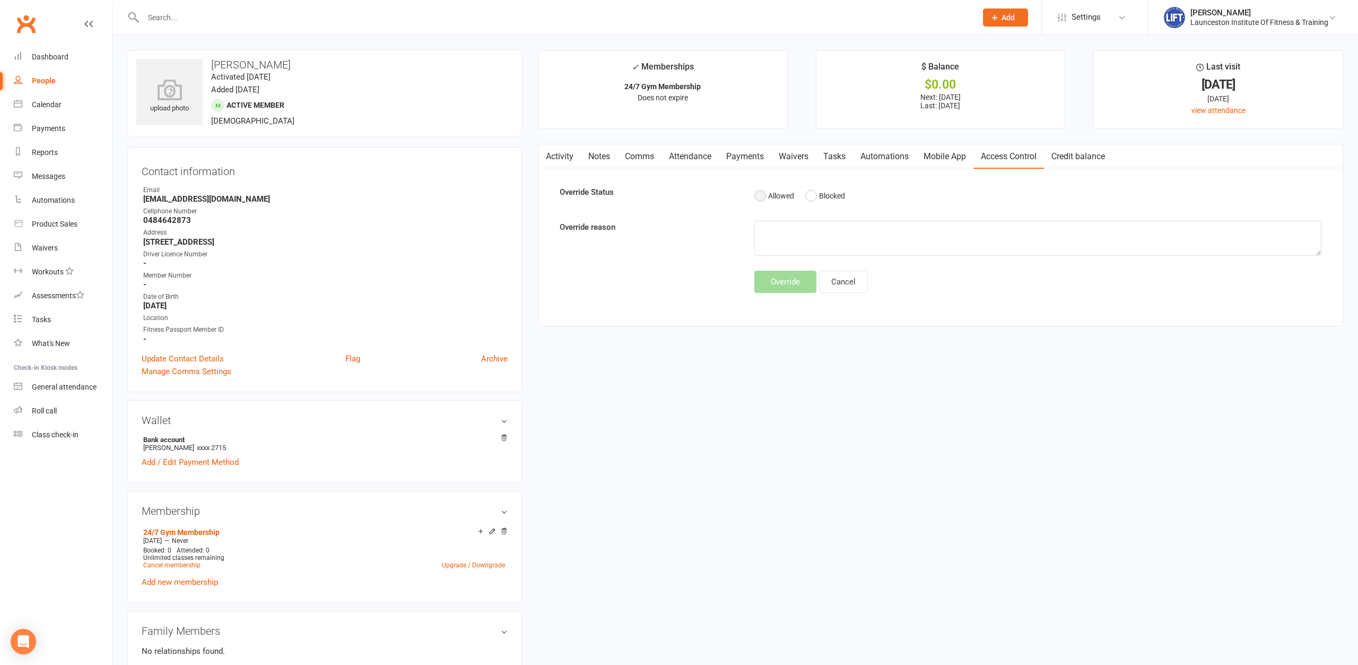
click at [765, 195] on button "Allowed" at bounding box center [774, 196] width 40 height 20
click at [785, 277] on button "Override" at bounding box center [785, 282] width 62 height 22
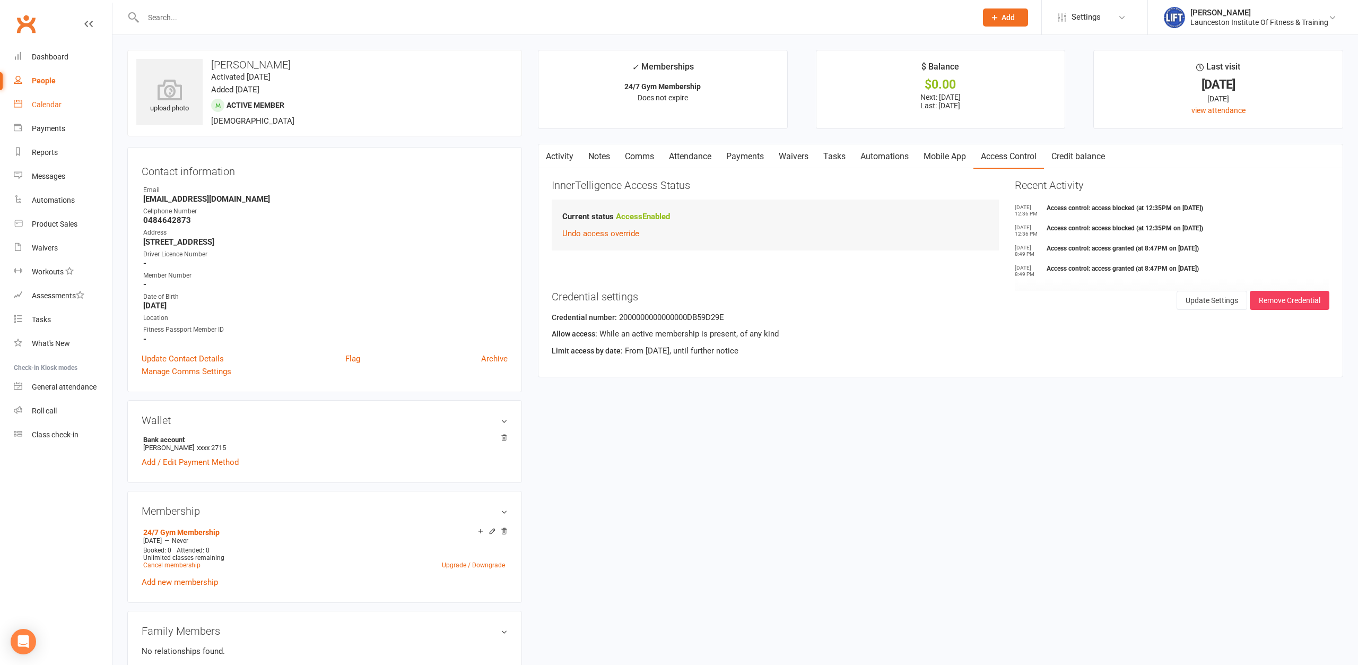
click at [51, 107] on div "Calendar" at bounding box center [47, 104] width 30 height 8
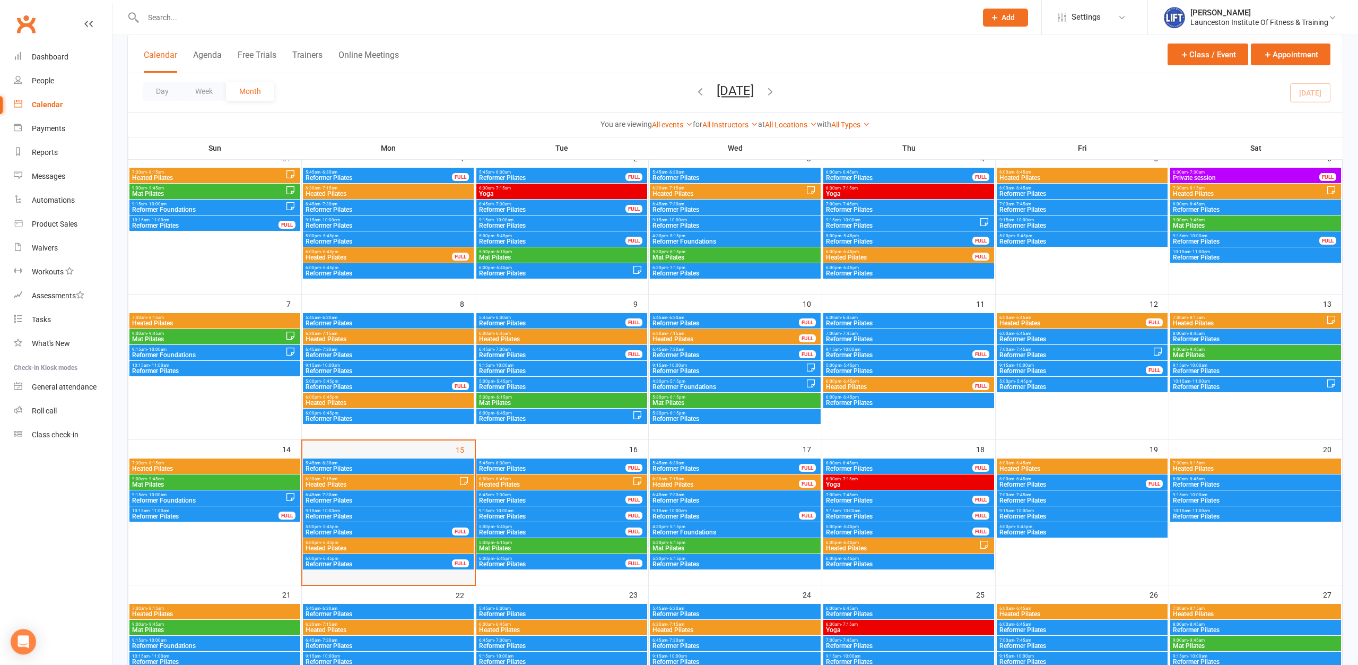
scroll to position [108, 0]
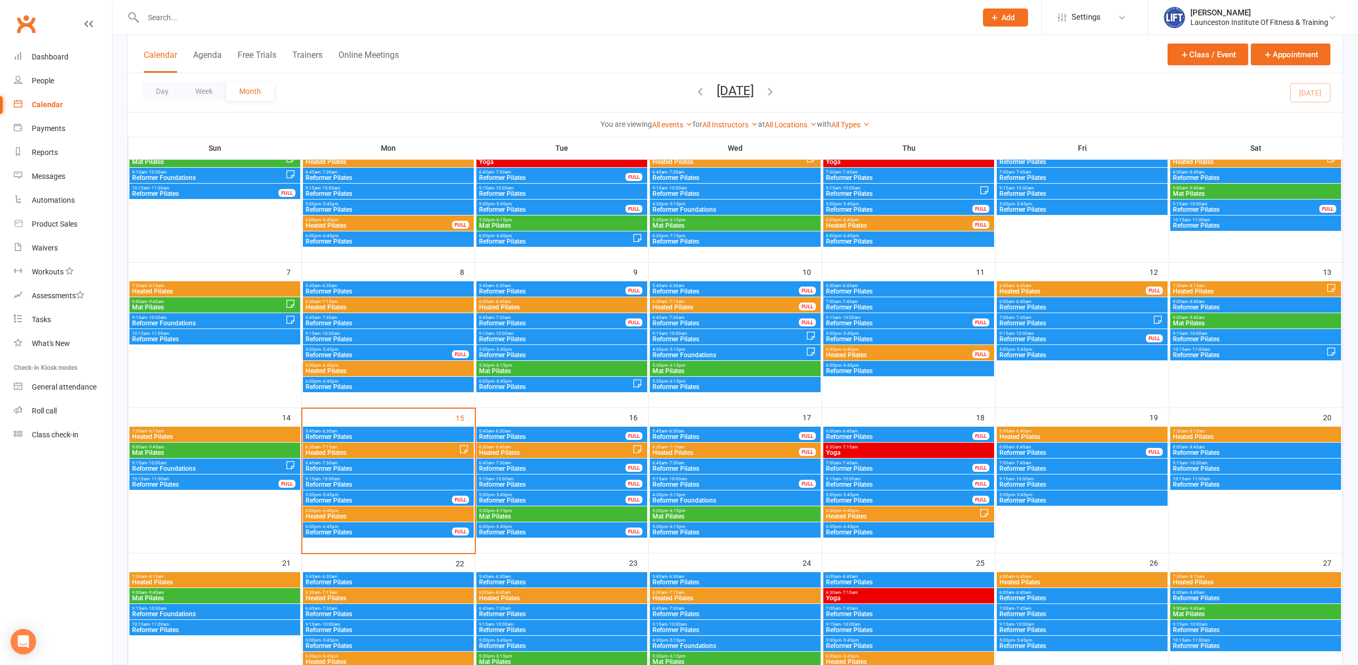
click at [359, 481] on span "Reformer Pilates" at bounding box center [388, 484] width 167 height 6
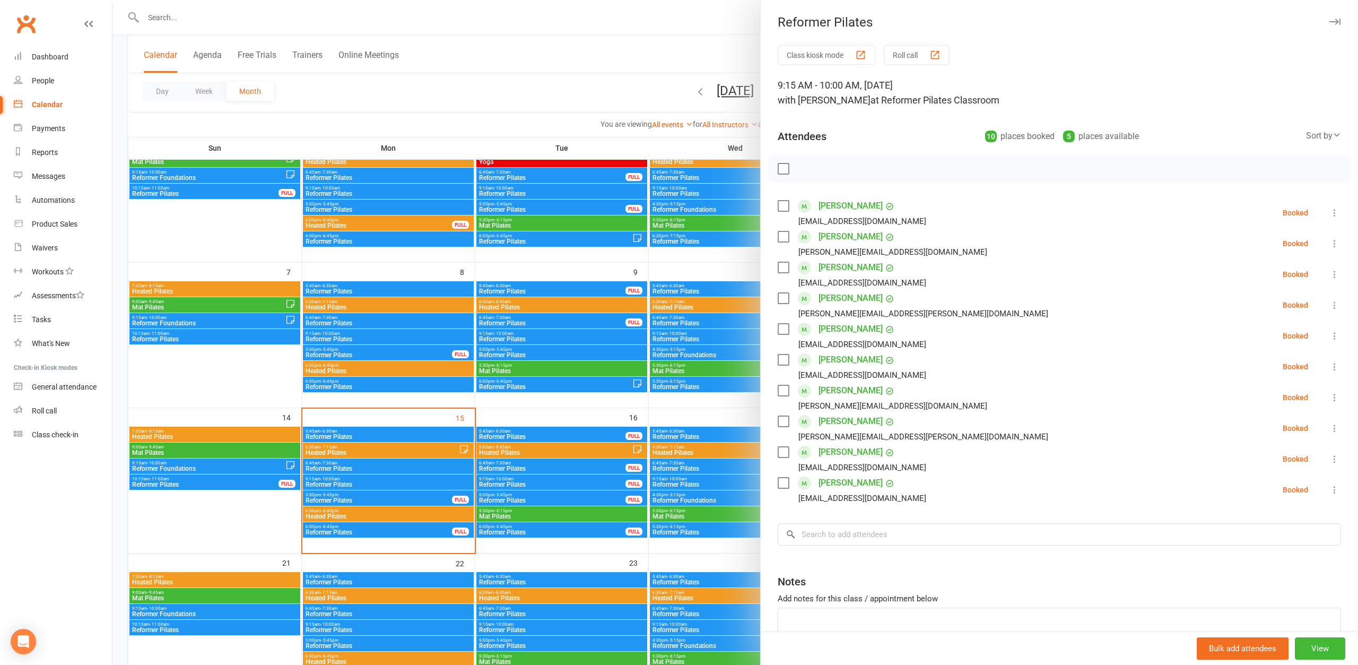
click at [1329, 276] on button at bounding box center [1334, 274] width 13 height 13
click at [1308, 316] on link "Remove" at bounding box center [1278, 316] width 124 height 21
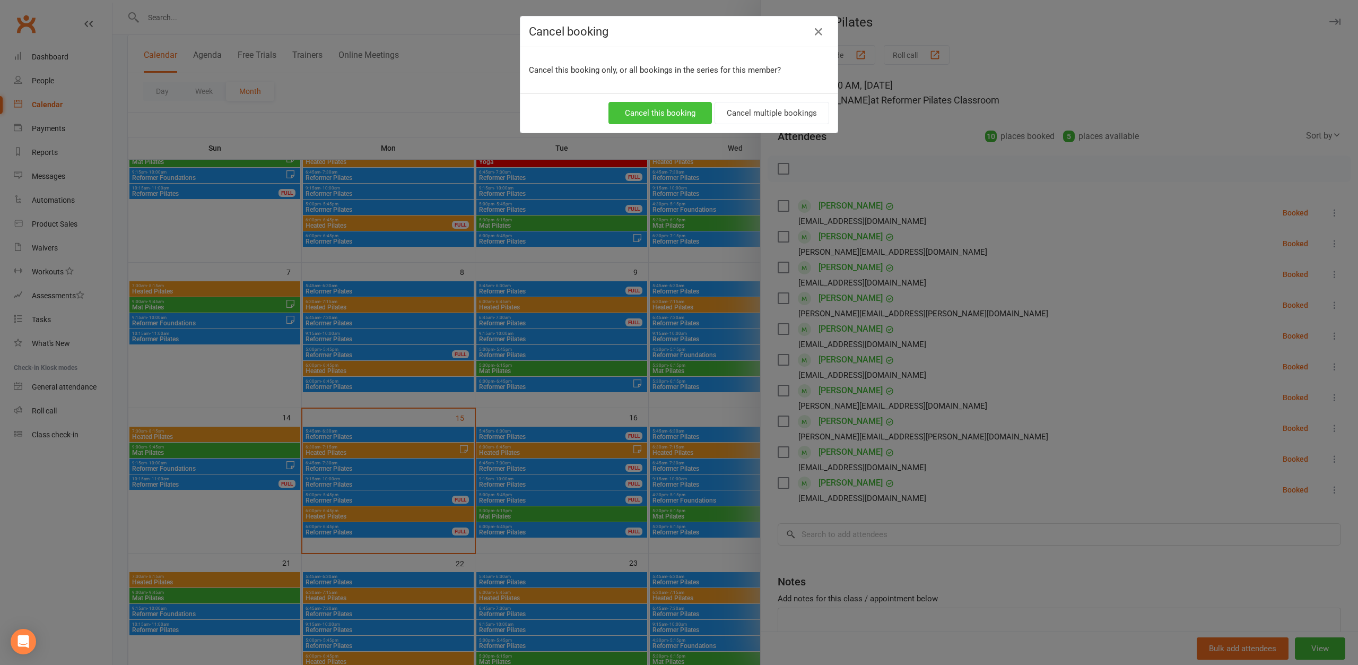
click at [659, 117] on button "Cancel this booking" at bounding box center [659, 113] width 103 height 22
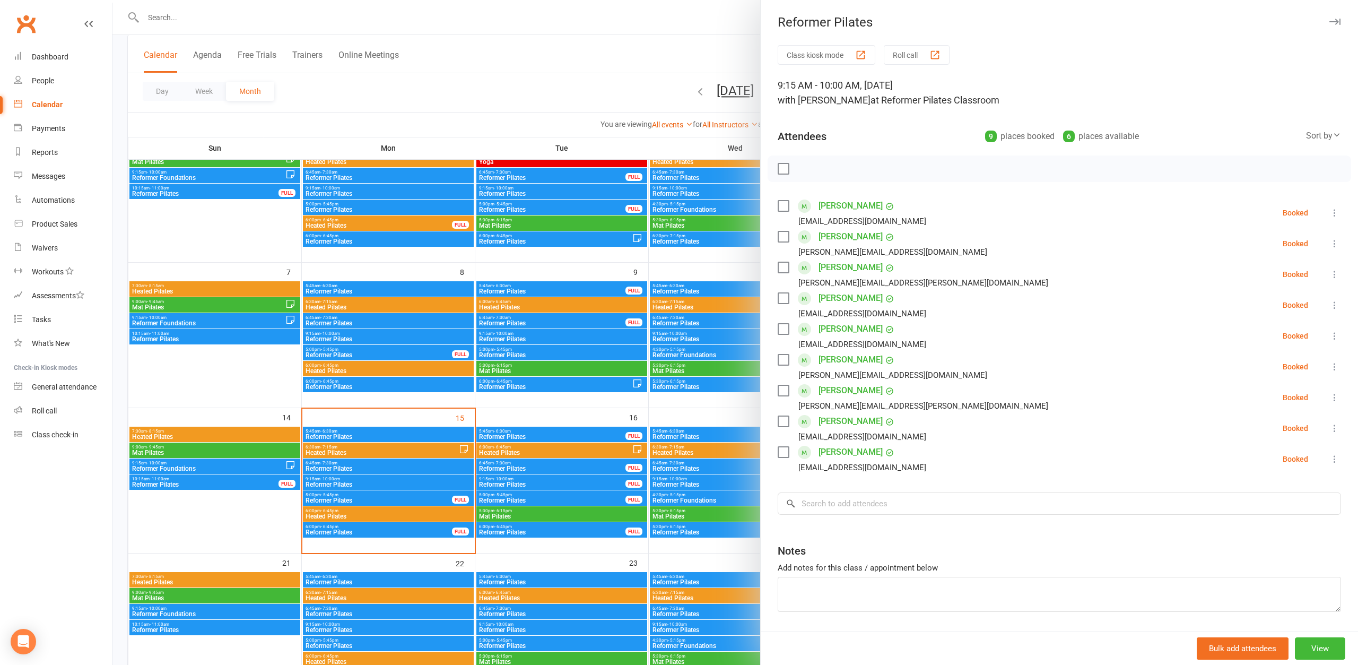
drag, startPoint x: 532, startPoint y: 88, endPoint x: 534, endPoint y: 99, distance: 10.8
click at [533, 88] on div at bounding box center [734, 332] width 1245 height 665
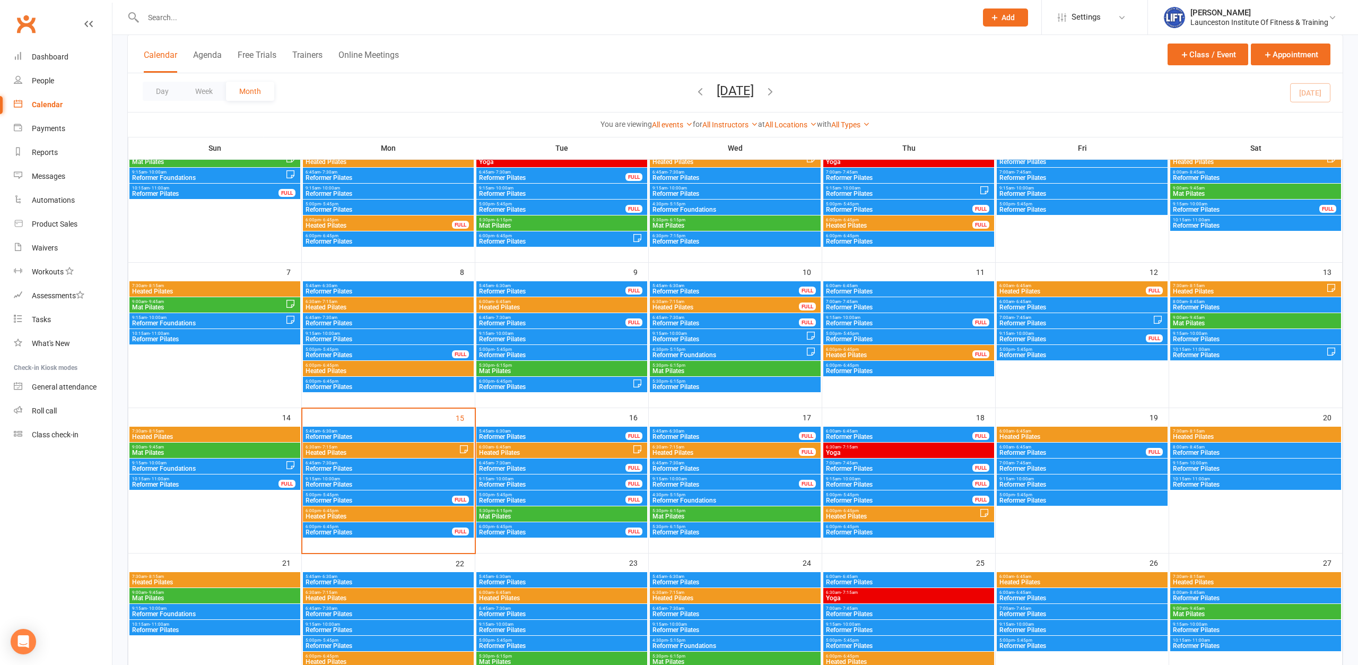
click at [540, 83] on div "Day Week Month [DATE] [DATE] Sun Mon Tue Wed Thu Fri Sat 31 01 02 03 04 05 06 0…" at bounding box center [735, 92] width 1215 height 39
click at [529, 76] on div "Day Week Month [DATE] [DATE] Sun Mon Tue Wed Thu Fri Sat 31 01 02 03 04 05 06 0…" at bounding box center [735, 92] width 1215 height 39
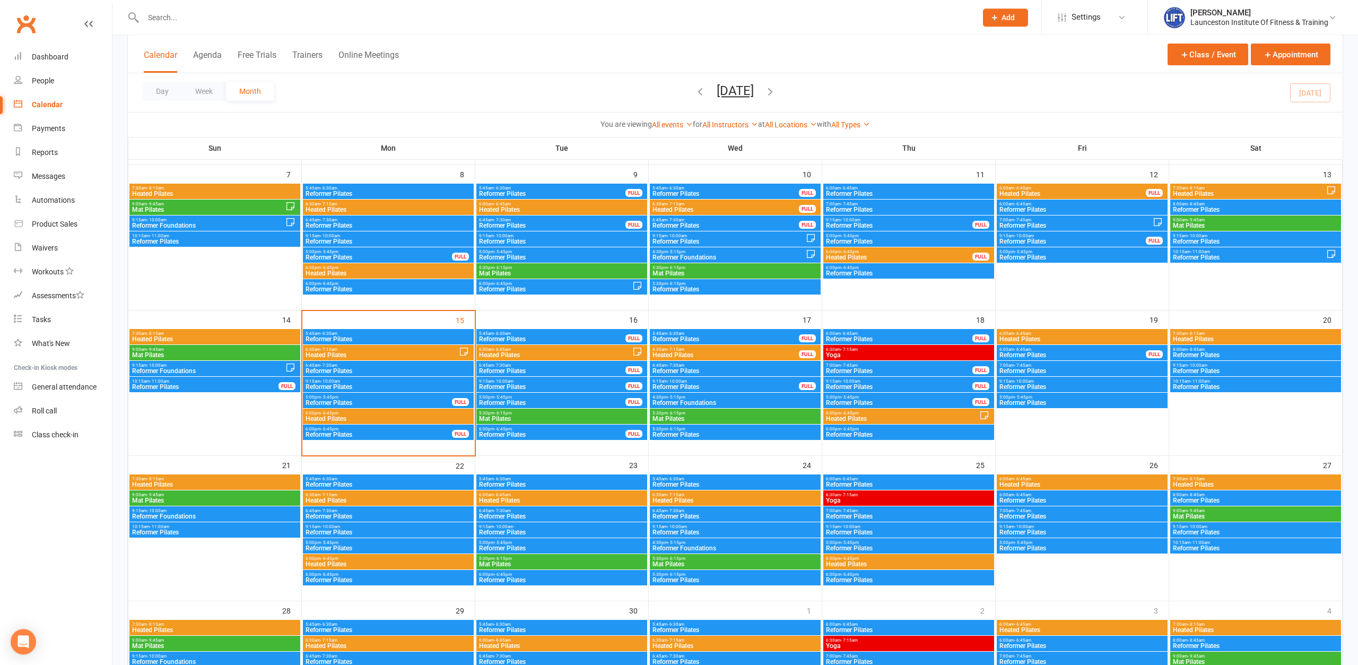
scroll to position [271, 0]
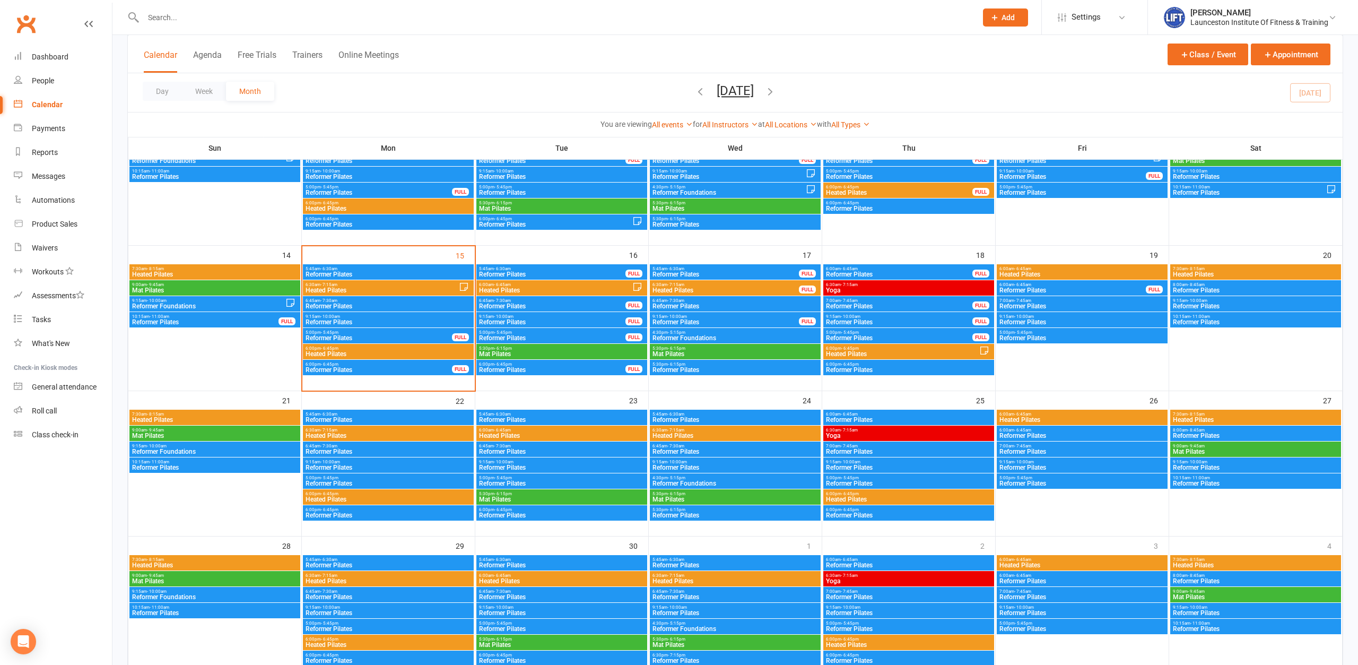
click at [295, 20] on input "text" at bounding box center [554, 17] width 829 height 15
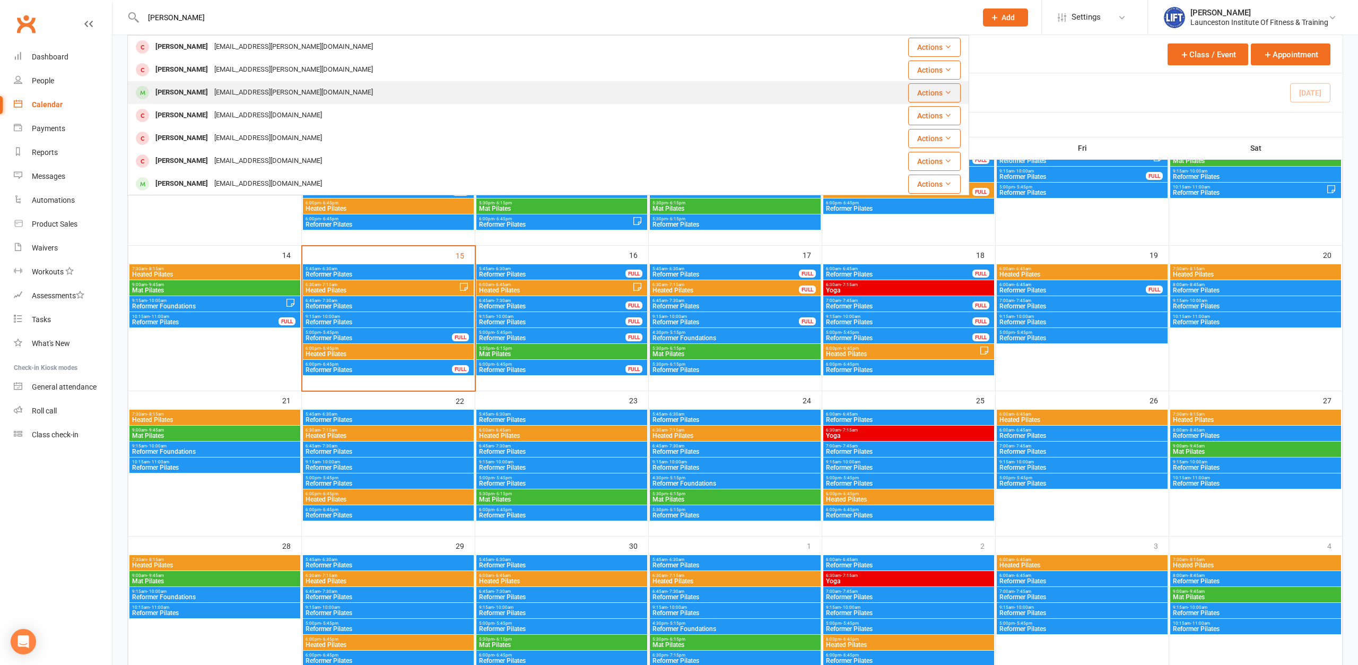
type input "[PERSON_NAME]"
click at [290, 89] on div "[EMAIL_ADDRESS][PERSON_NAME][DOMAIN_NAME]" at bounding box center [293, 92] width 165 height 15
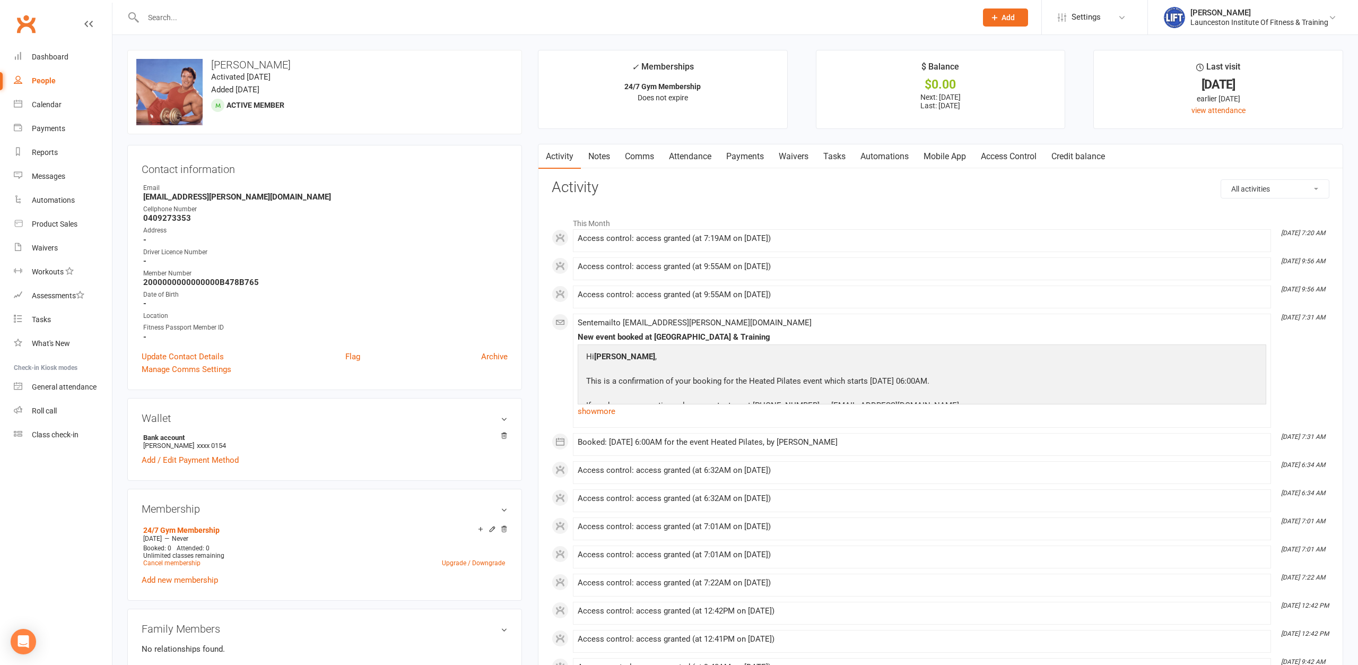
click at [1008, 168] on link "Access Control" at bounding box center [1008, 156] width 71 height 24
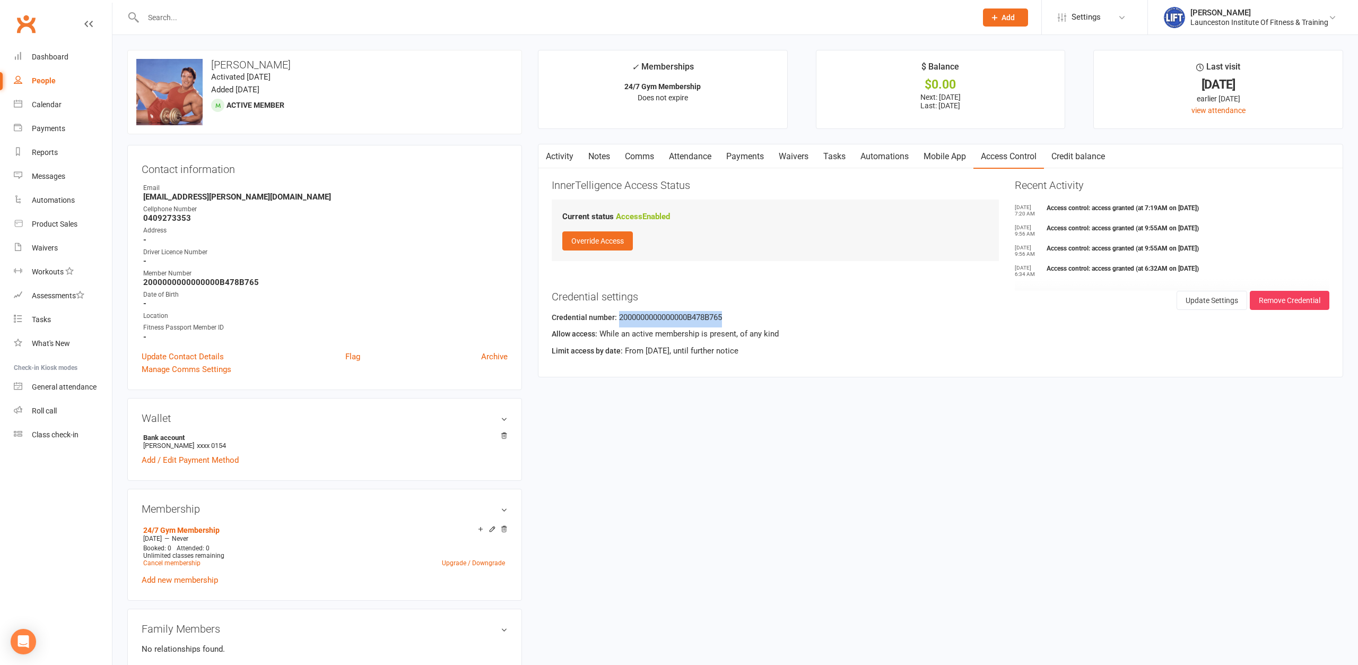
drag, startPoint x: 740, startPoint y: 315, endPoint x: 618, endPoint y: 318, distance: 121.5
click at [618, 318] on div "Credential number: 2000000000000000B478B765" at bounding box center [941, 319] width 778 height 16
copy div "2000000000000000B478B765"
click at [250, 12] on input "text" at bounding box center [554, 17] width 829 height 15
paste input "2000000000000000B478B765"
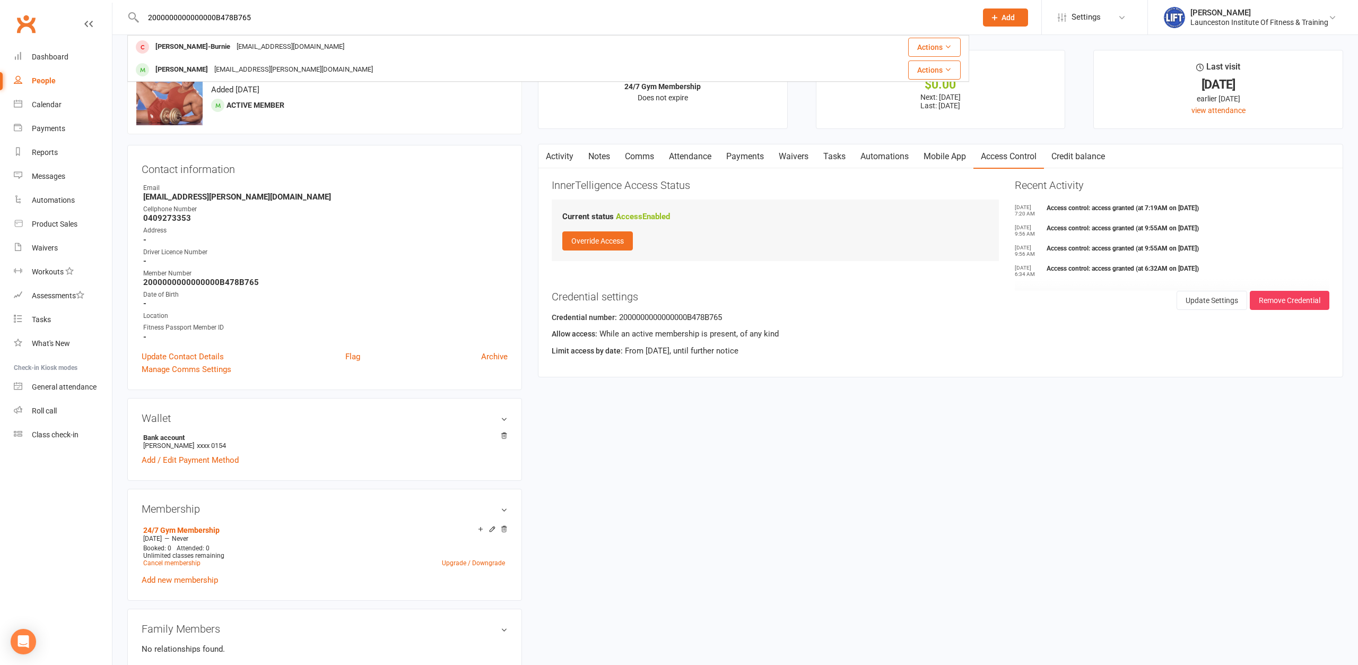
type input "2000000000000000B478B765"
